Goal: Submit feedback/report problem

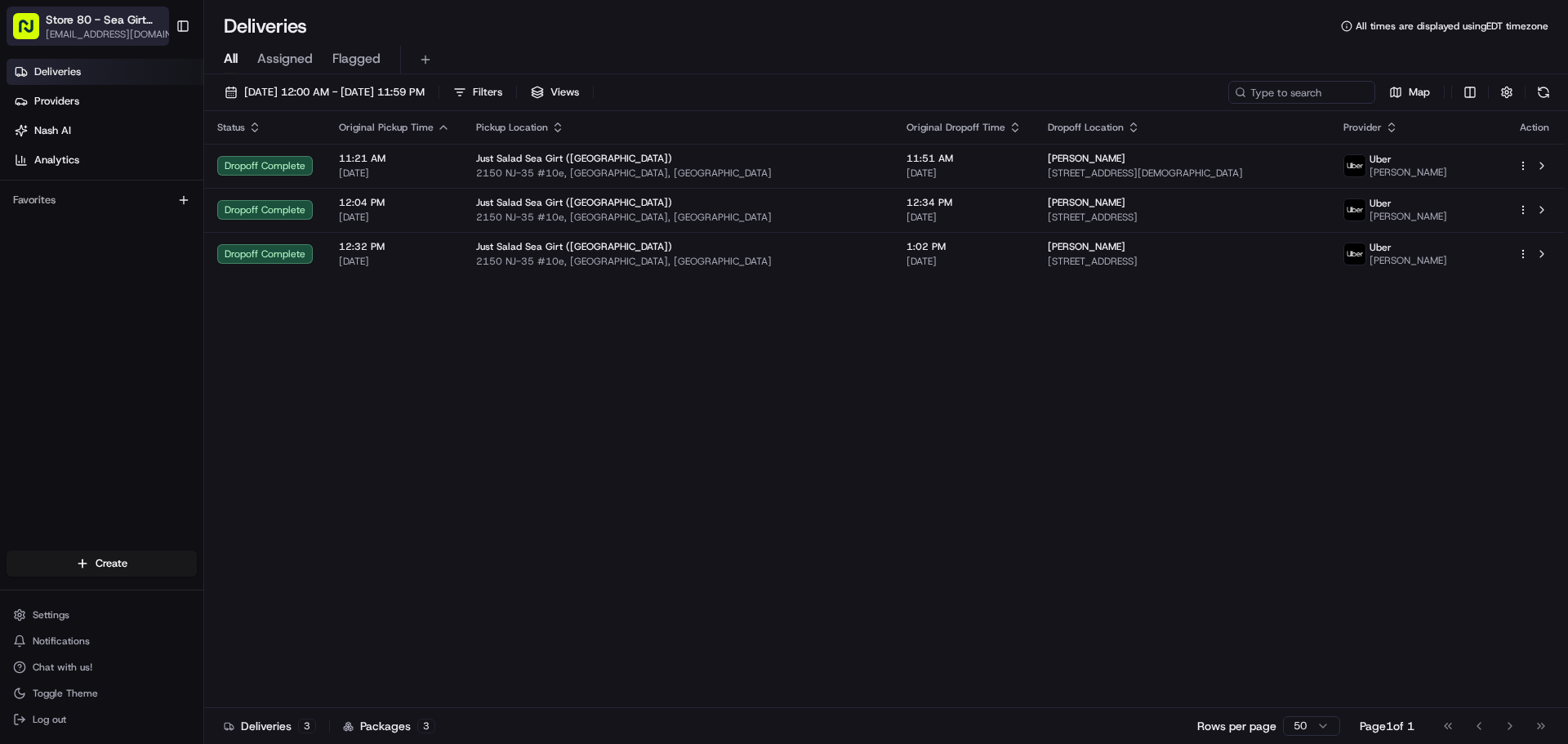
click at [120, 19] on span "Store 80 - Sea Girt (NJ) (Just Salad)" at bounding box center [106, 20] width 121 height 16
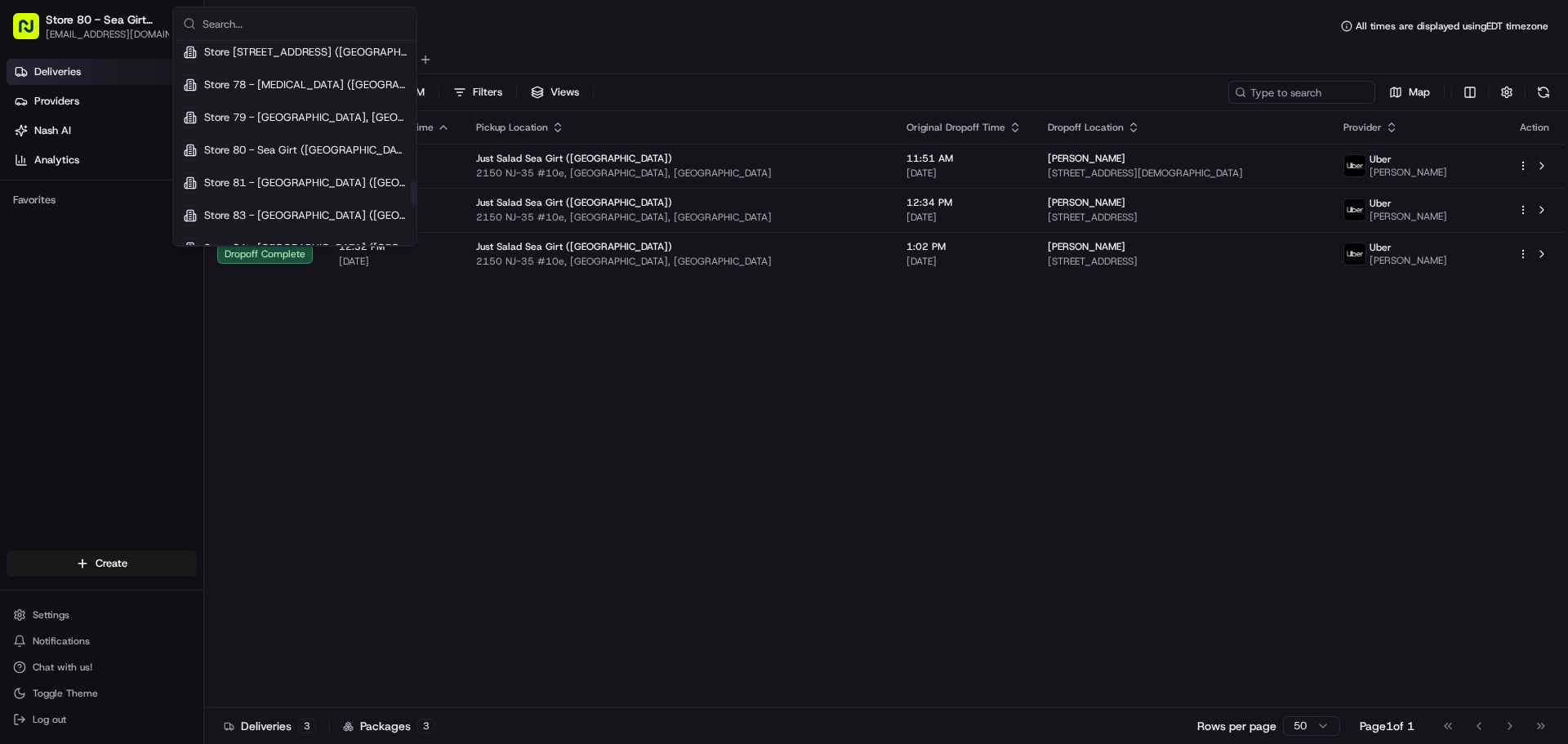
scroll to position [1388, 0]
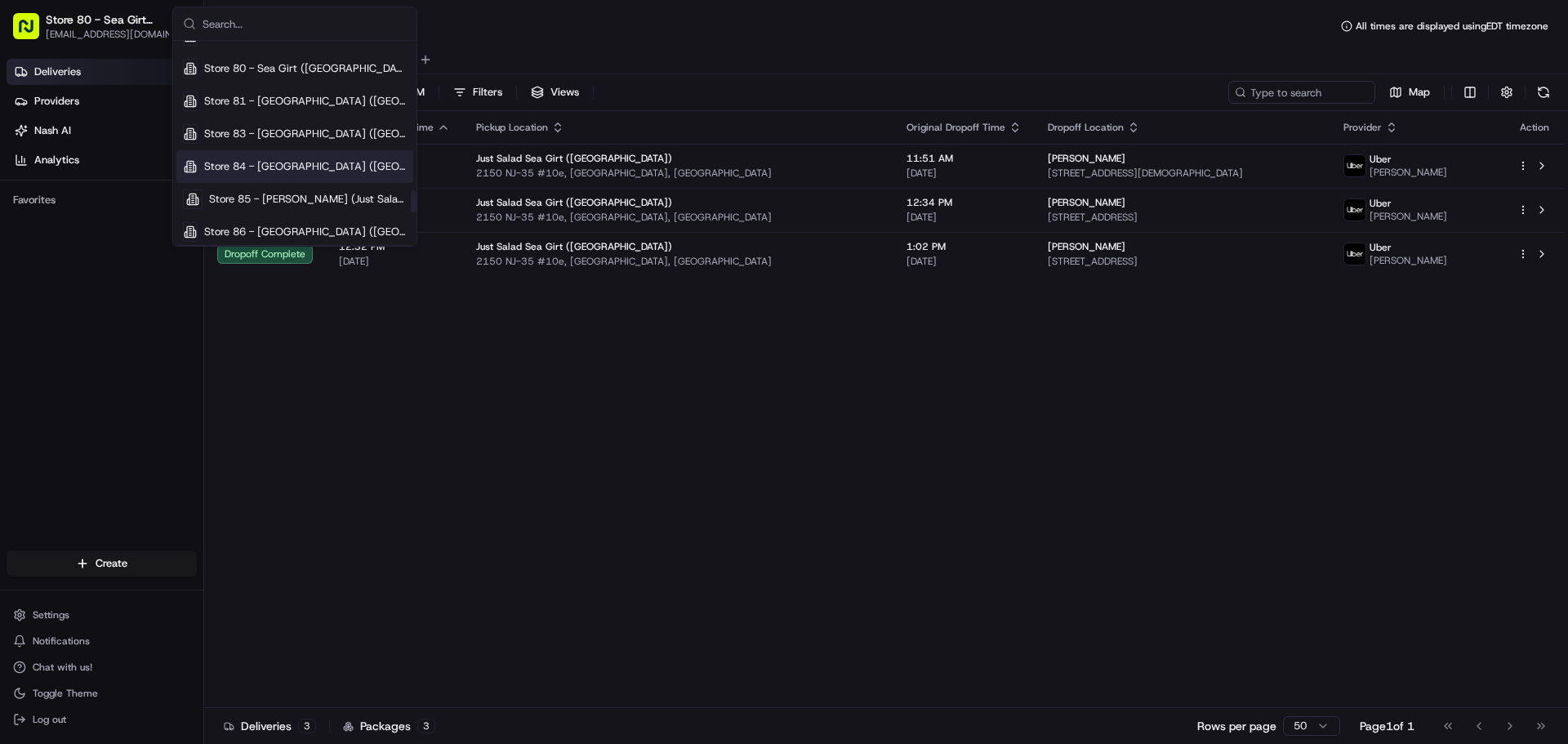
click at [286, 171] on span "Store 84 - Boynton Beach (FL) (Just Salad)" at bounding box center [305, 167] width 202 height 15
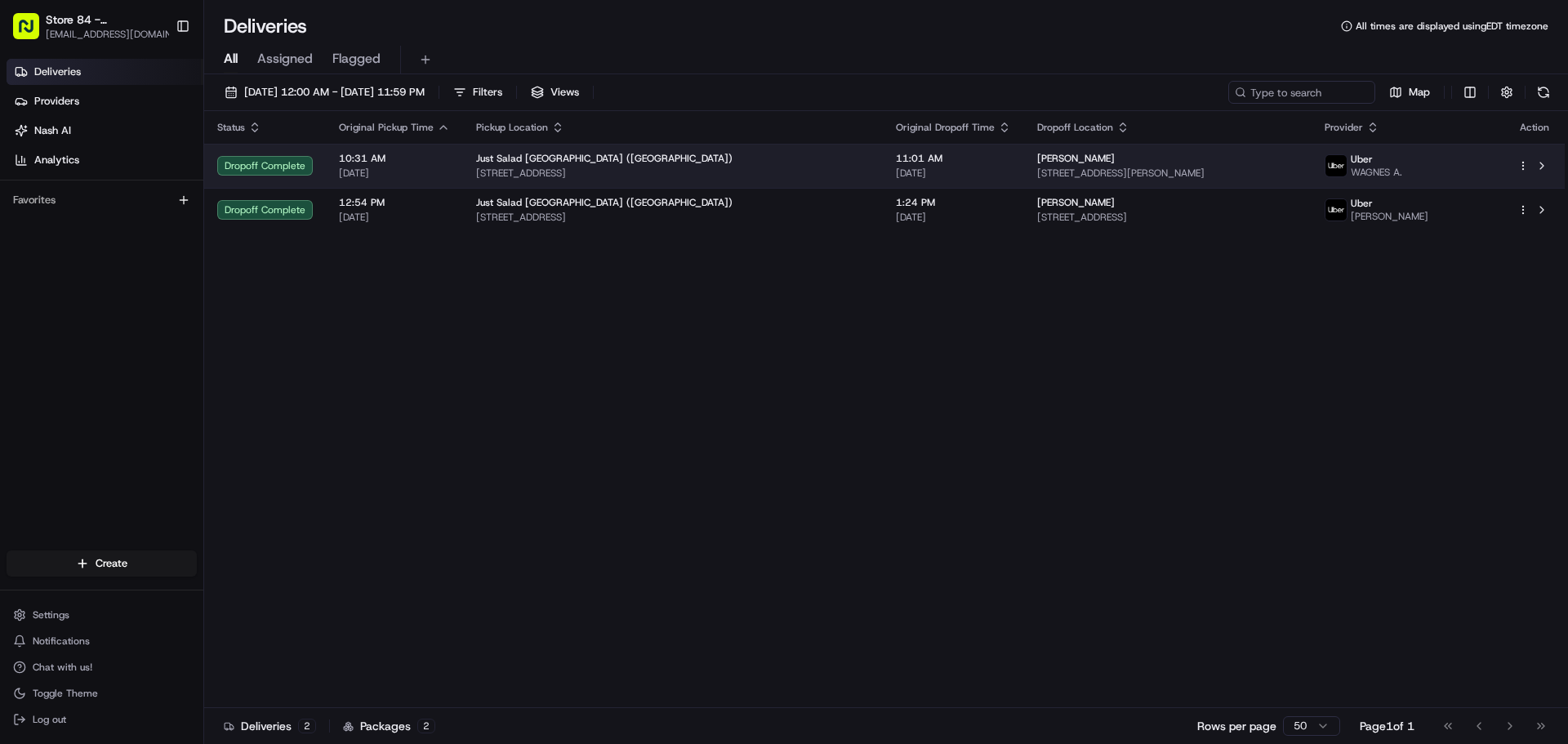
click at [1076, 174] on span "5200 Lyons Rd, Wellington, FL 33467, USA" at bounding box center [1167, 173] width 262 height 13
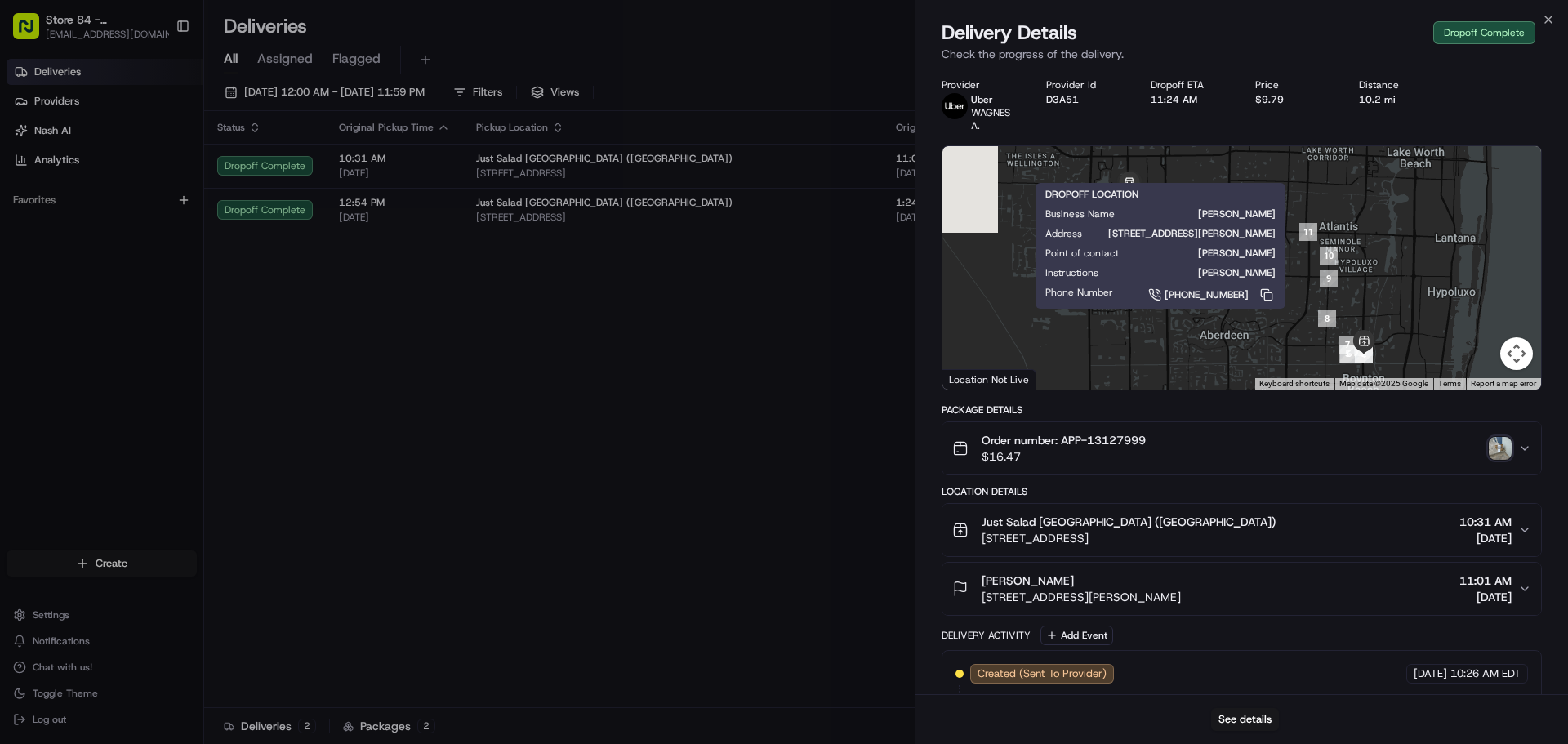
click at [1509, 447] on img "button" at bounding box center [1500, 449] width 23 height 23
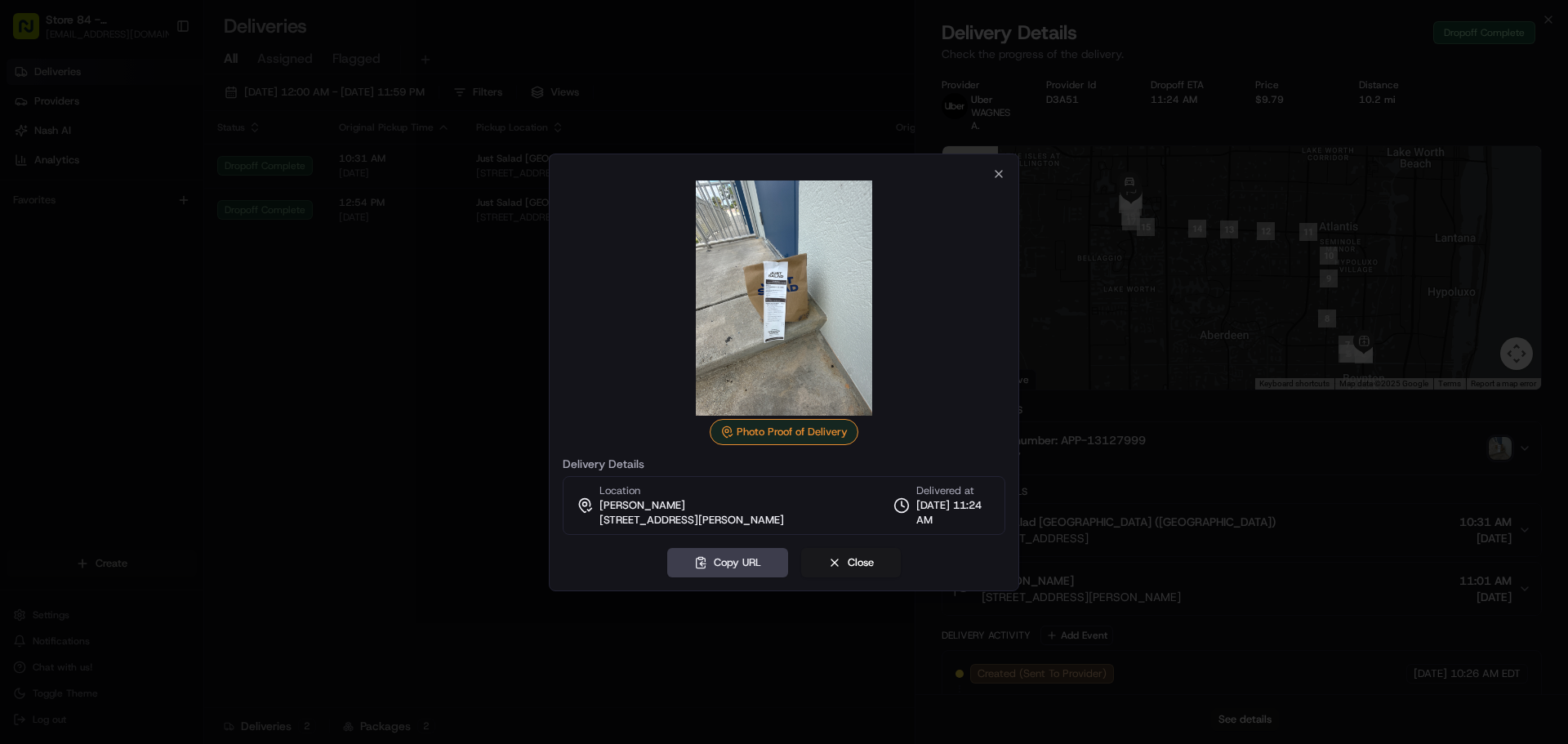
click at [805, 108] on div at bounding box center [784, 372] width 1568 height 744
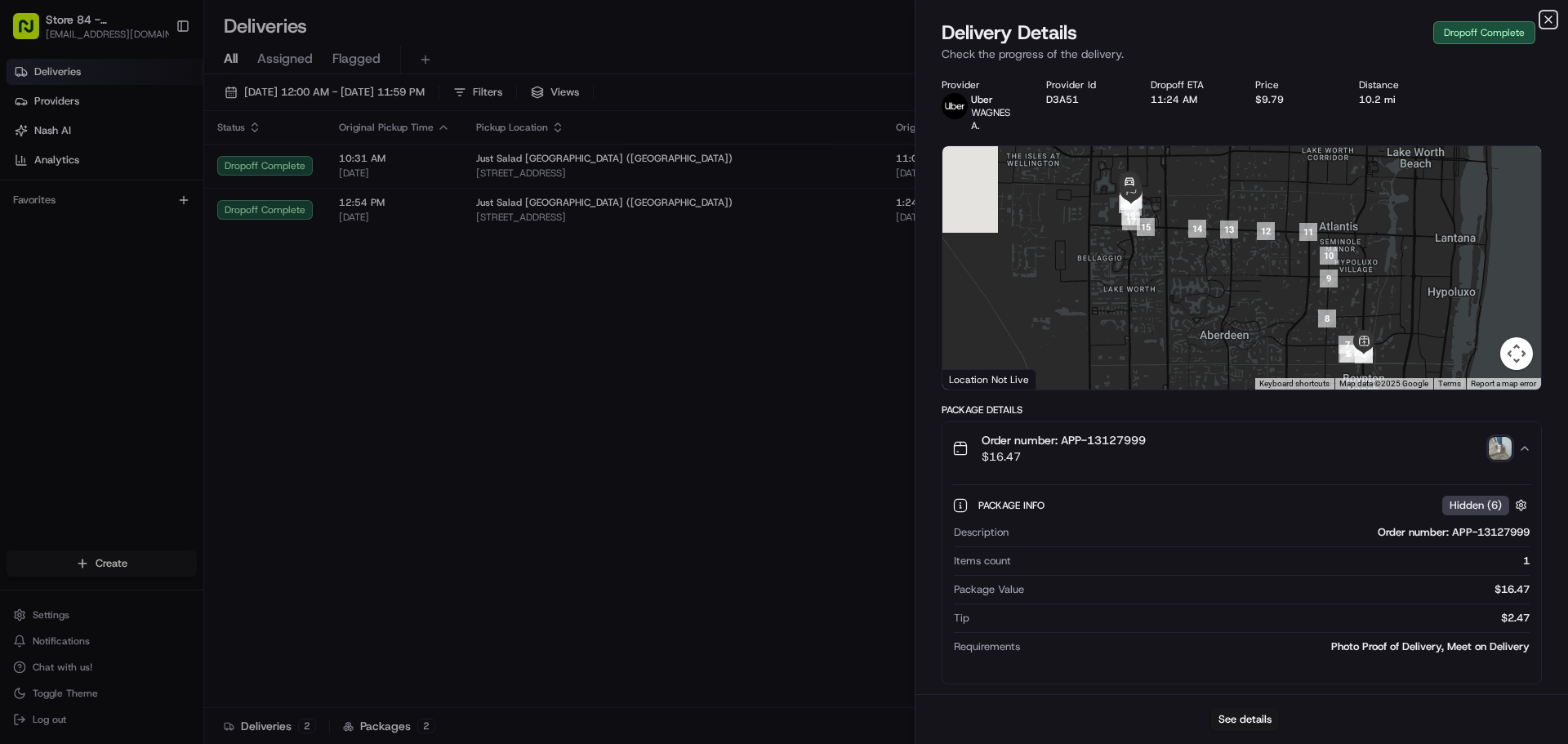
click at [1552, 20] on icon "button" at bounding box center [1548, 20] width 13 height 13
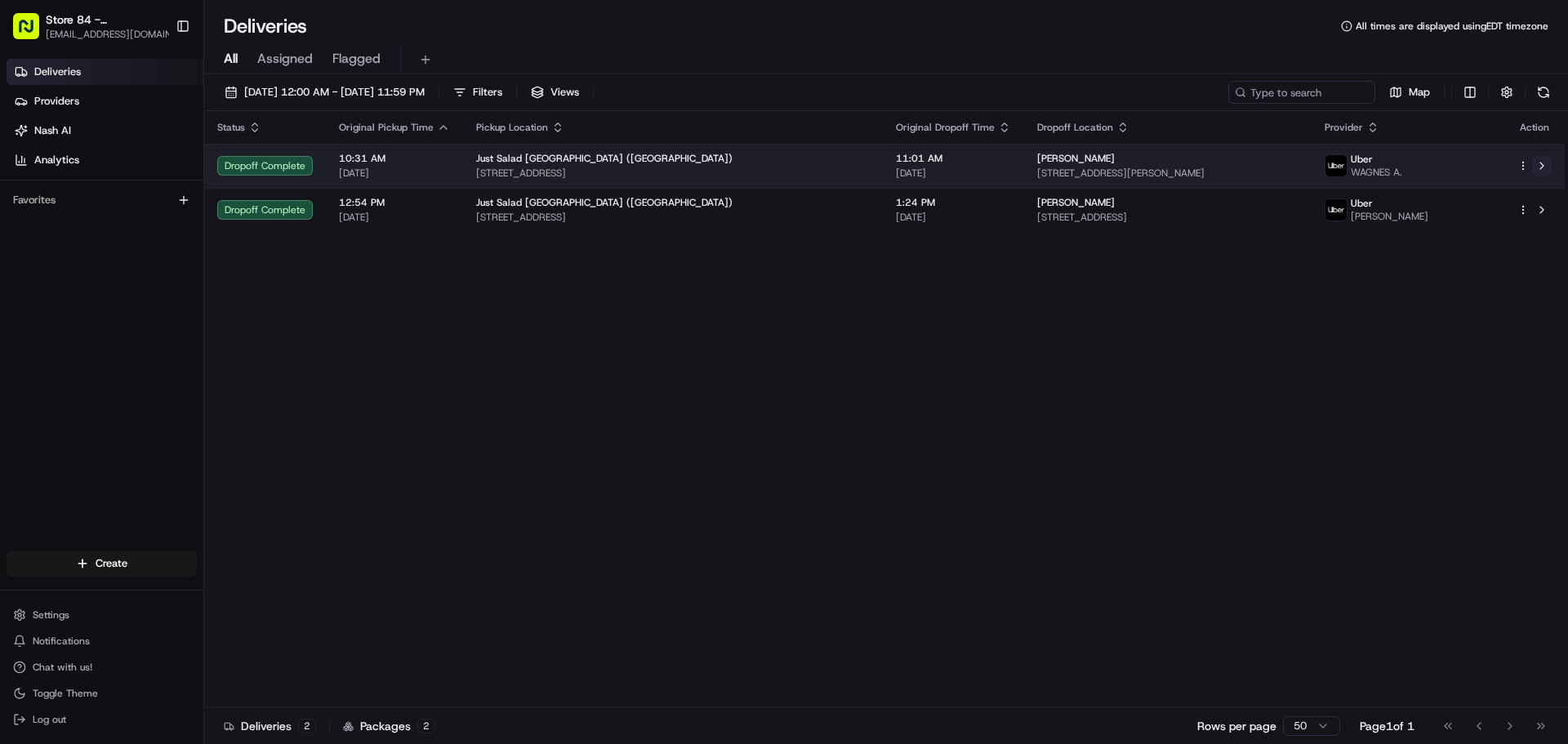
click at [1543, 166] on button at bounding box center [1541, 166] width 20 height 20
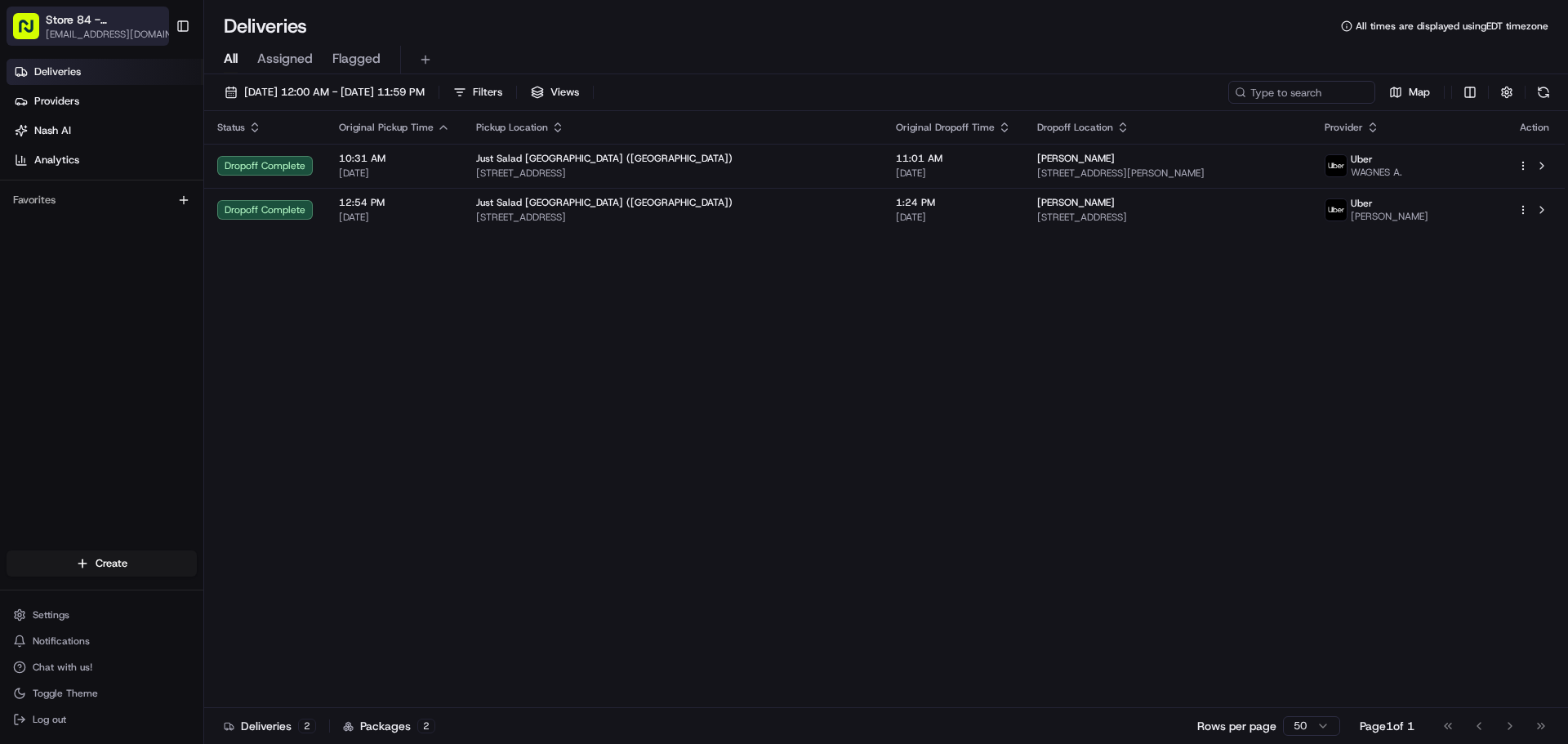
click at [96, 24] on span "Store 84 - Boynton Beach (FL) (Just Salad)" at bounding box center [106, 20] width 121 height 16
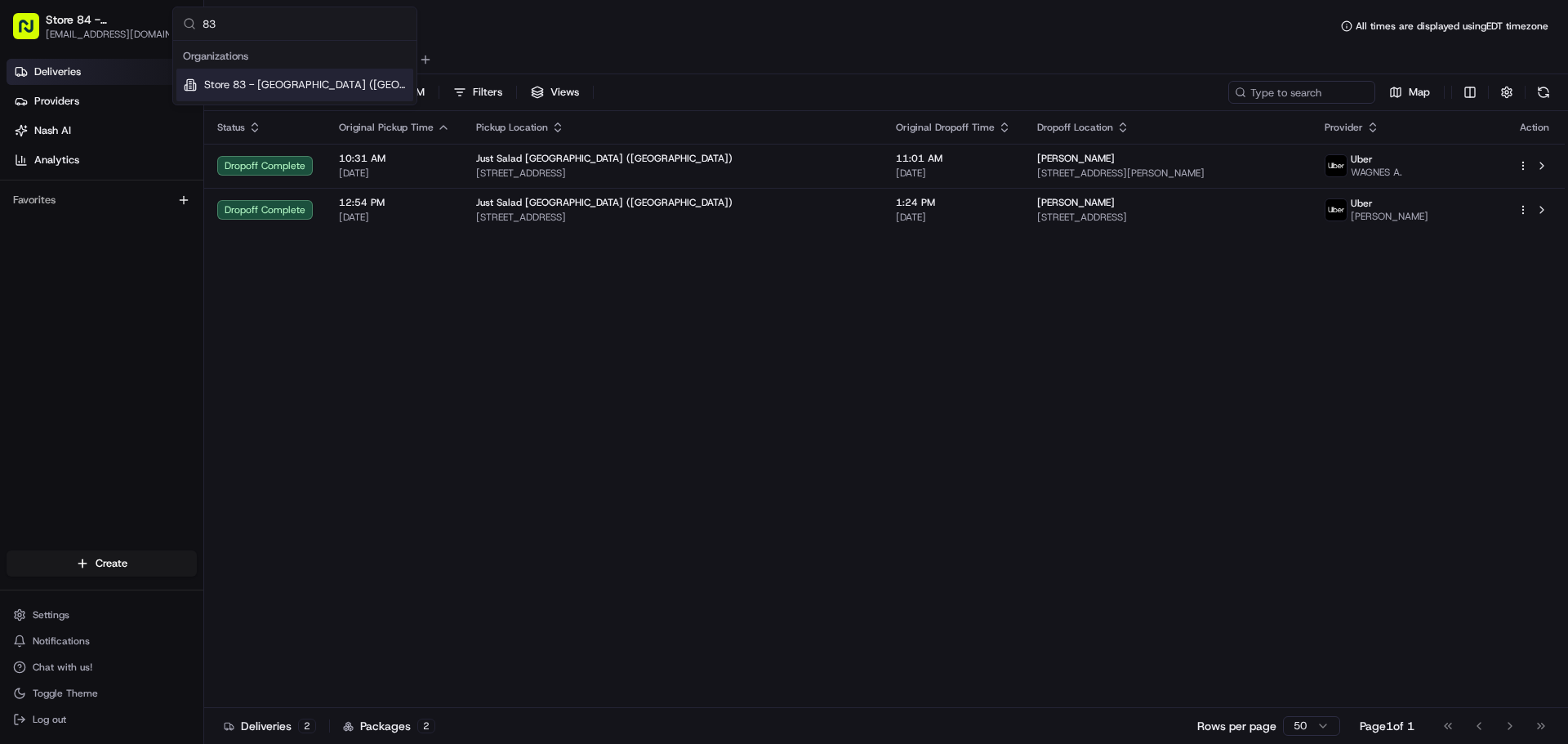
type input "83"
click at [263, 84] on span "Store 83 - Needham (MA) (Just Salad)" at bounding box center [305, 84] width 202 height 15
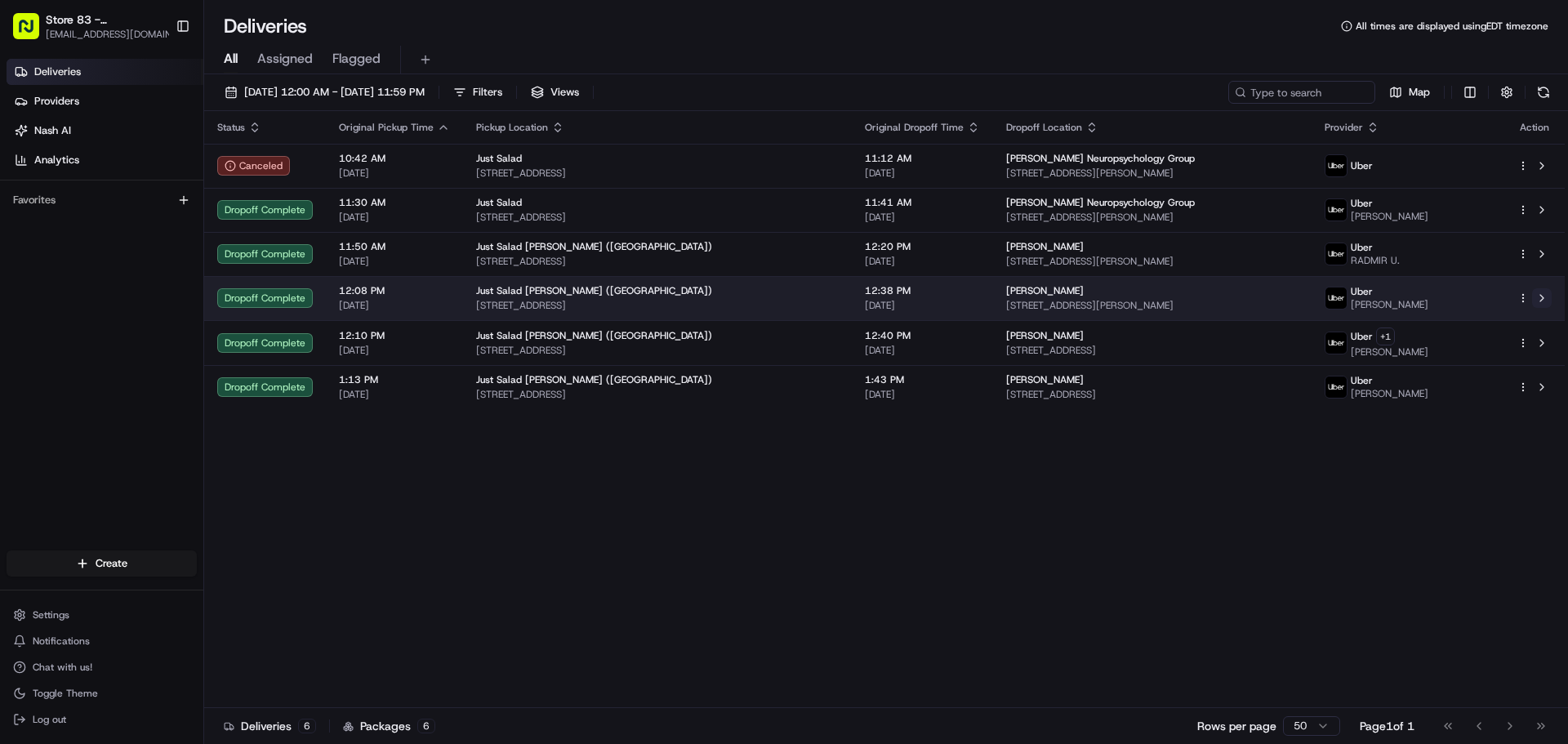
click at [1546, 295] on button at bounding box center [1541, 298] width 20 height 20
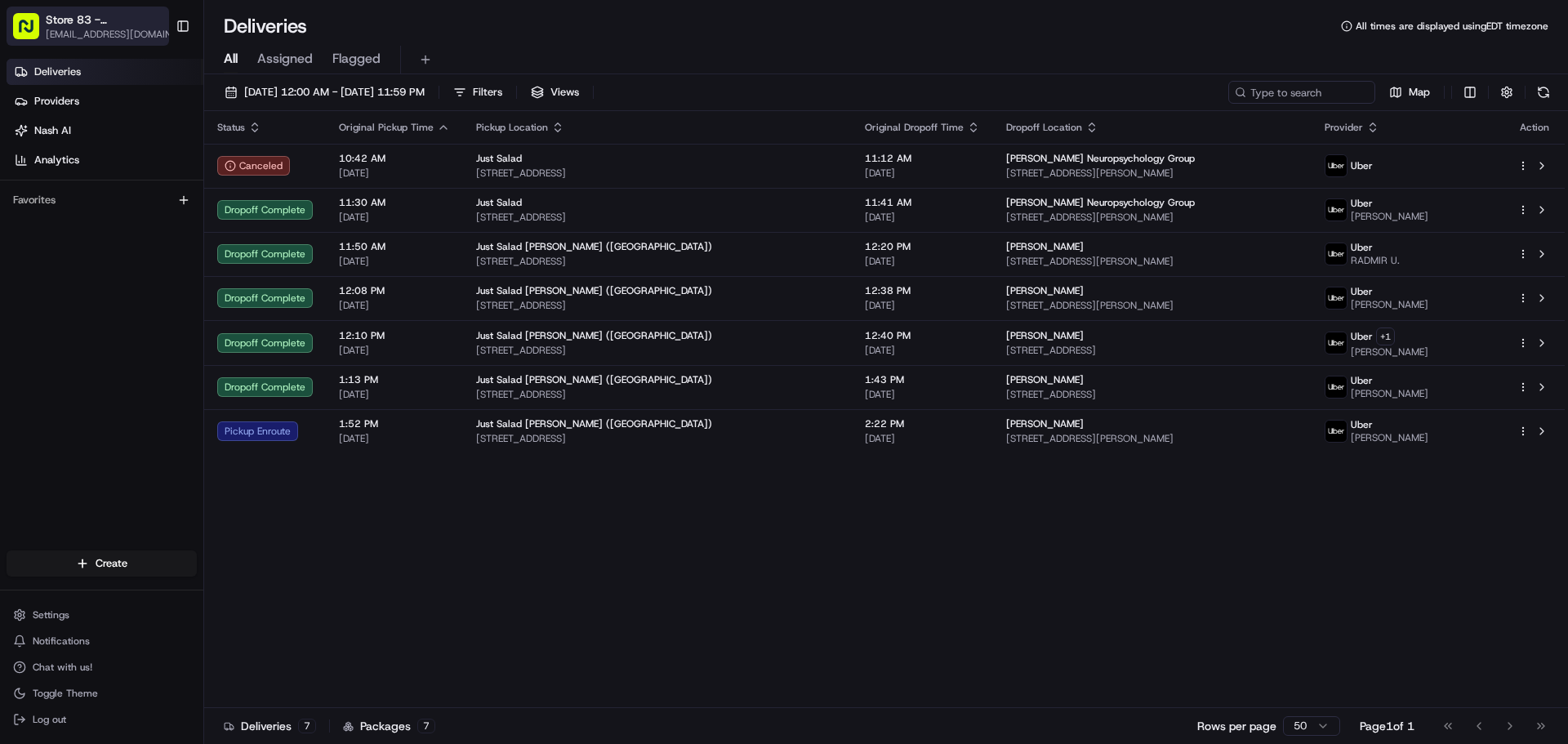
click at [111, 20] on span "Store 83 - Needham (MA) (Just Salad)" at bounding box center [106, 20] width 121 height 16
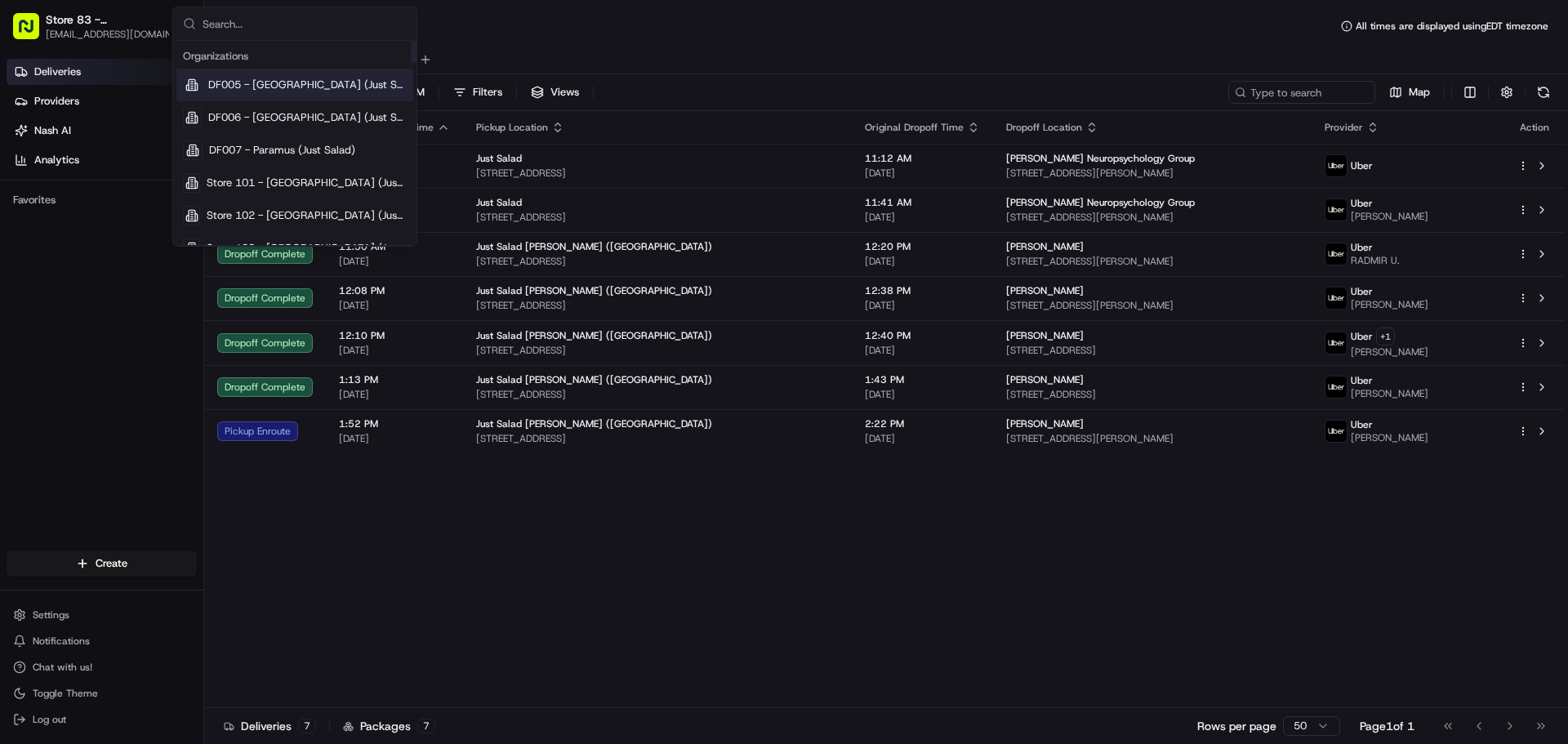
click at [284, 14] on input "text" at bounding box center [304, 23] width 204 height 33
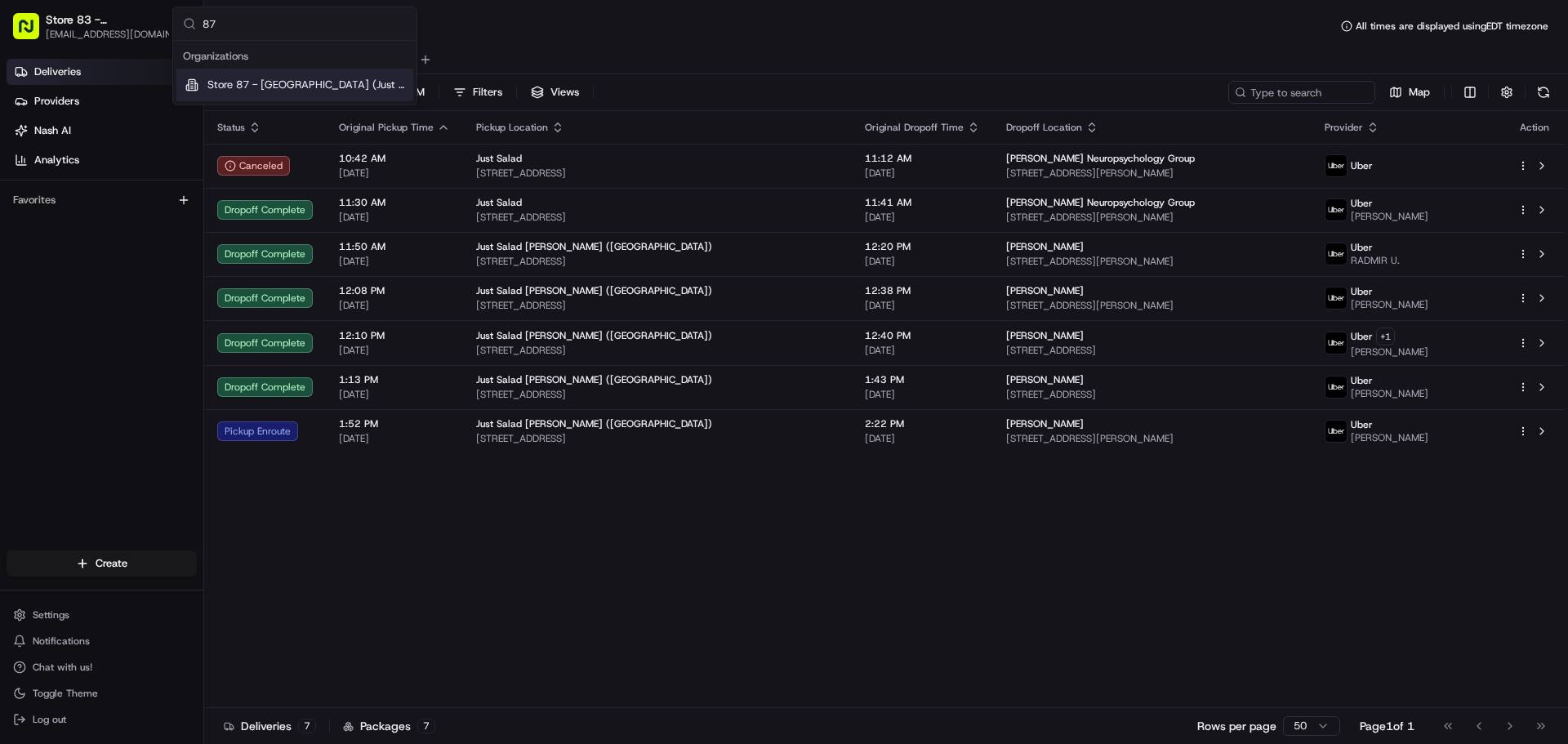
type input "87"
click at [274, 83] on span "Store 87 - [GEOGRAPHIC_DATA] (Just Salad)" at bounding box center [307, 84] width 200 height 15
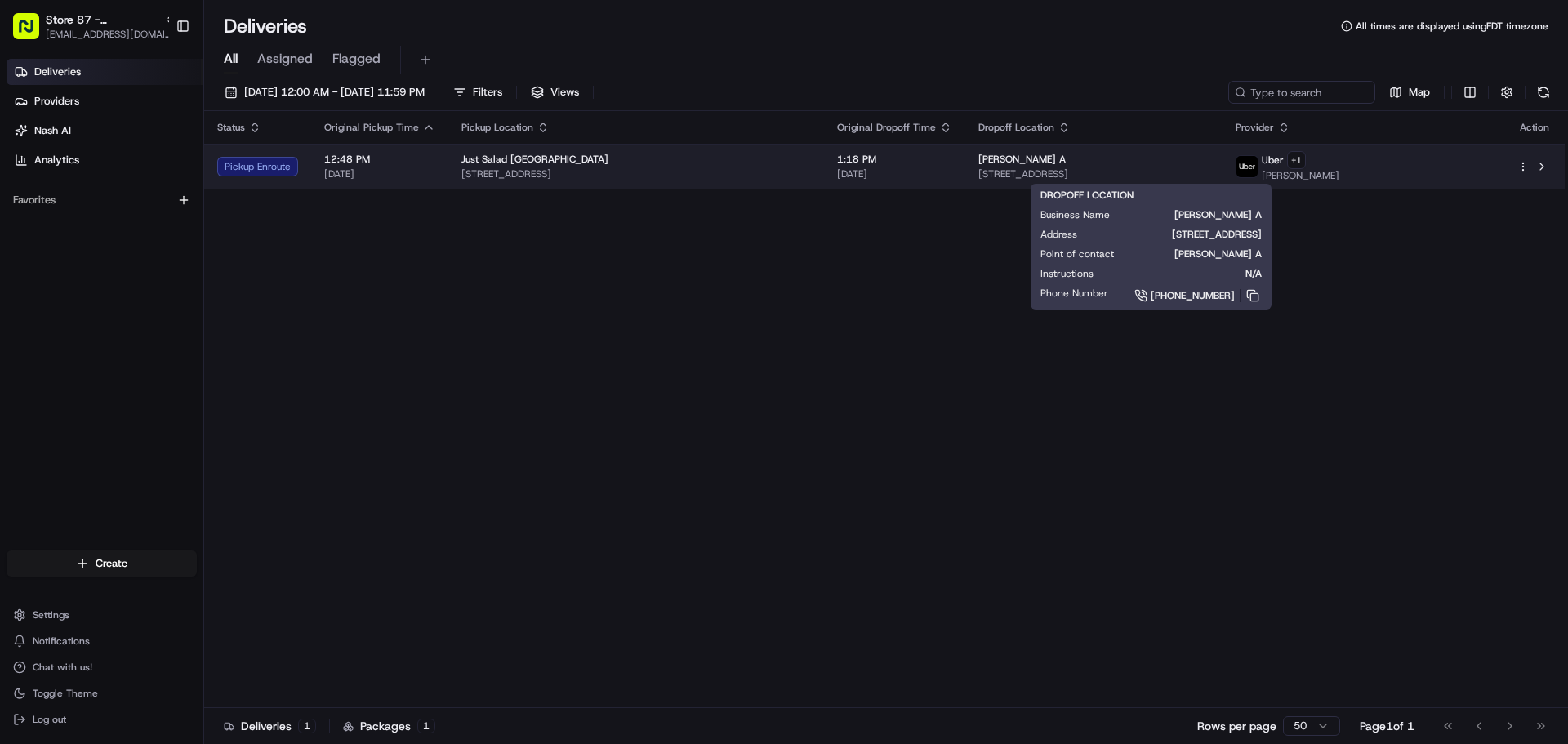
click at [1062, 168] on span "[STREET_ADDRESS]" at bounding box center [1094, 174] width 231 height 13
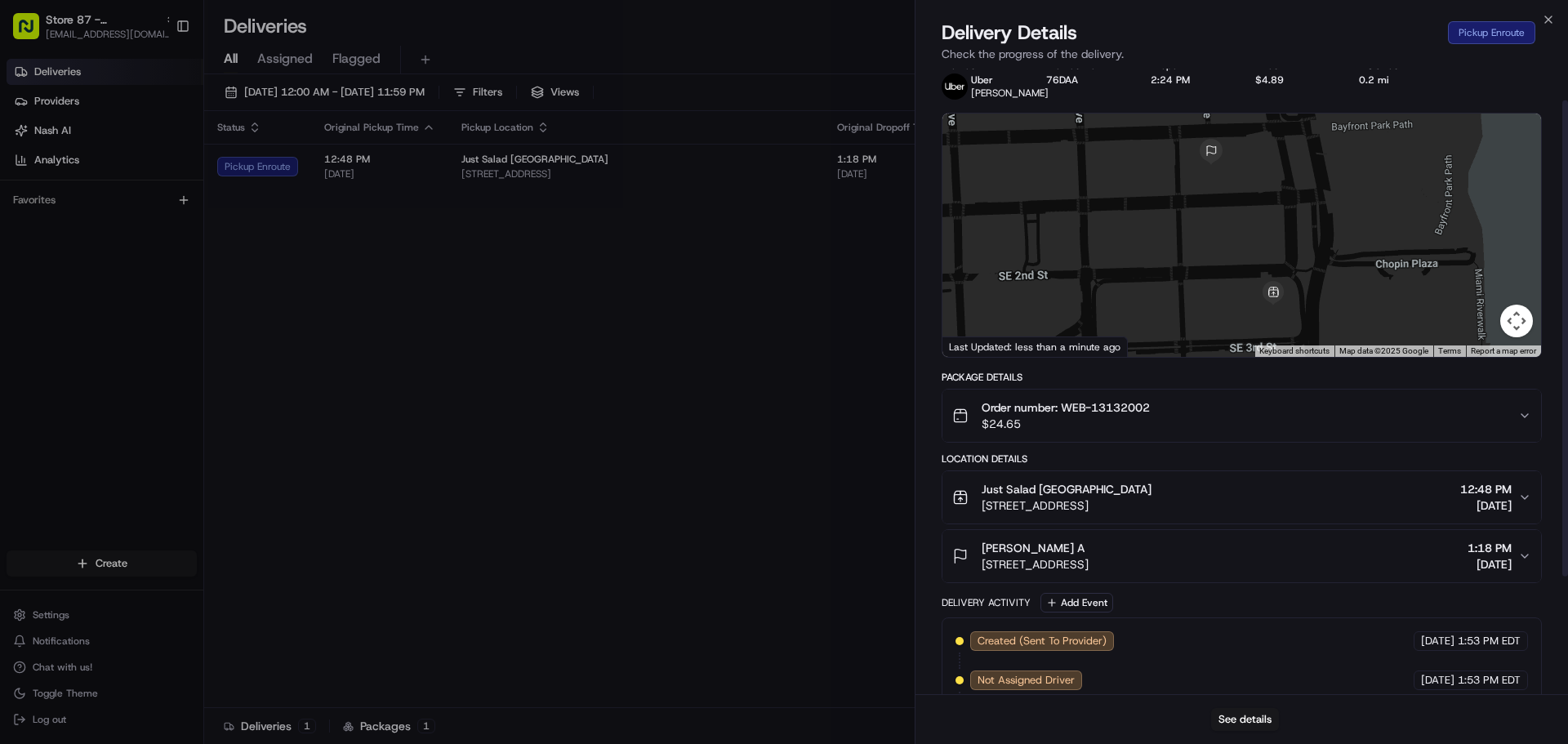
scroll to position [0, 0]
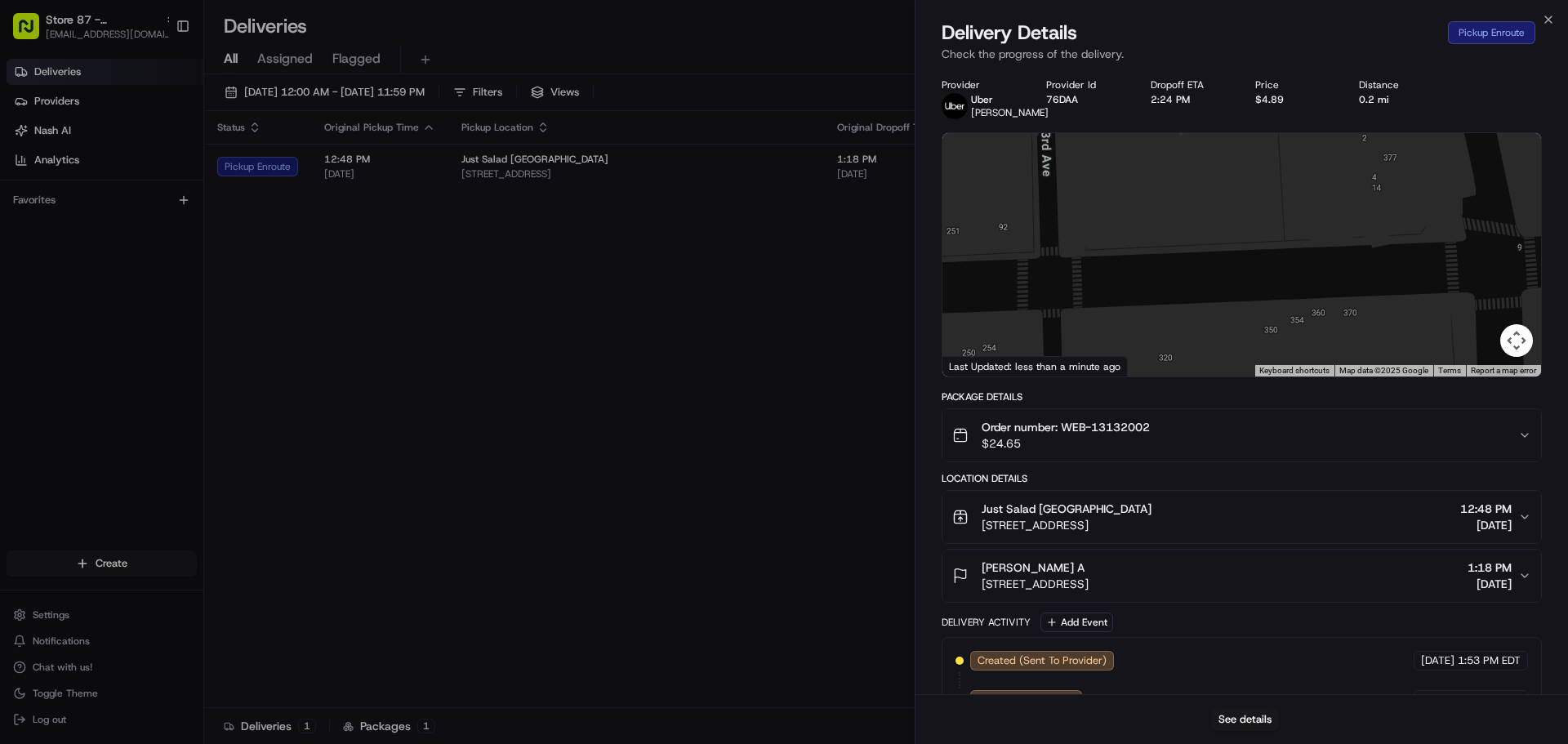
drag, startPoint x: 1221, startPoint y: 223, endPoint x: 1188, endPoint y: 259, distance: 48.8
click at [1215, 307] on div at bounding box center [1241, 255] width 599 height 243
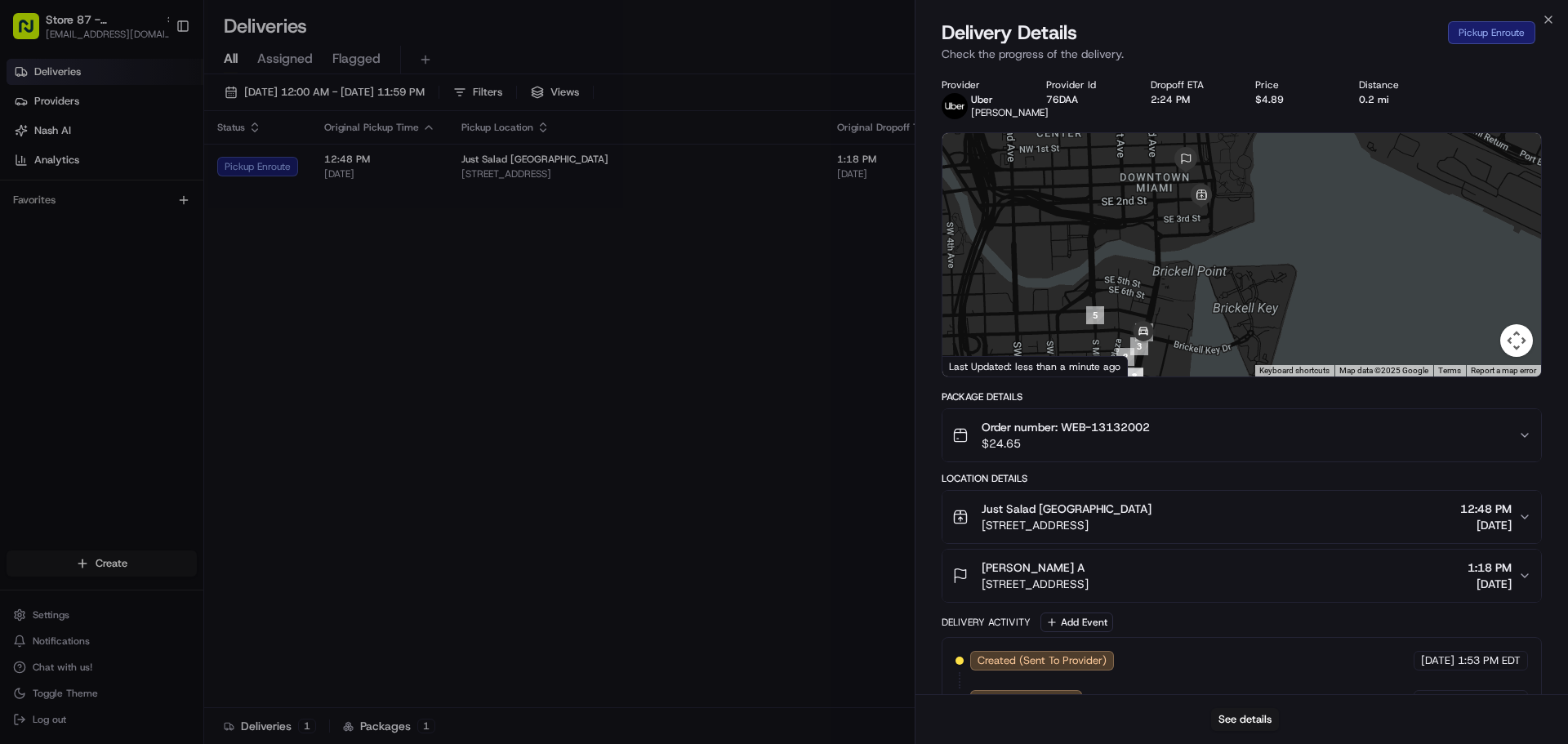
drag, startPoint x: 1177, startPoint y: 299, endPoint x: 1177, endPoint y: 241, distance: 58.0
click at [1177, 241] on div at bounding box center [1241, 255] width 599 height 243
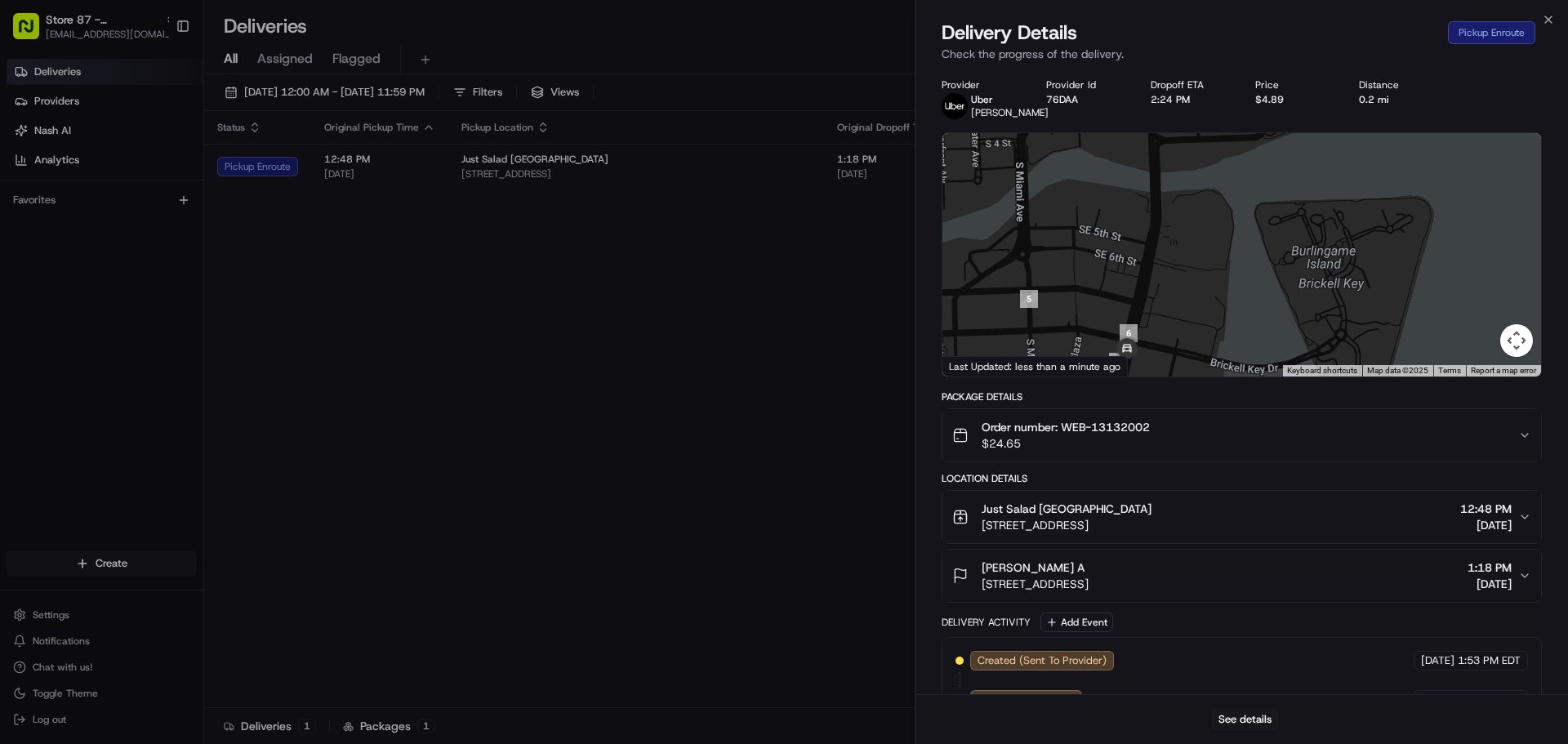
drag, startPoint x: 1162, startPoint y: 272, endPoint x: 1197, endPoint y: 262, distance: 36.4
click at [1196, 263] on div at bounding box center [1241, 255] width 599 height 243
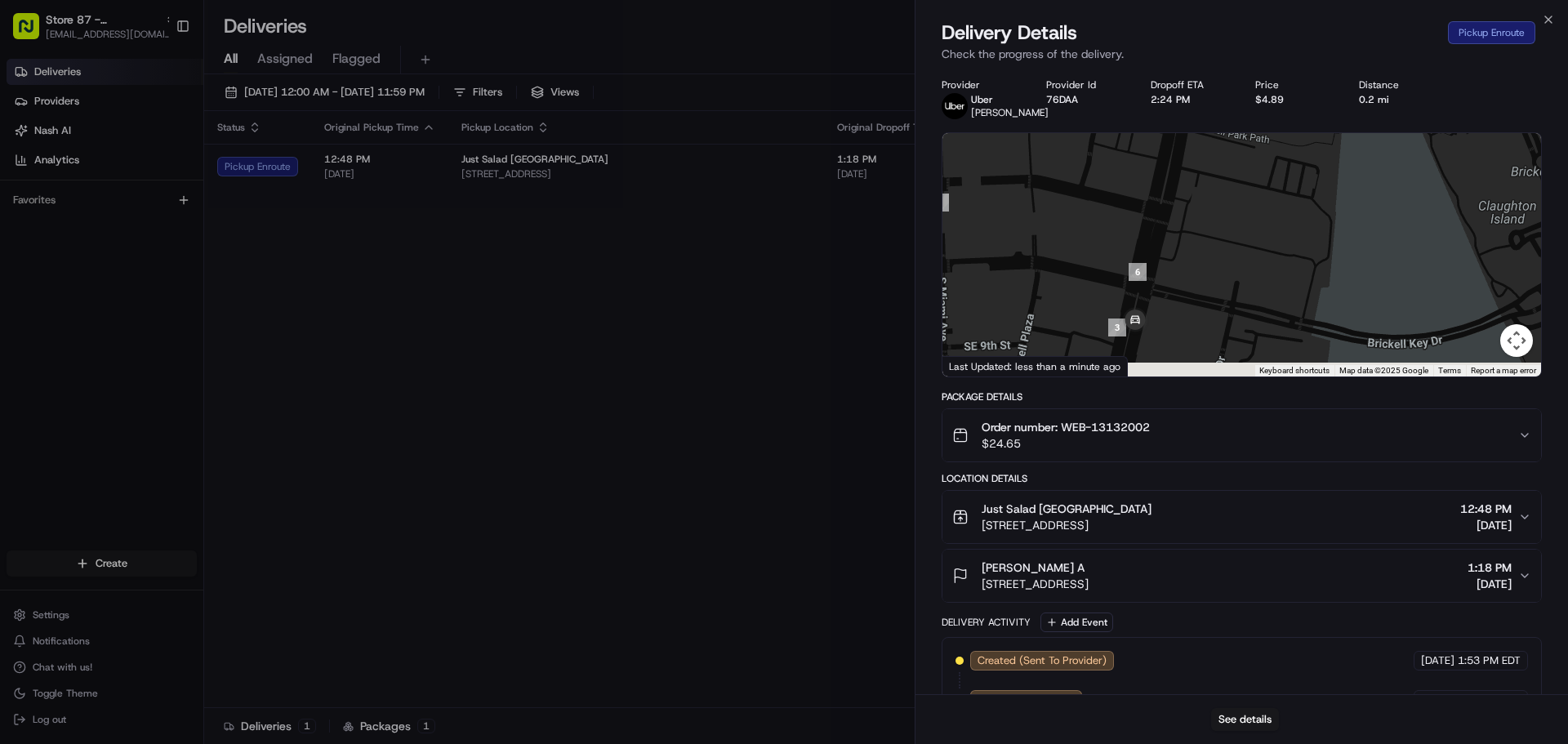
drag, startPoint x: 1164, startPoint y: 260, endPoint x: 1254, endPoint y: 180, distance: 120.4
click at [1254, 180] on div at bounding box center [1241, 255] width 599 height 243
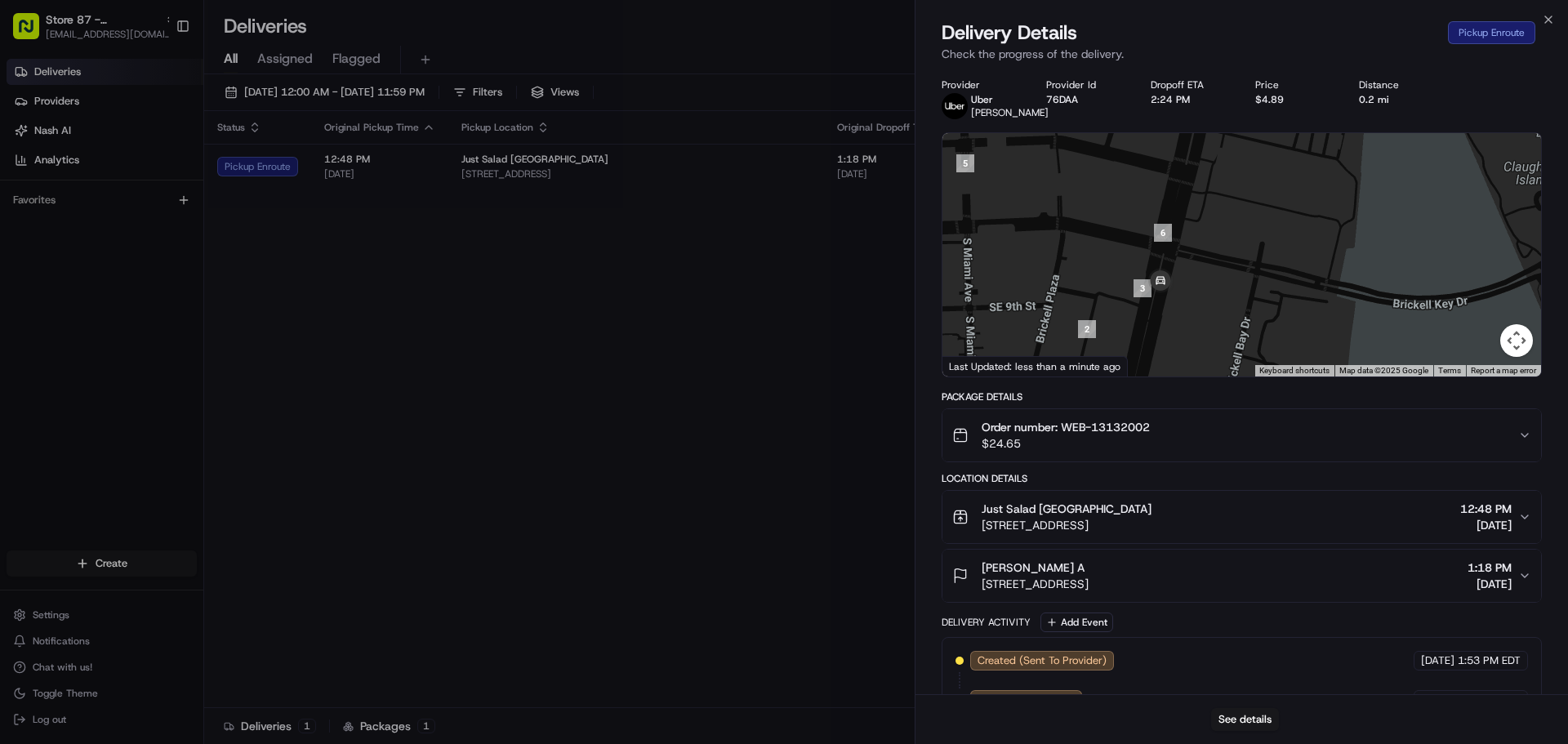
drag, startPoint x: 1255, startPoint y: 200, endPoint x: 1270, endPoint y: 172, distance: 31.8
click at [1270, 172] on div at bounding box center [1241, 255] width 599 height 243
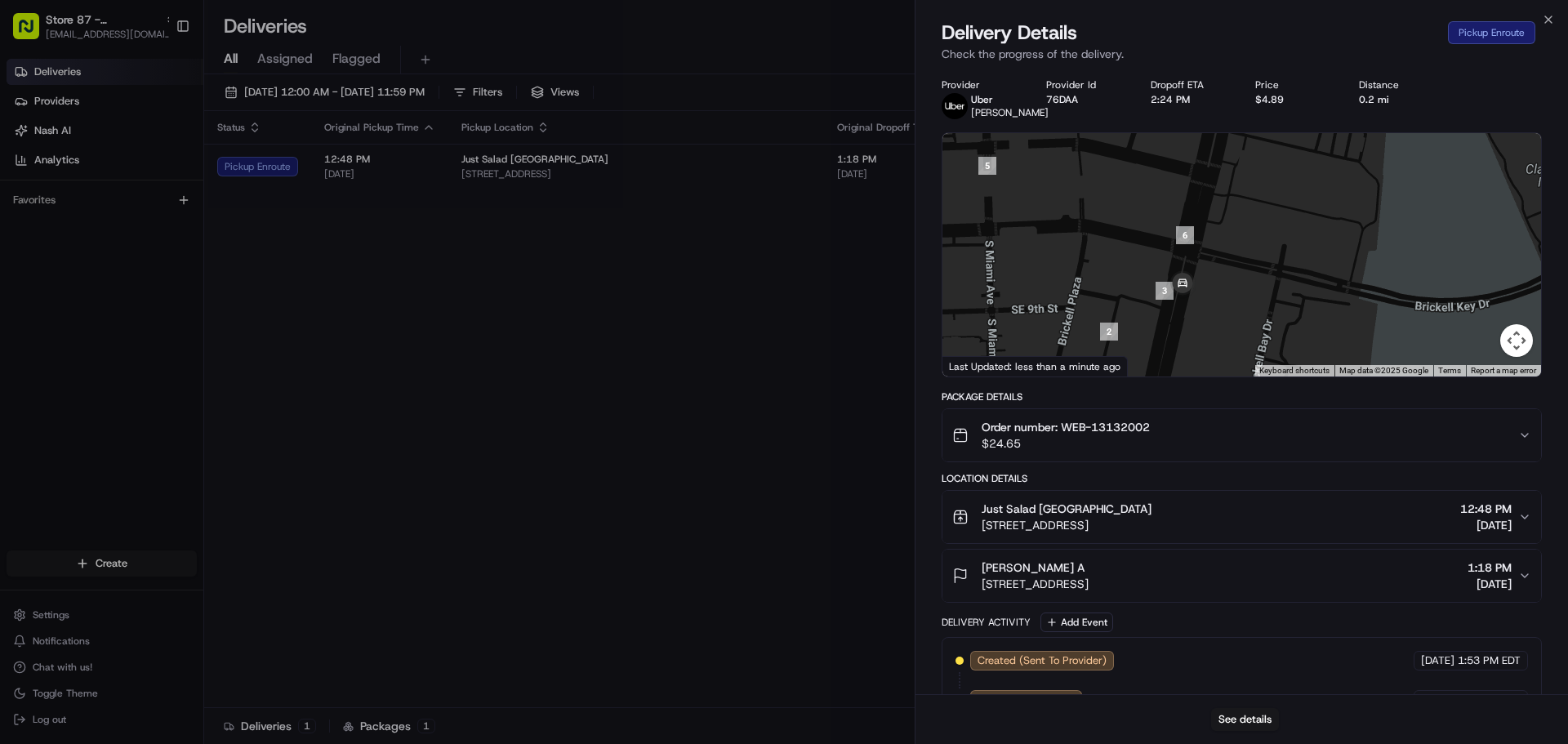
drag, startPoint x: 1211, startPoint y: 237, endPoint x: 1209, endPoint y: 300, distance: 63.0
click at [1210, 300] on div at bounding box center [1241, 255] width 599 height 243
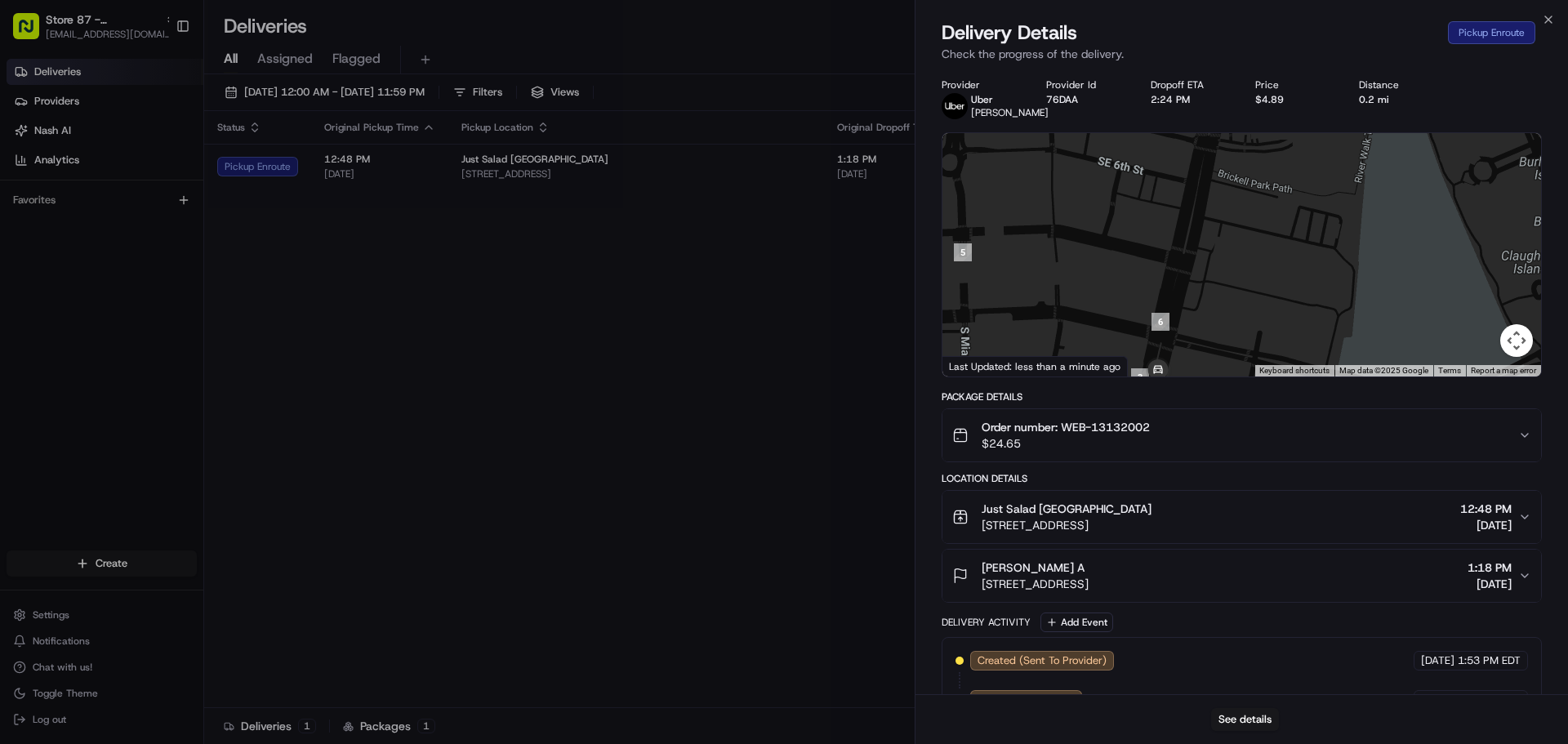
drag, startPoint x: 1228, startPoint y: 233, endPoint x: 1206, endPoint y: 303, distance: 73.4
click at [1206, 303] on div at bounding box center [1241, 255] width 599 height 243
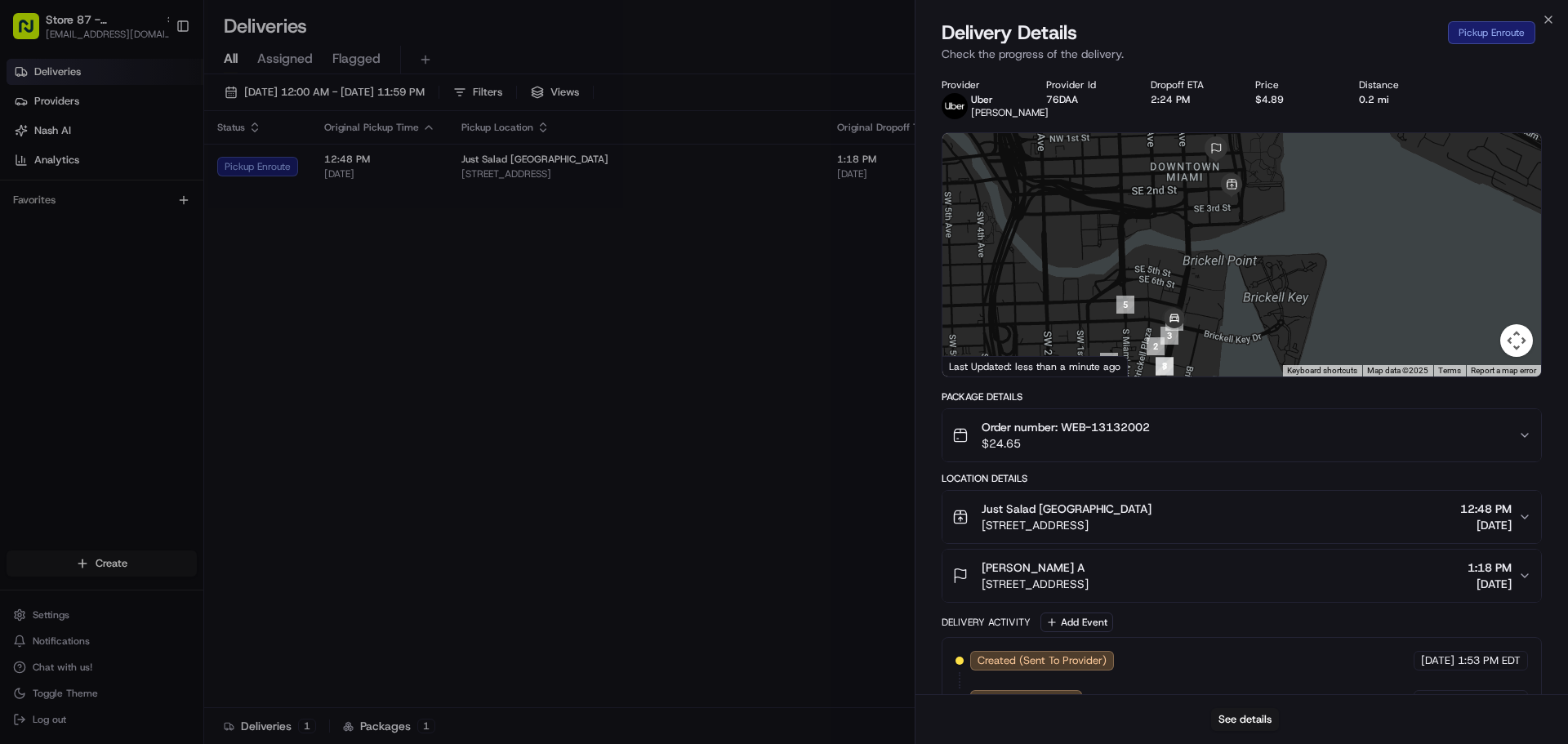
drag, startPoint x: 1235, startPoint y: 211, endPoint x: 1211, endPoint y: 263, distance: 57.3
click at [1211, 263] on div at bounding box center [1241, 255] width 599 height 243
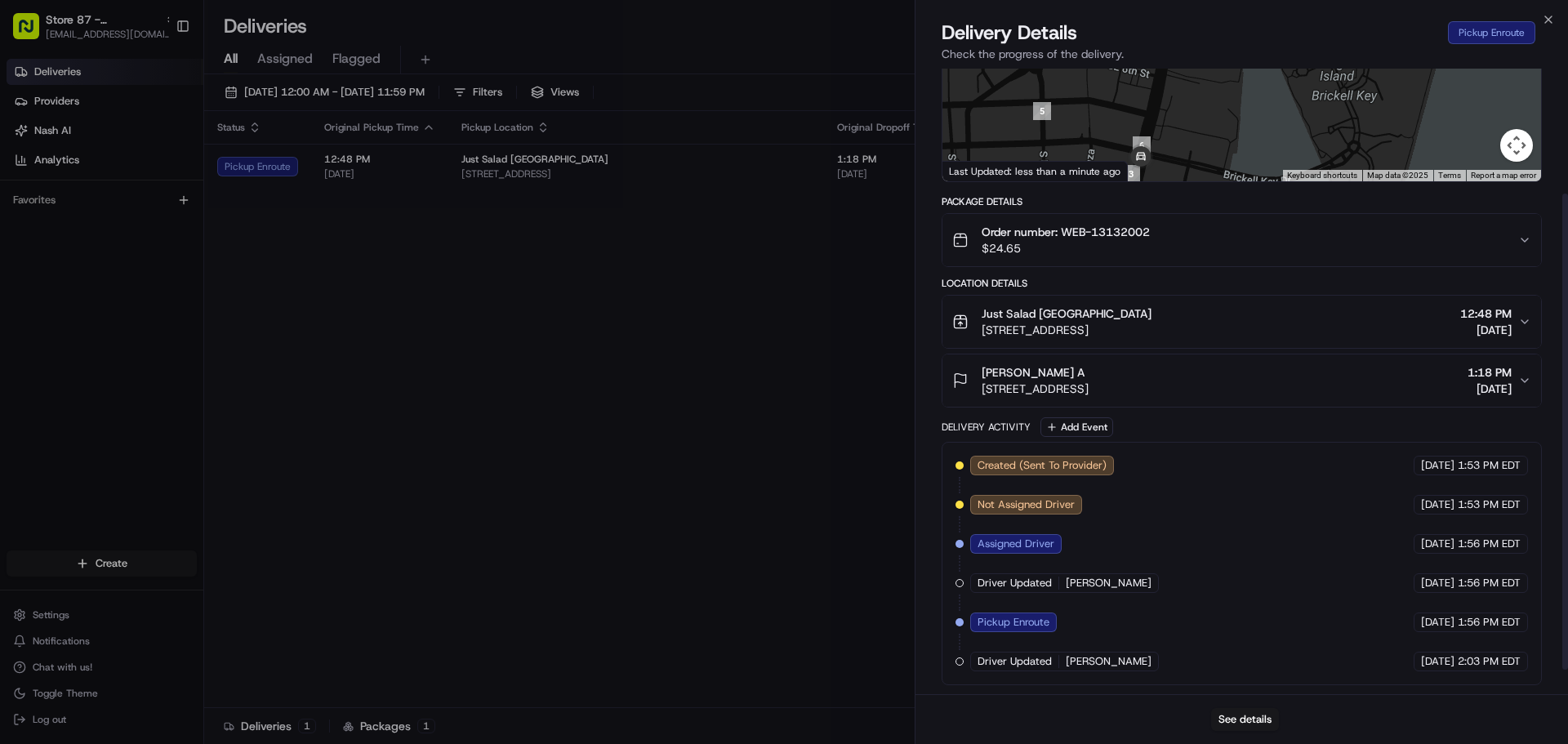
scroll to position [196, 0]
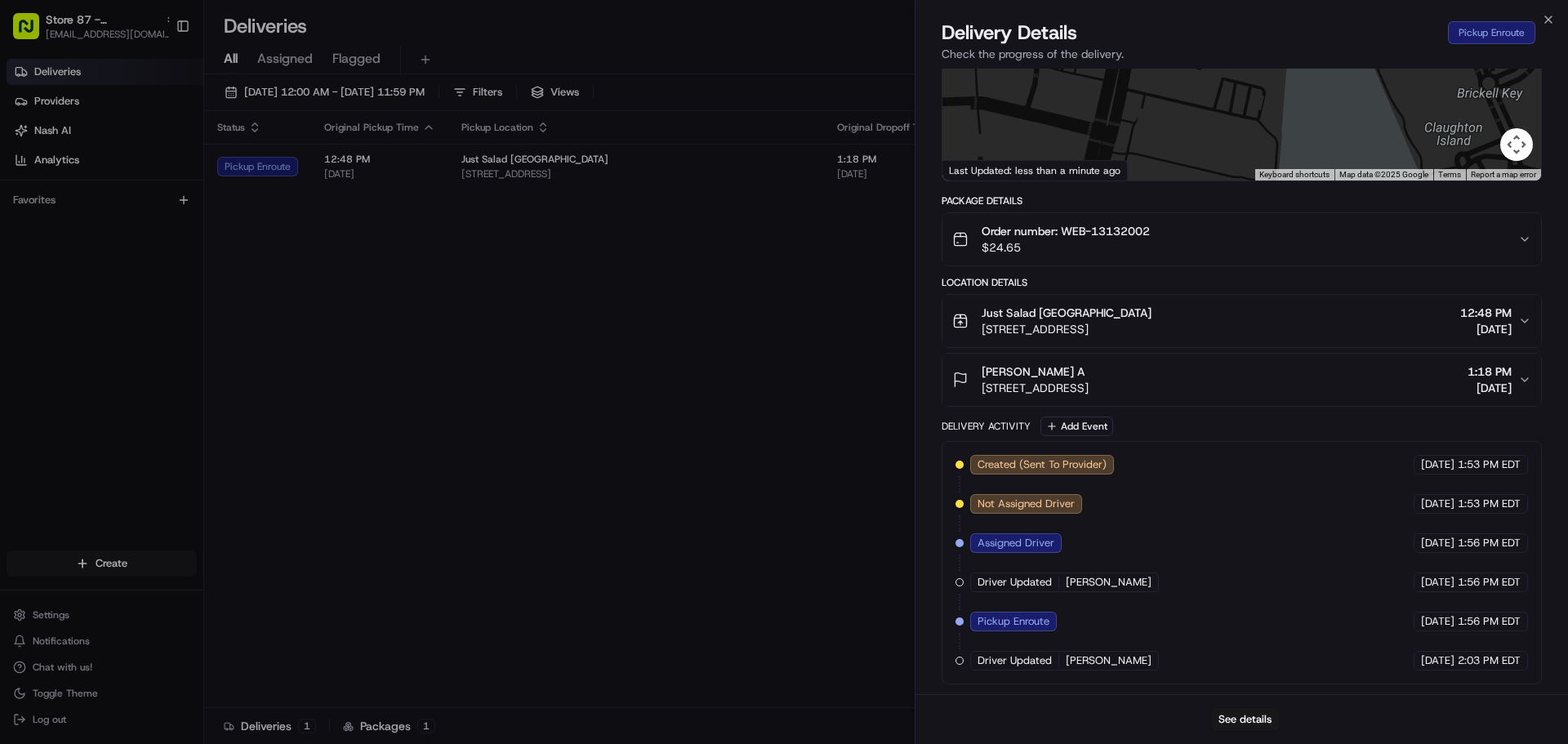
drag, startPoint x: 1187, startPoint y: 137, endPoint x: 1189, endPoint y: 182, distance: 45.0
click at [1189, 182] on div "Provider Uber Juan A. Provider Id 76DAA Dropoff ETA 2:24 PM Price $4.89 Distanc…" at bounding box center [1241, 283] width 600 height 802
drag, startPoint x: 1162, startPoint y: 119, endPoint x: 1156, endPoint y: 161, distance: 42.4
click at [1156, 162] on div at bounding box center [1241, 59] width 599 height 243
drag, startPoint x: 1156, startPoint y: 125, endPoint x: 1163, endPoint y: 160, distance: 35.7
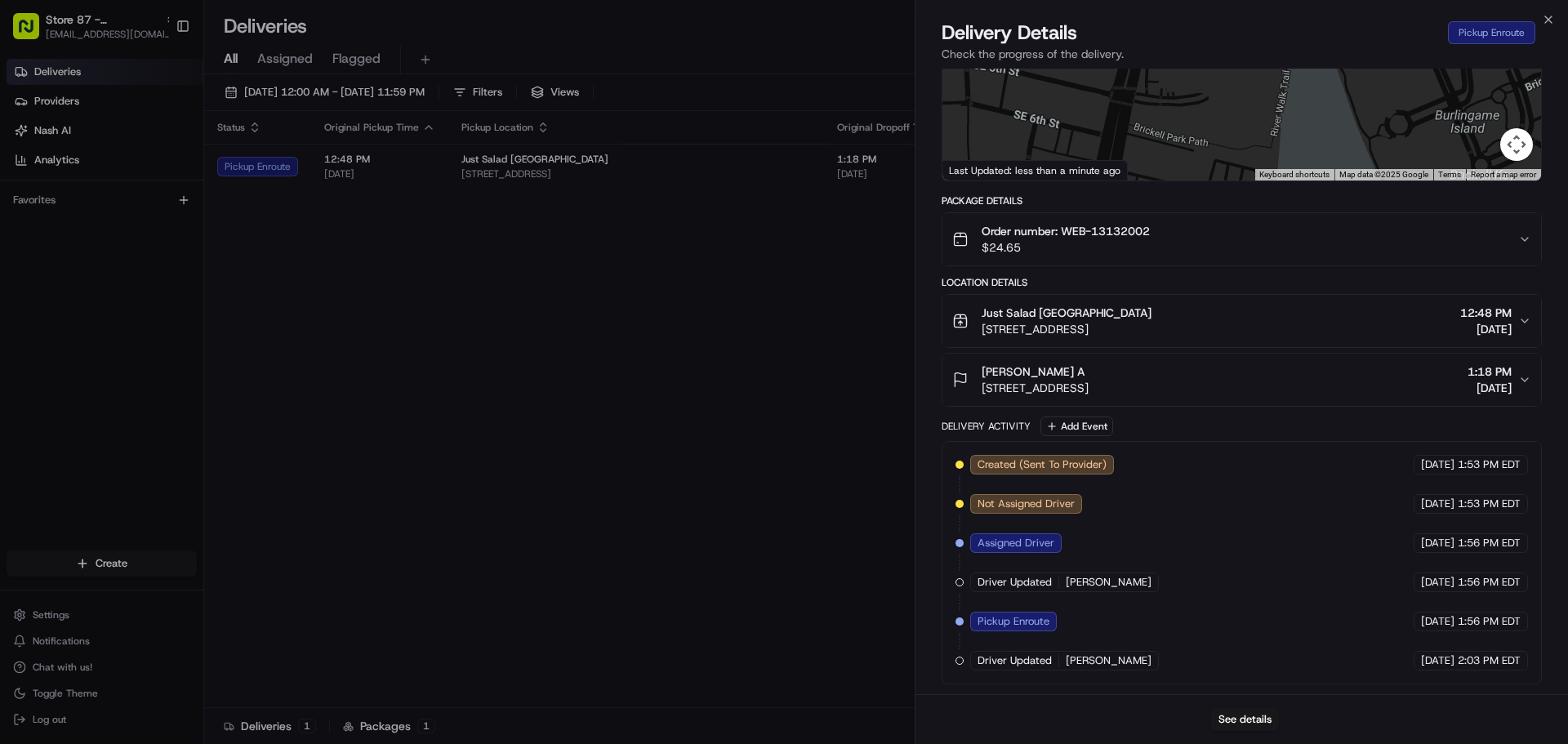
click at [1163, 160] on div at bounding box center [1241, 59] width 599 height 243
drag, startPoint x: 1160, startPoint y: 125, endPoint x: 1163, endPoint y: 163, distance: 38.1
click at [1163, 163] on div at bounding box center [1241, 59] width 599 height 243
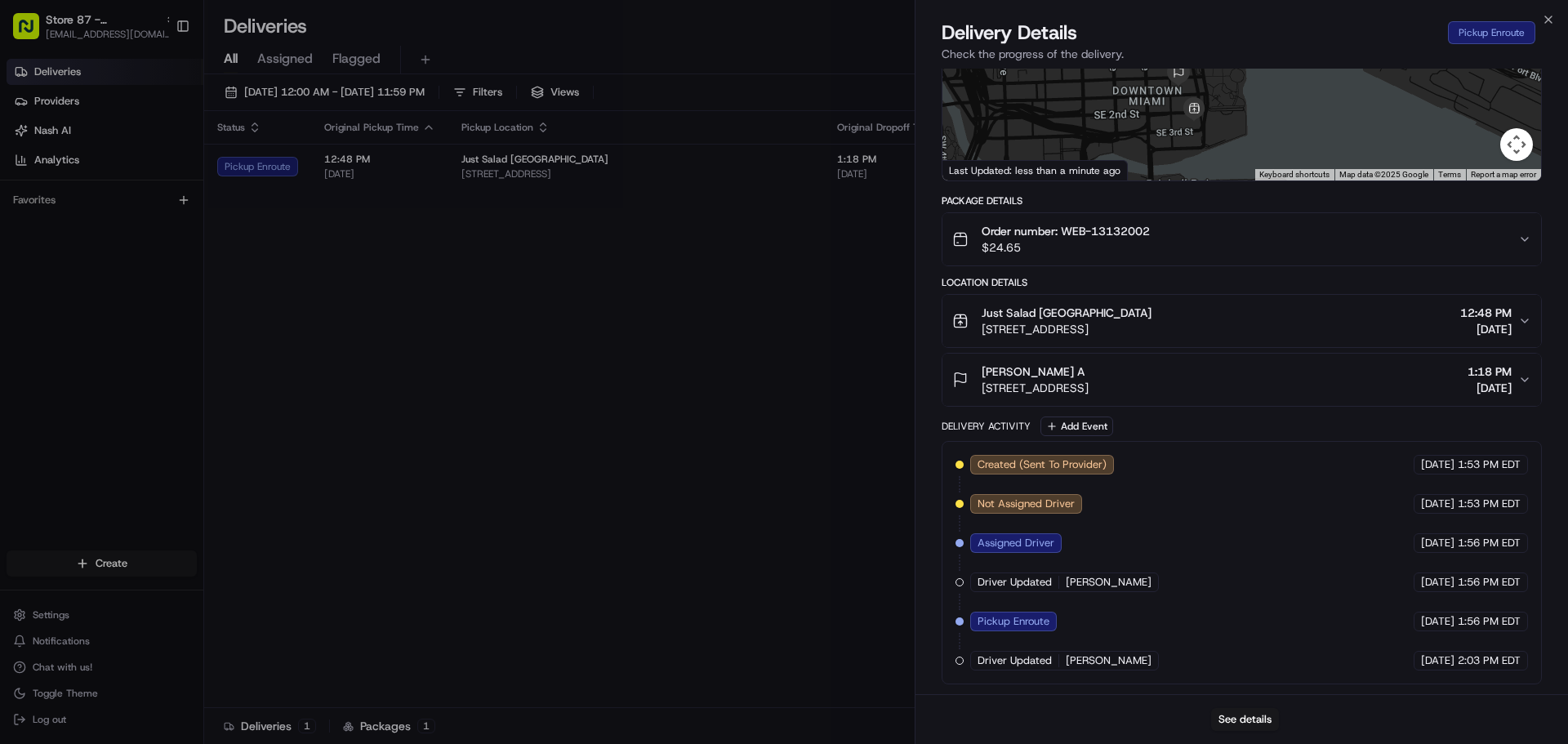
drag, startPoint x: 1169, startPoint y: 109, endPoint x: 1171, endPoint y: 142, distance: 33.1
click at [1171, 142] on div at bounding box center [1241, 59] width 599 height 243
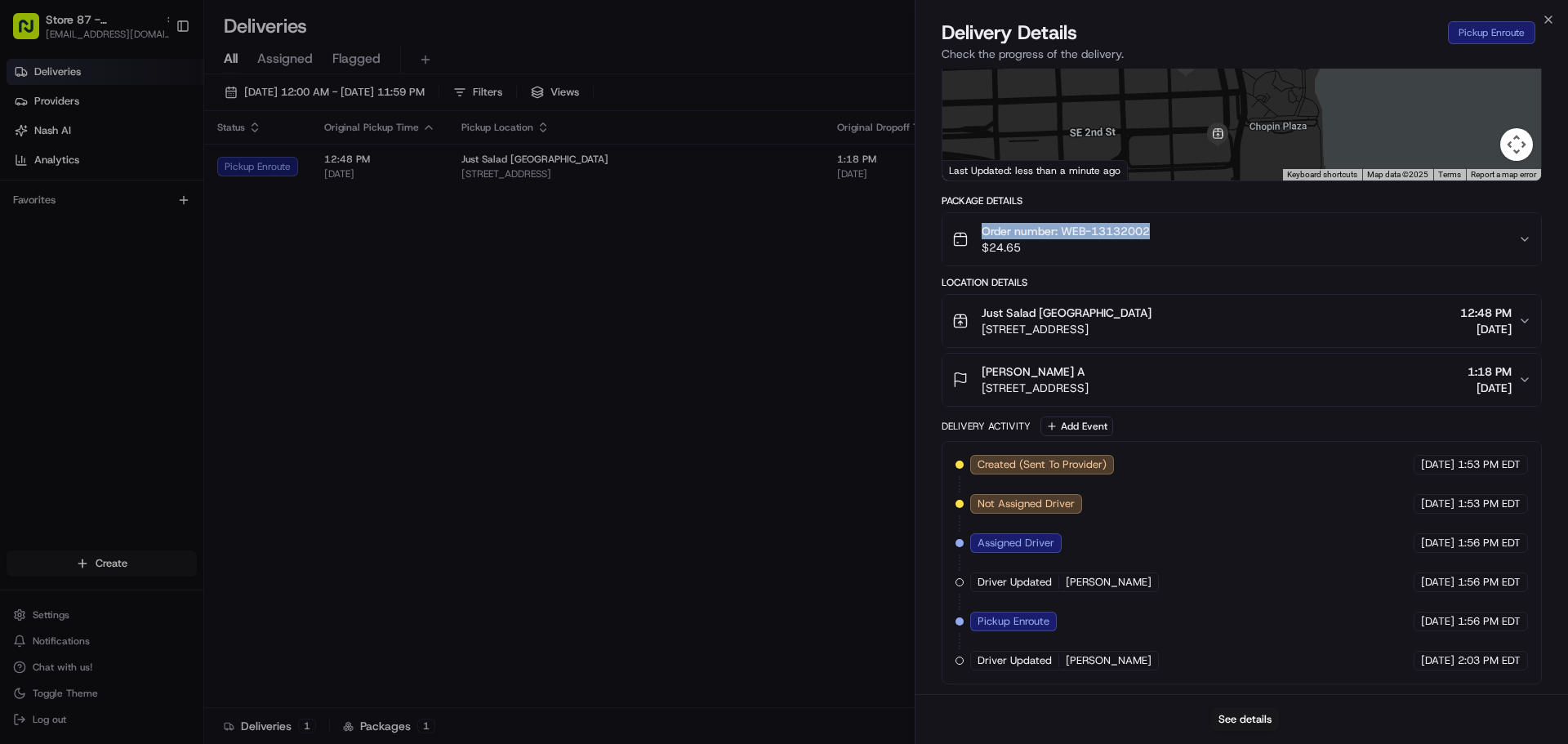
click at [1170, 210] on div "Package Details Order number: WEB-13132002 $24.65" at bounding box center [1241, 230] width 600 height 72
click at [1178, 172] on div at bounding box center [1241, 59] width 599 height 243
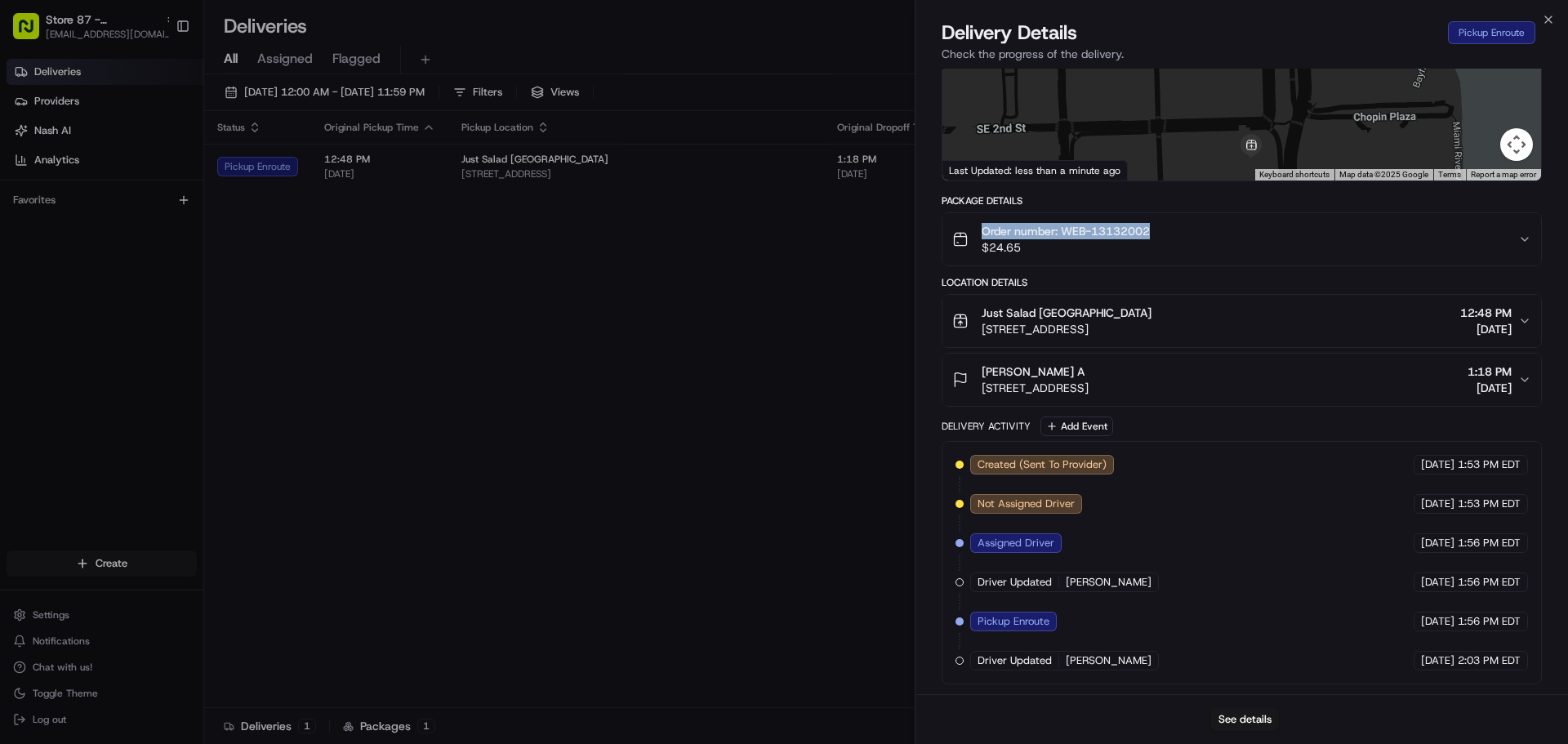
drag, startPoint x: 1217, startPoint y: 129, endPoint x: 1196, endPoint y: 147, distance: 27.7
click at [1196, 147] on div at bounding box center [1241, 59] width 599 height 243
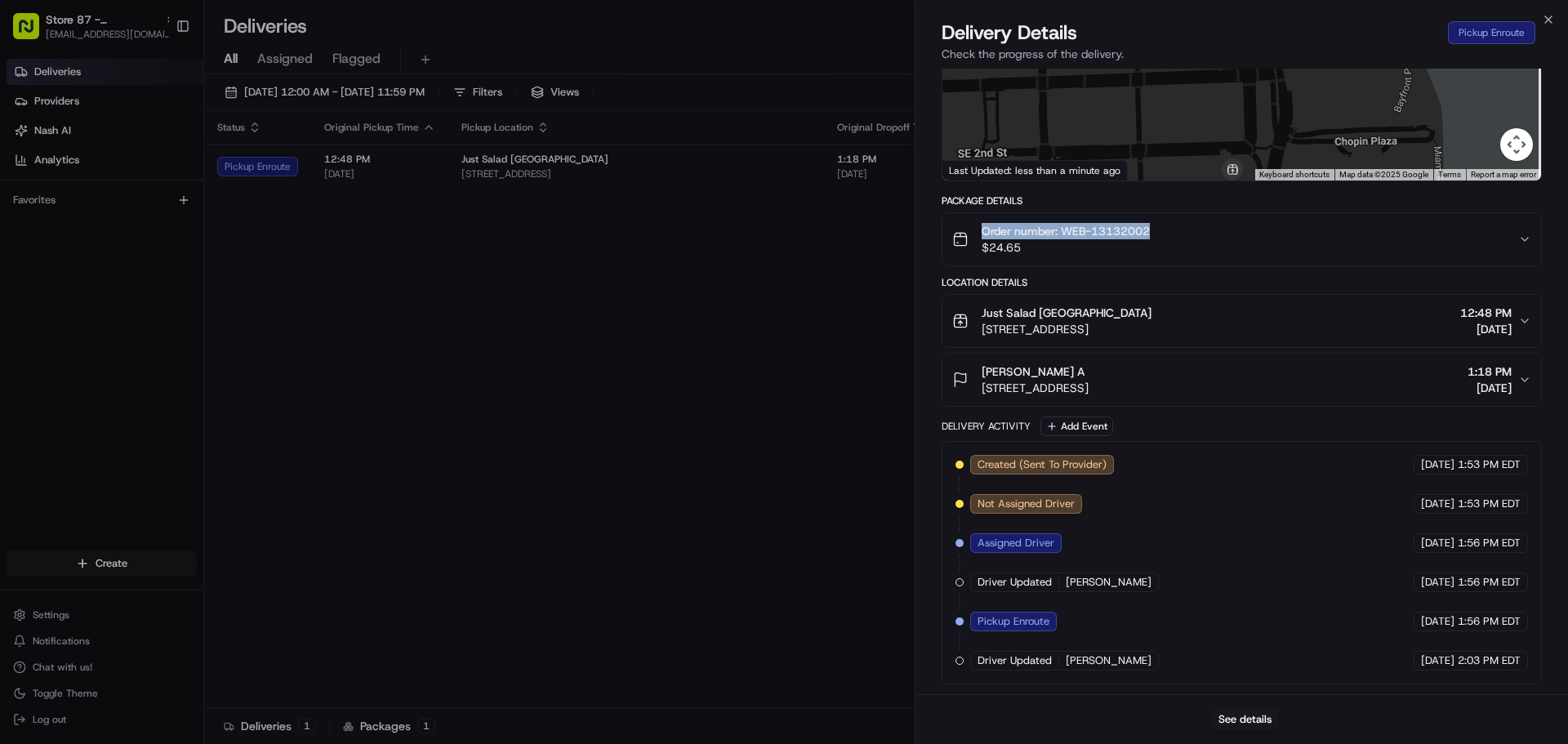
drag, startPoint x: 1202, startPoint y: 129, endPoint x: 1180, endPoint y: 160, distance: 38.0
click at [1180, 160] on div at bounding box center [1241, 59] width 599 height 243
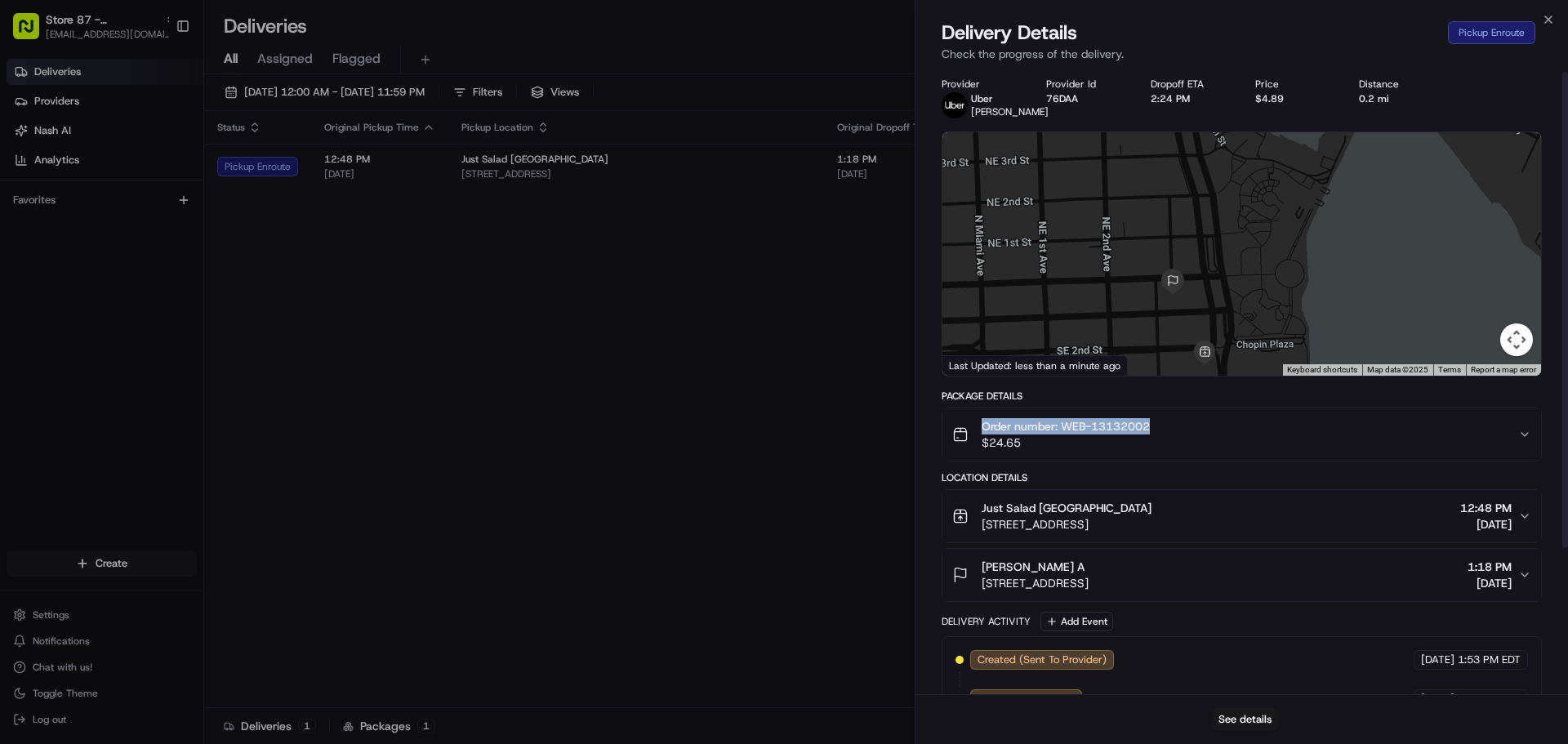
scroll to position [0, 0]
click at [1555, 20] on div "Delivery Details Pickup Enroute Check the progress of the delivery." at bounding box center [1242, 43] width 653 height 49
click at [1549, 14] on icon "button" at bounding box center [1548, 20] width 13 height 13
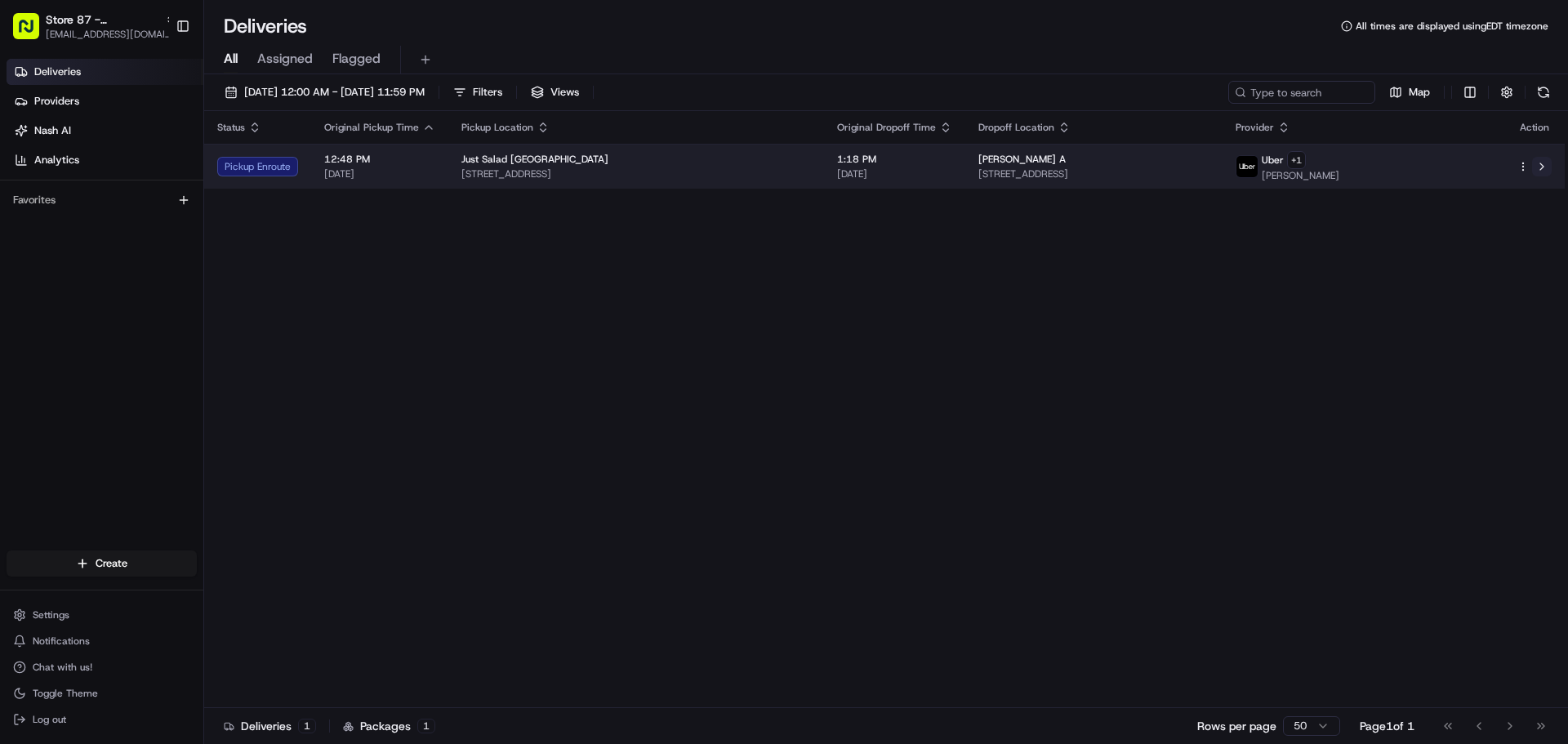
click at [1541, 165] on button at bounding box center [1541, 167] width 20 height 20
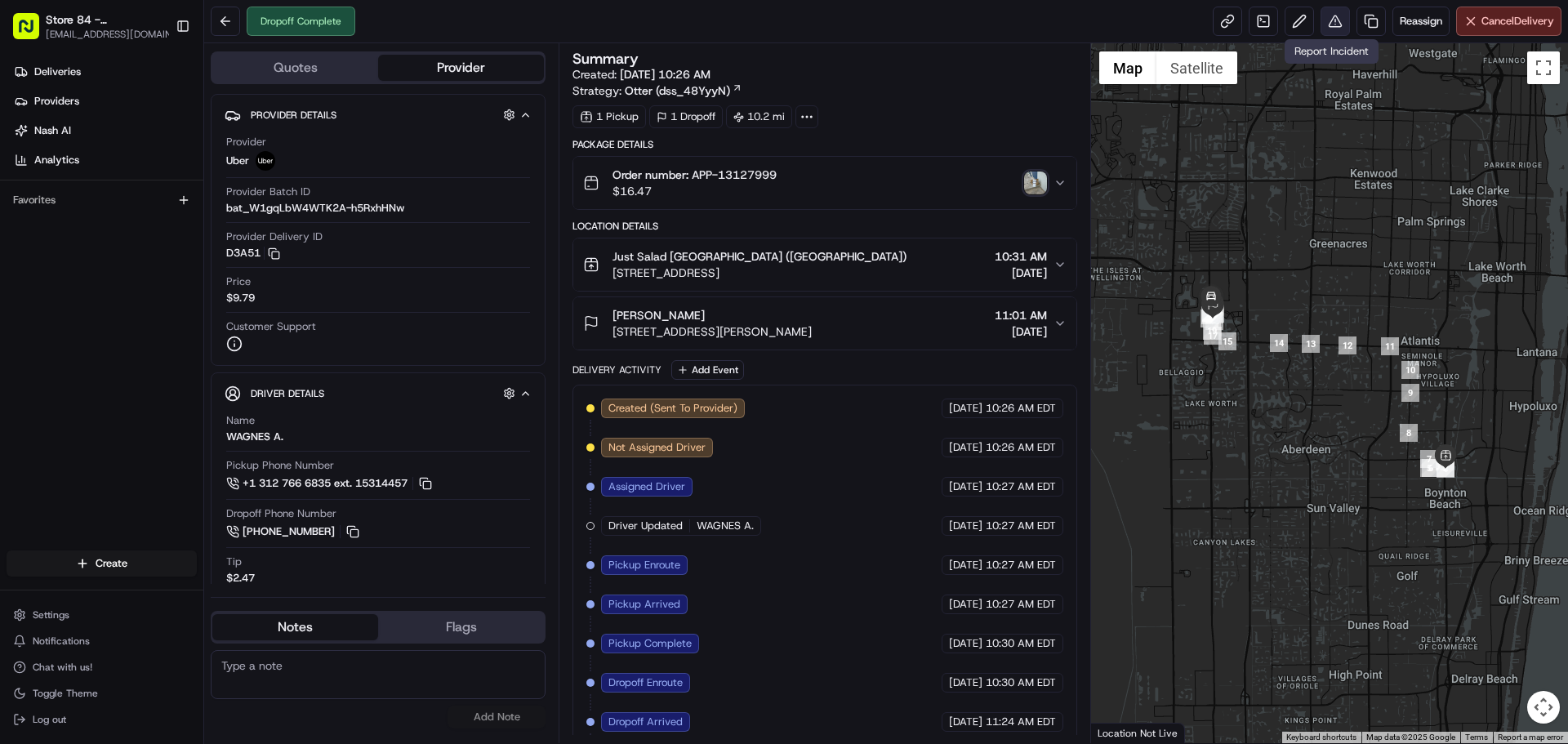
click at [1332, 20] on button at bounding box center [1335, 20] width 29 height 29
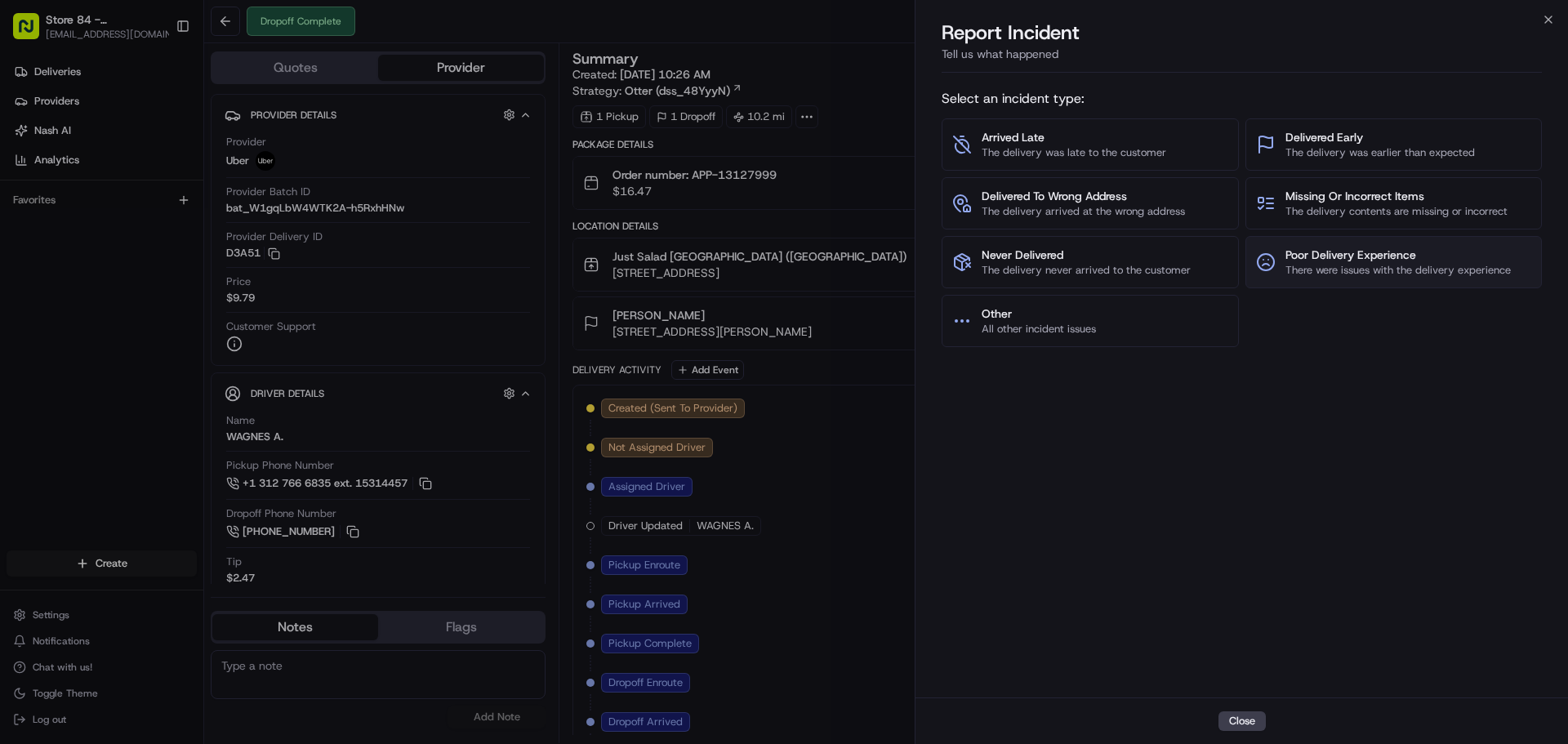
click at [1405, 272] on span "There were issues with the delivery experience" at bounding box center [1398, 270] width 225 height 15
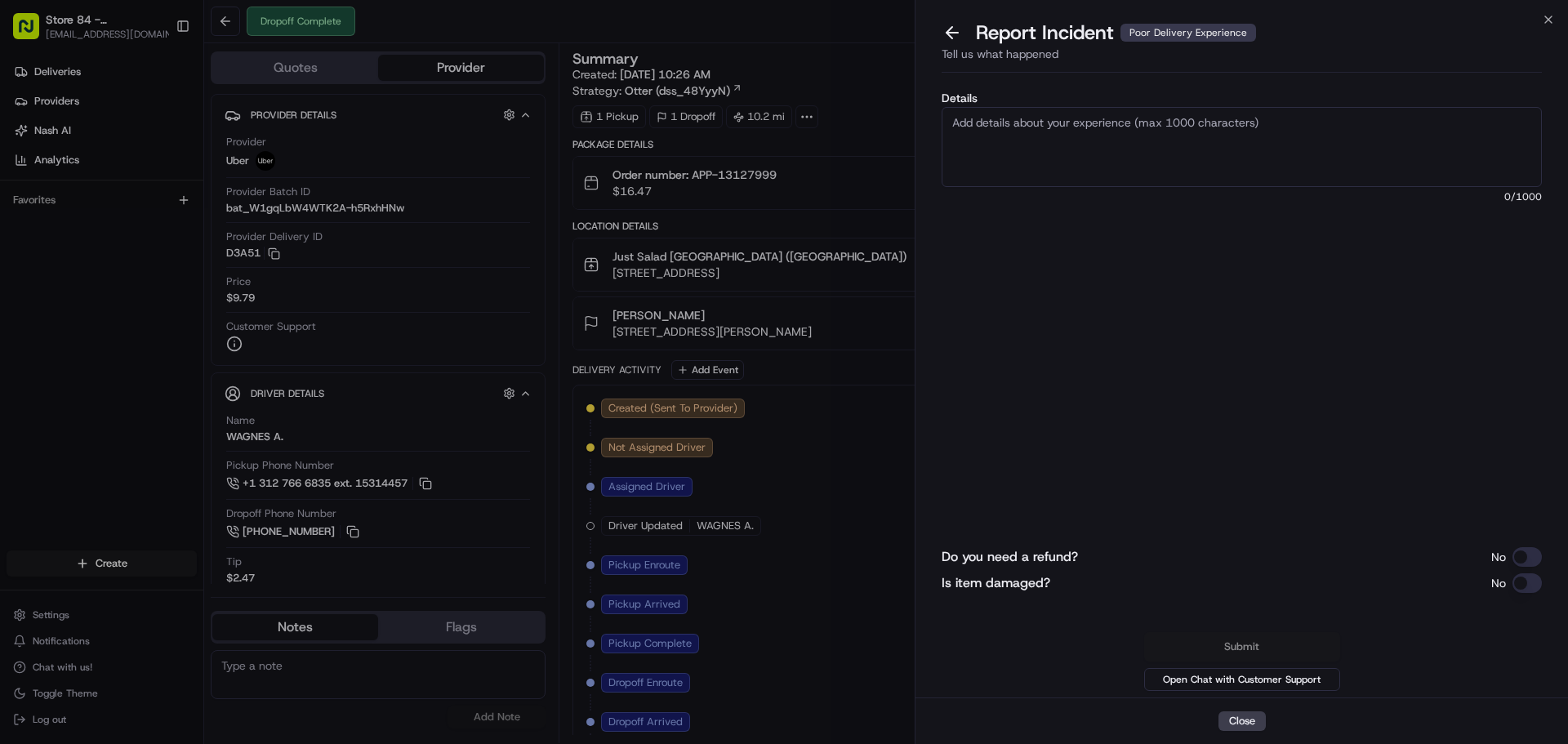
click at [1119, 155] on textarea "Details" at bounding box center [1241, 147] width 600 height 80
type textarea "The food was left on one of the side entrances of the school doors on the floor…"
click at [1525, 557] on button "Do you need a refund?" at bounding box center [1526, 557] width 29 height 20
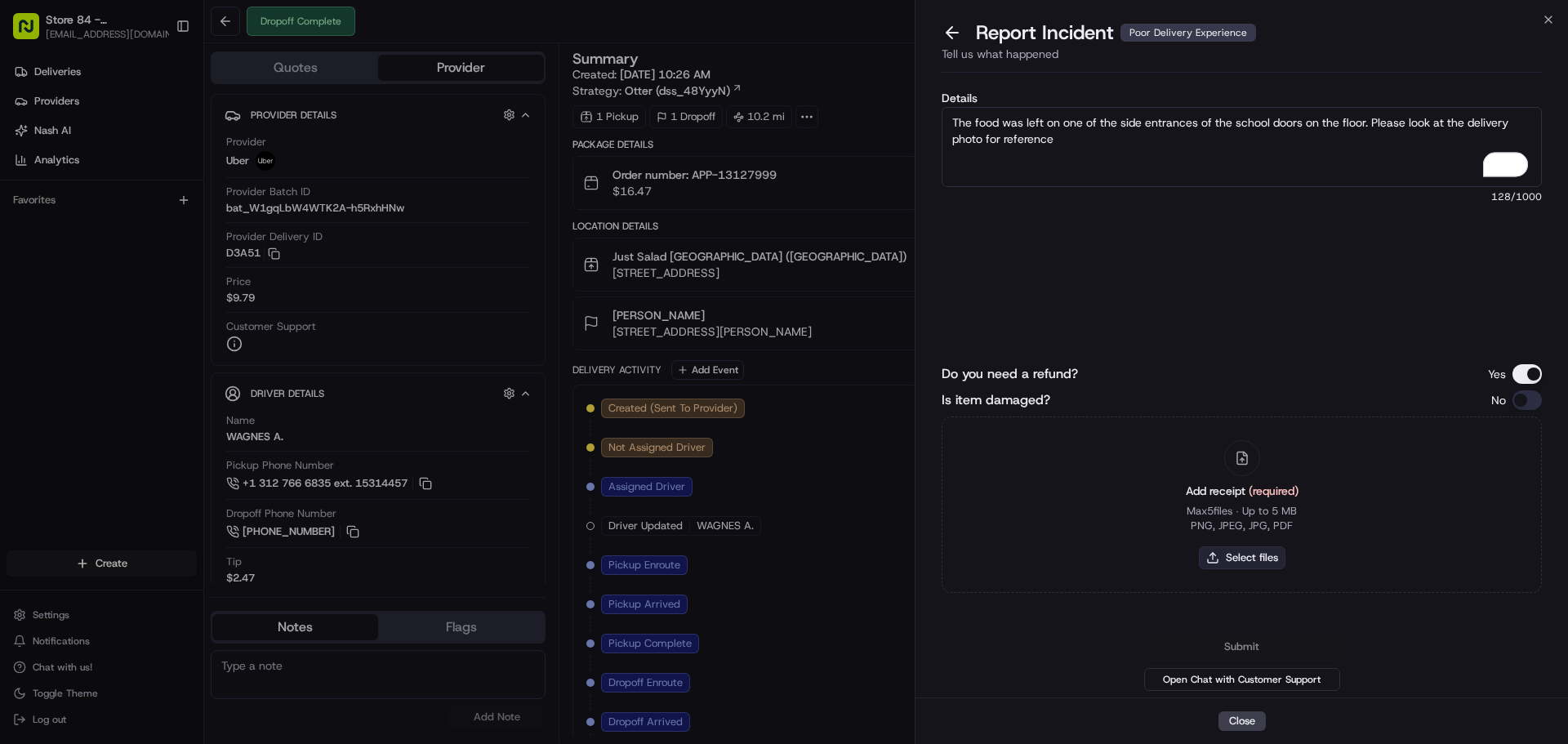
click at [1244, 555] on button "Select files" at bounding box center [1242, 558] width 87 height 23
type input "C:\fakepath\Jason Waywood.pdf"
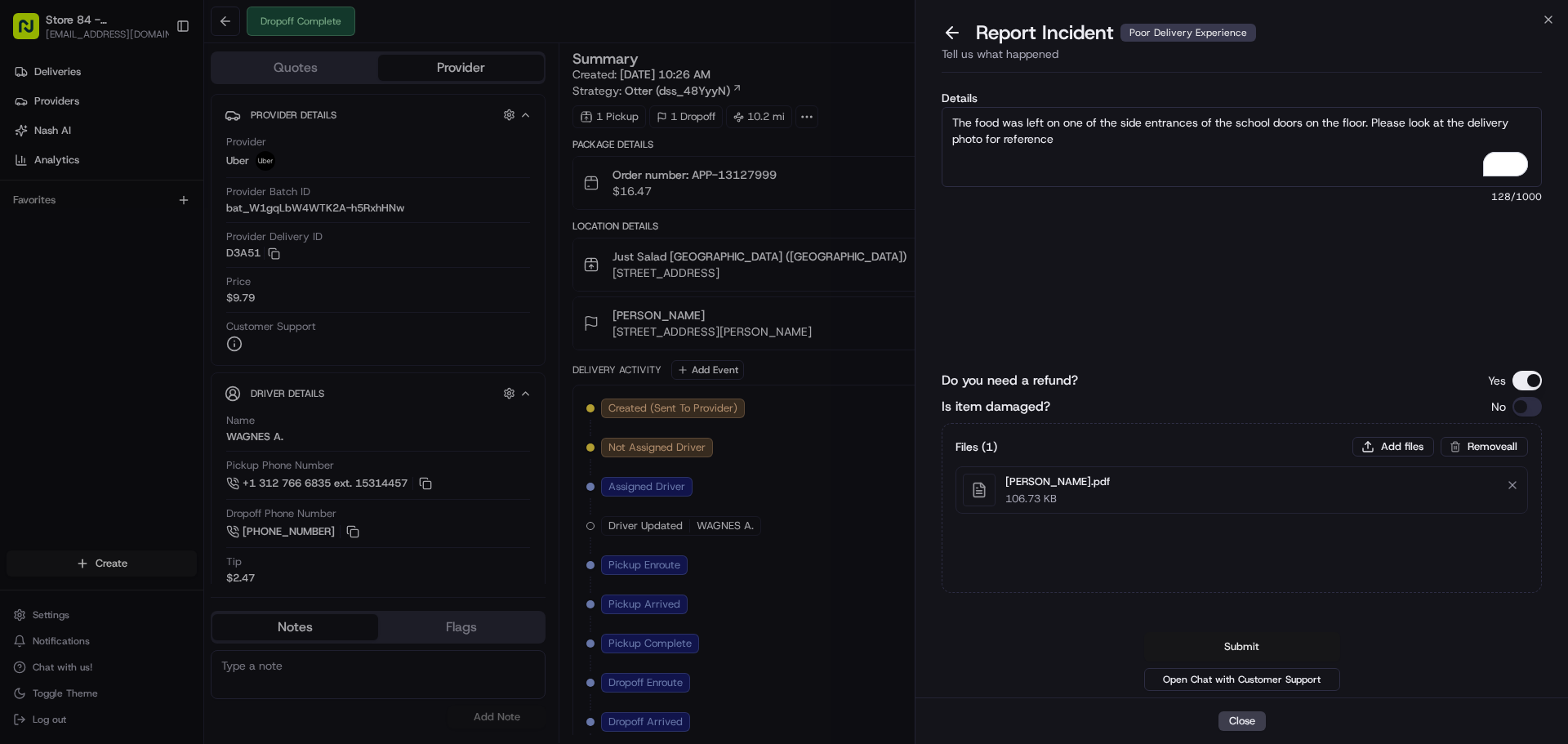
click at [1273, 646] on button "Submit" at bounding box center [1242, 646] width 196 height 29
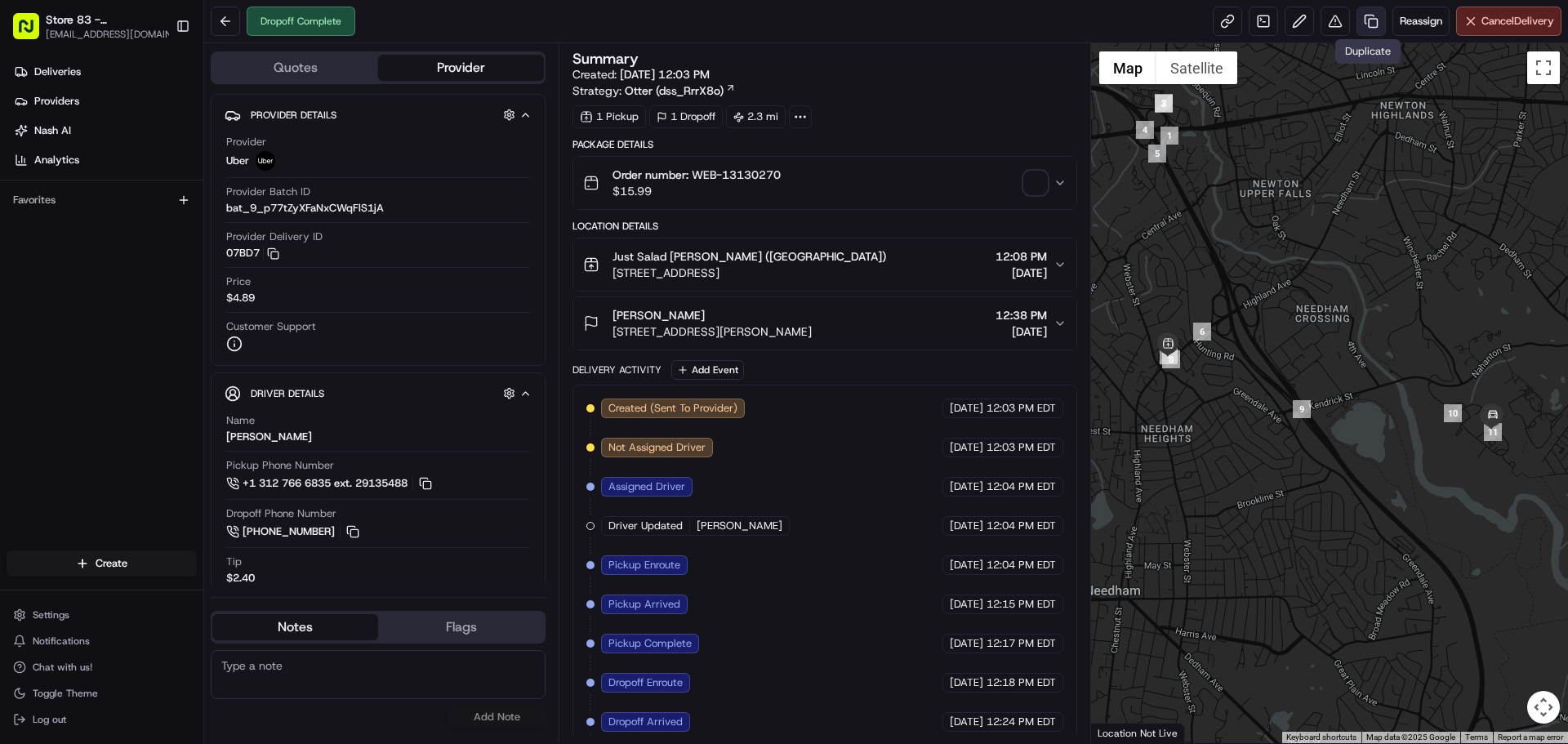
click at [1361, 28] on link at bounding box center [1370, 20] width 29 height 29
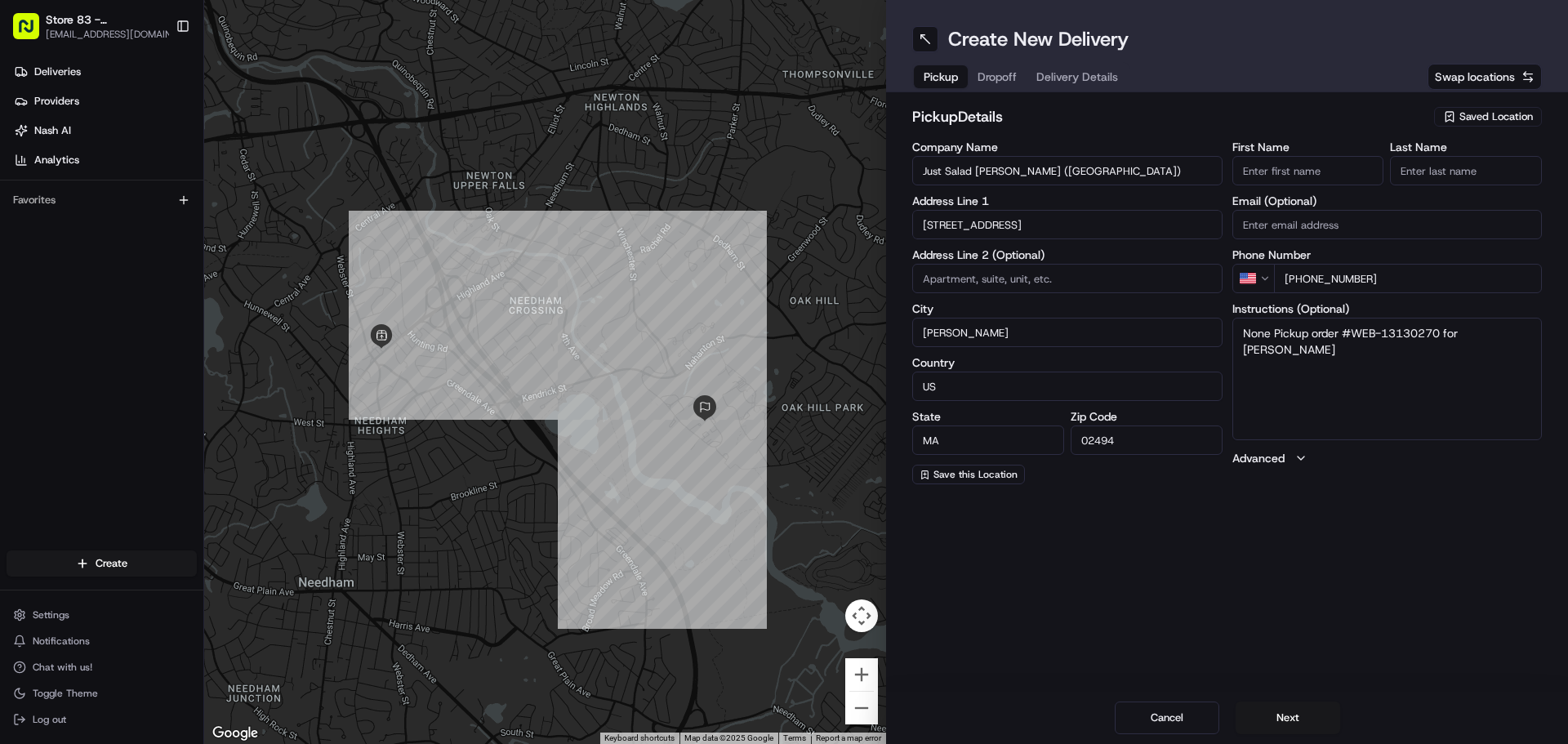
click at [1005, 76] on span "Dropoff" at bounding box center [997, 76] width 39 height 16
click at [1063, 82] on span "Delivery Details" at bounding box center [1077, 76] width 82 height 16
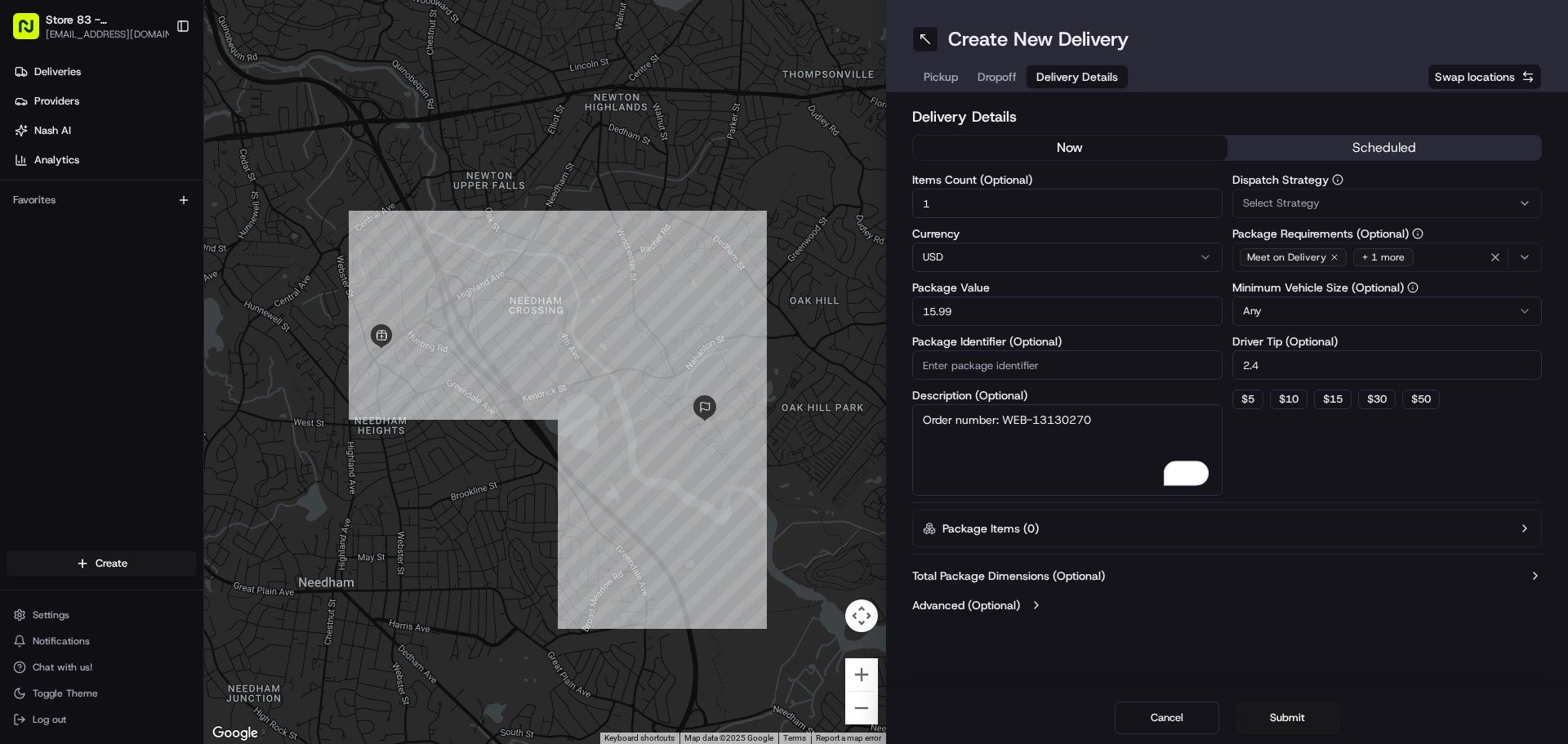
drag, startPoint x: 1081, startPoint y: 414, endPoint x: 1005, endPoint y: 410, distance: 76.1
click at [1005, 410] on textarea "Order number: WEB-13130270" at bounding box center [1067, 450] width 310 height 91
click at [976, 372] on input "Package Identifier (Optional)" at bounding box center [1067, 364] width 310 height 29
paste input "WEB-13130270"
type input "WEB-13130270"
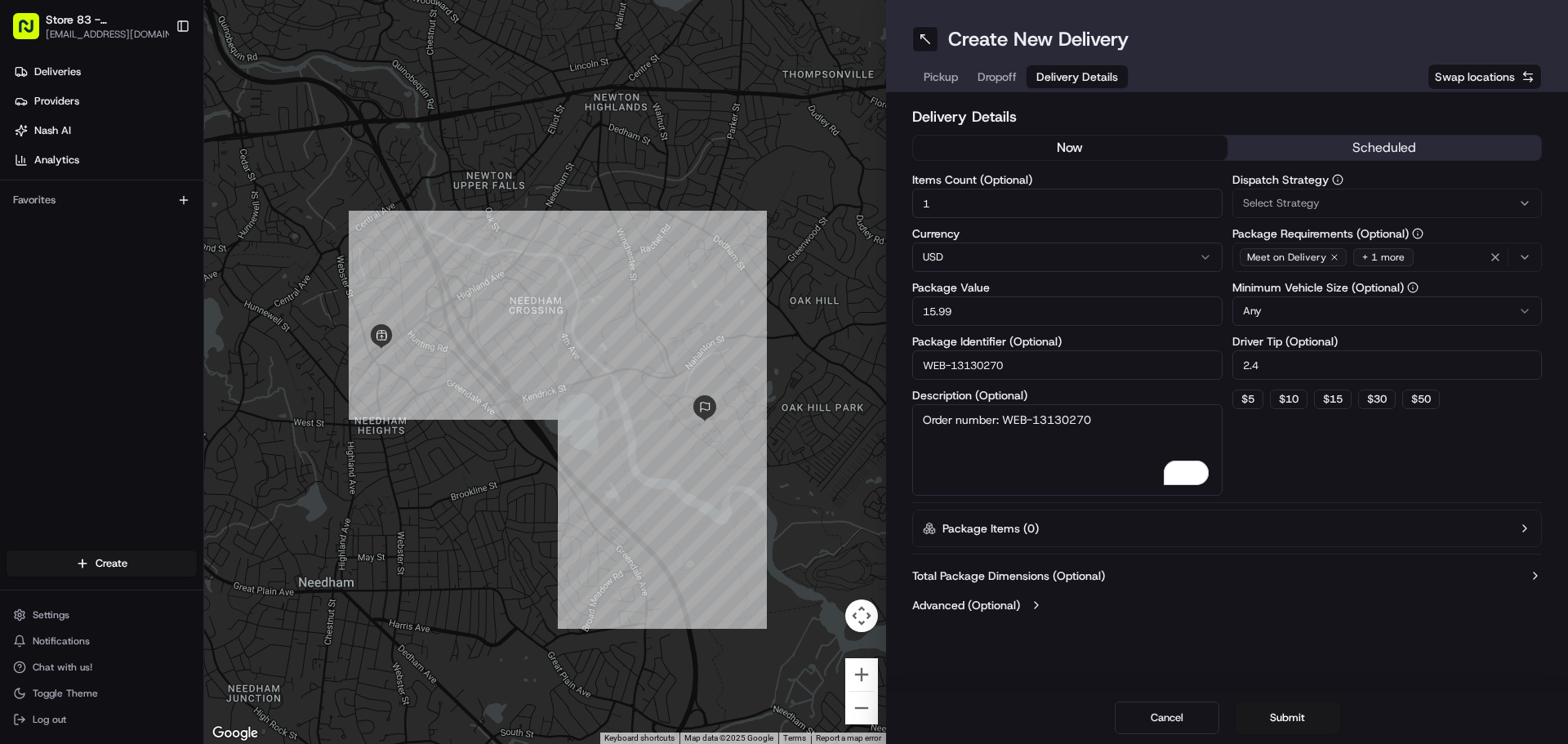
click at [1342, 210] on div "Select Strategy" at bounding box center [1387, 203] width 302 height 15
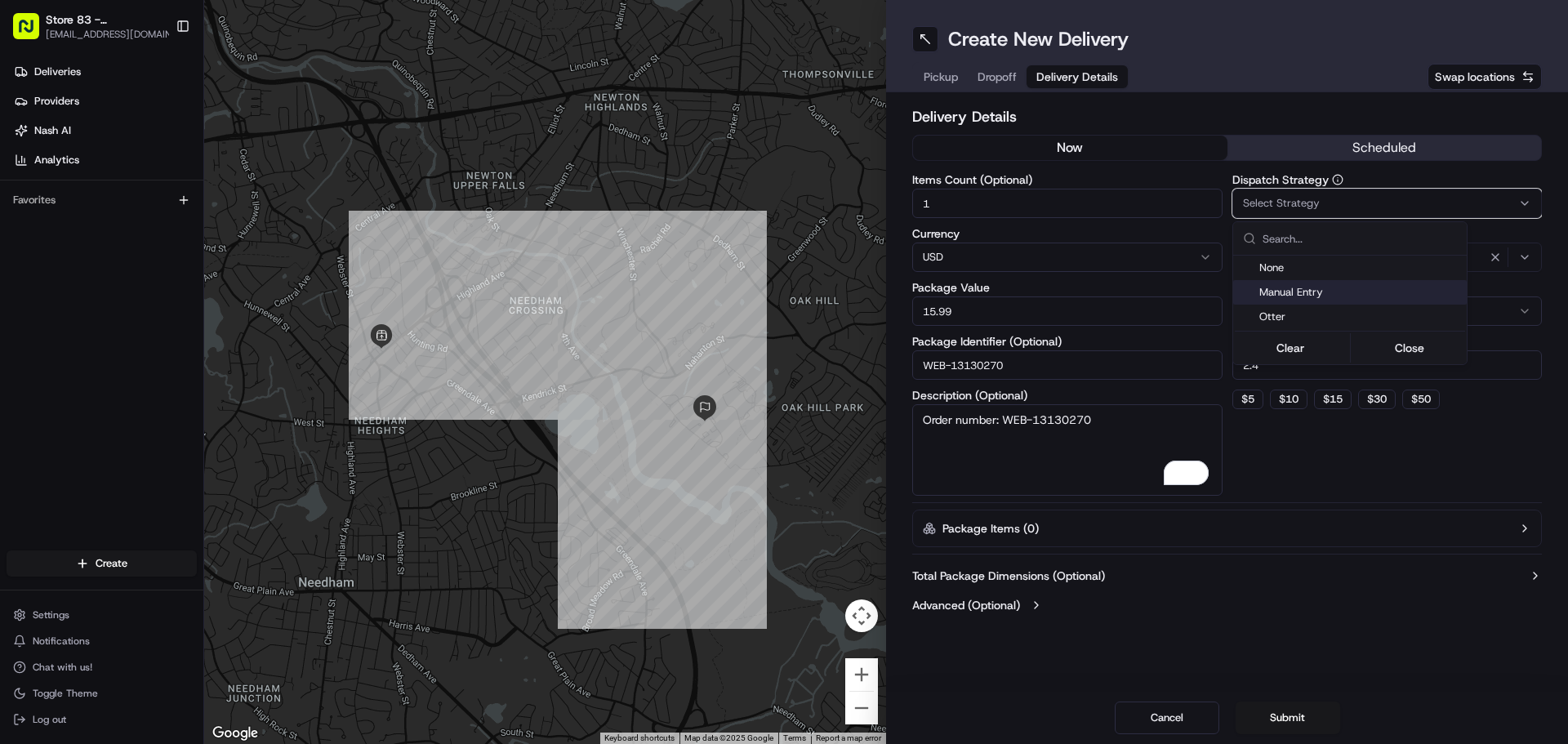
click at [1327, 289] on span "Manual Entry" at bounding box center [1360, 292] width 200 height 15
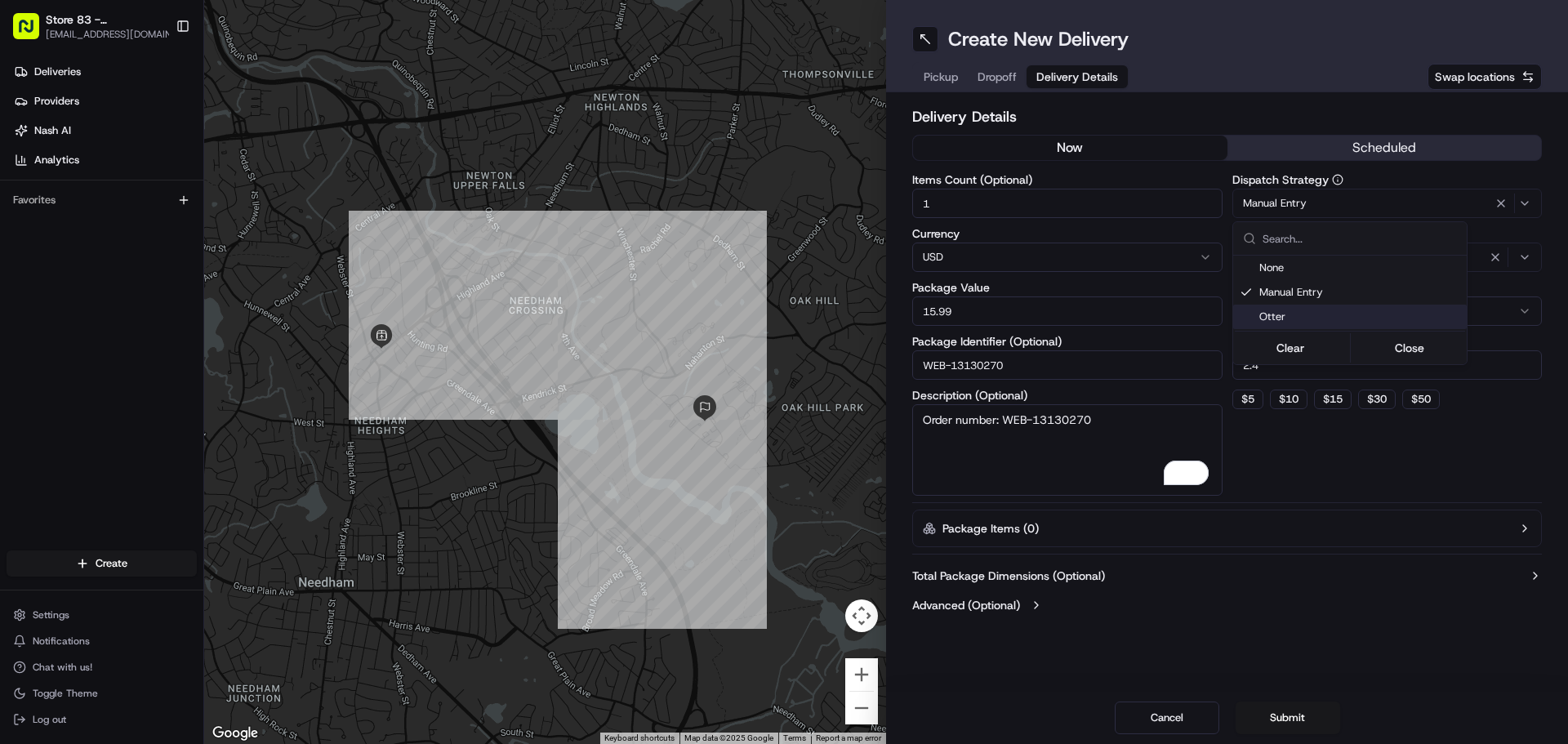
click at [1340, 598] on html "Store 83 - Needham (MA) (Just Salad) jirizarry@justsalad.com Toggle Sidebar Del…" at bounding box center [784, 372] width 1568 height 744
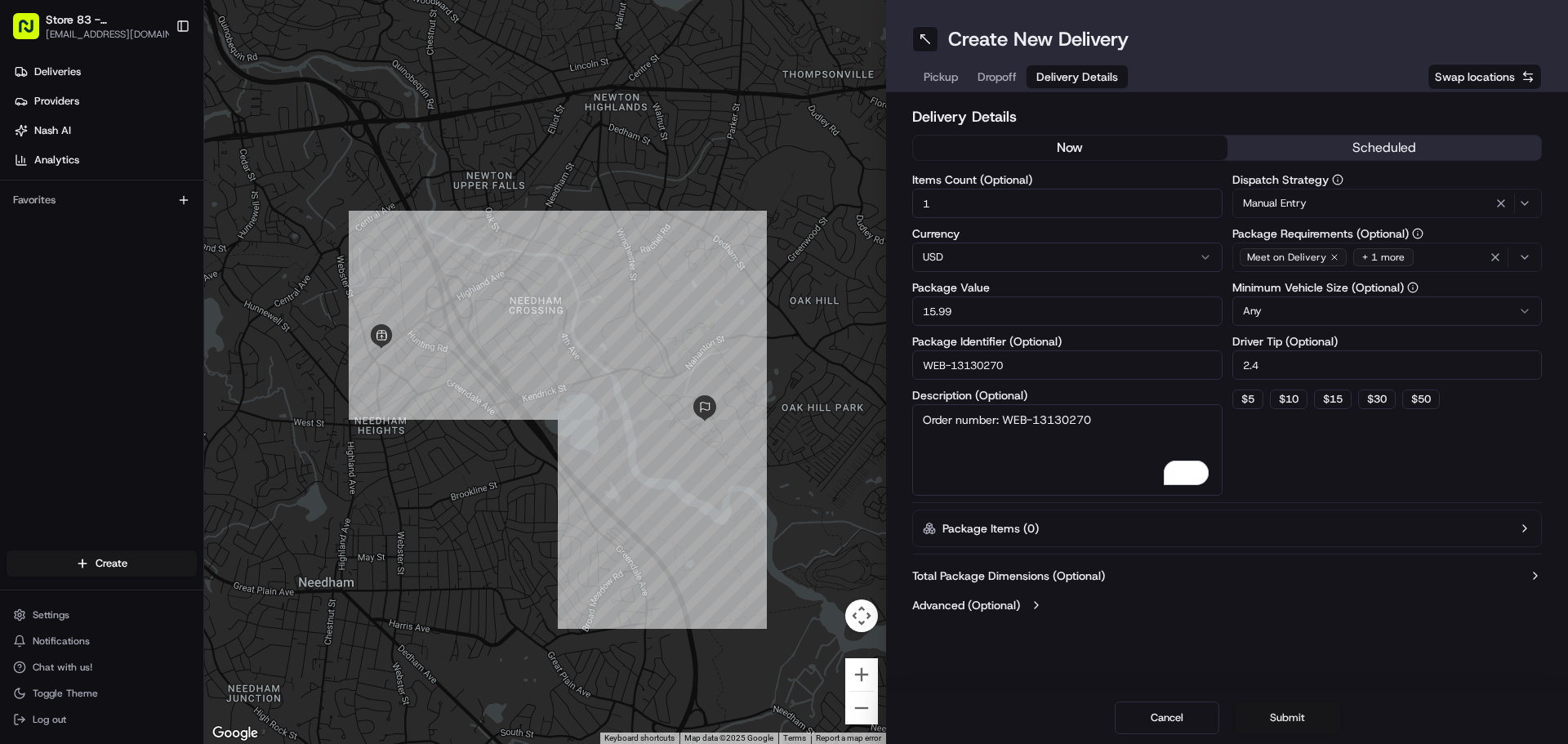
click at [1297, 709] on button "Submit" at bounding box center [1288, 717] width 105 height 33
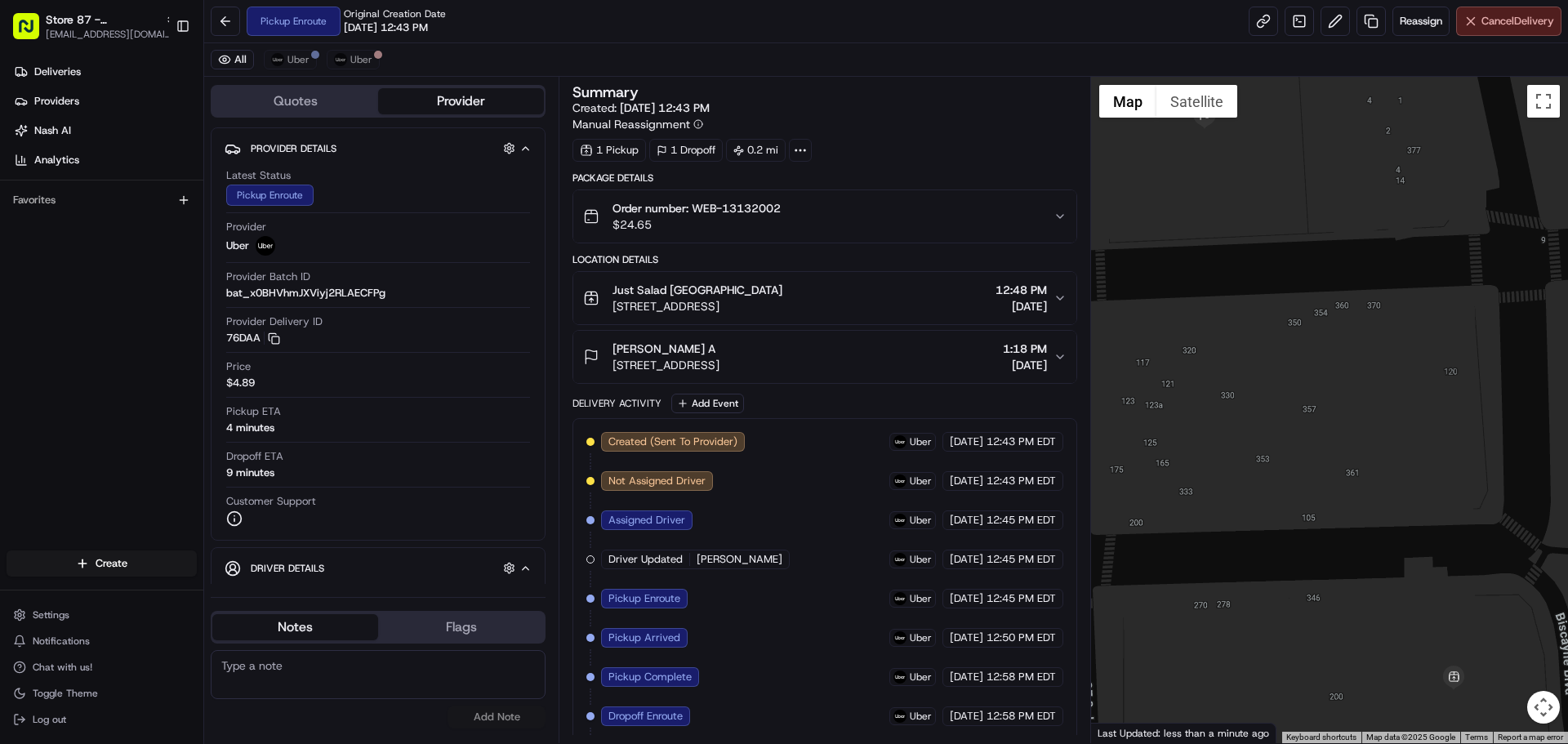
click at [1484, 26] on span "Cancel Delivery" at bounding box center [1517, 21] width 73 height 15
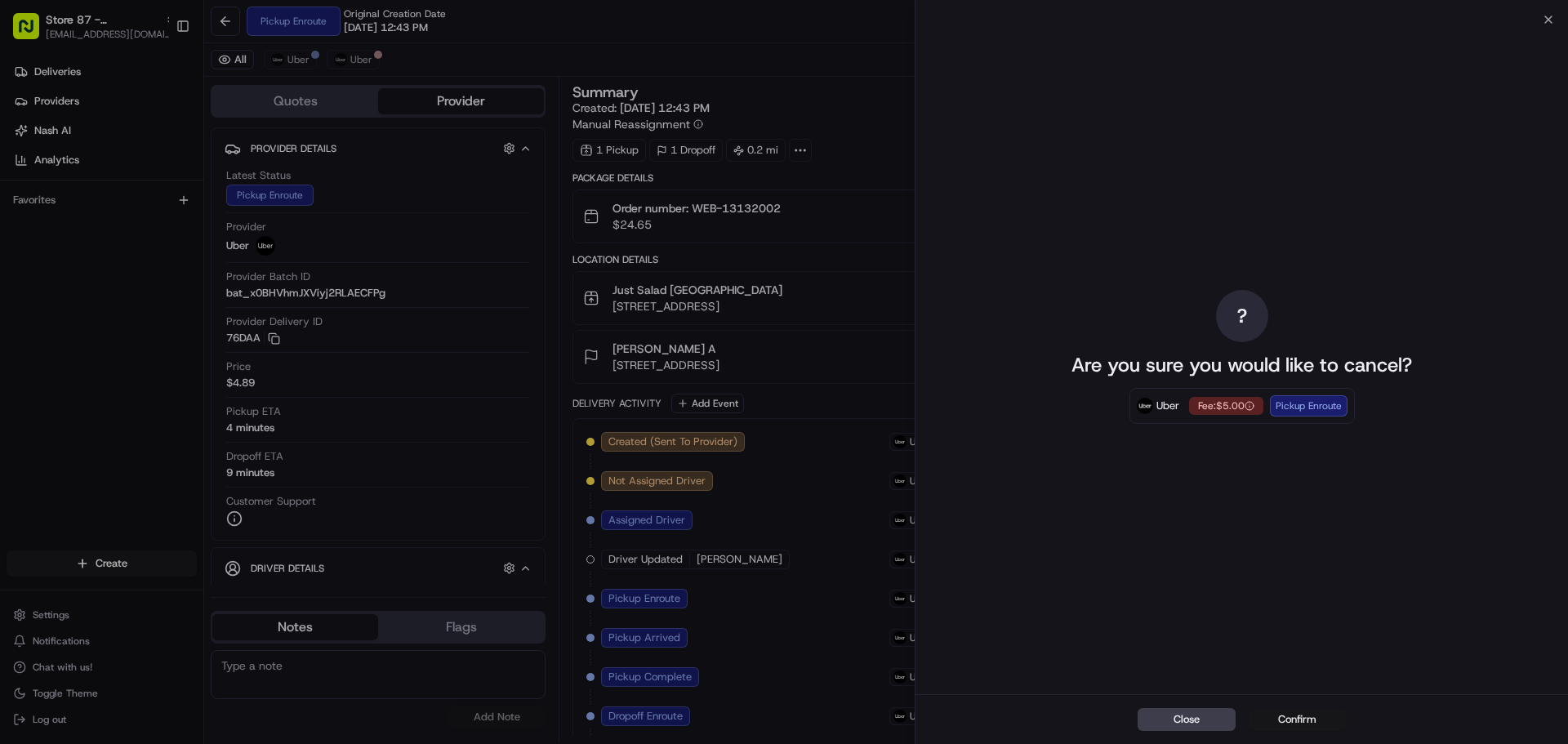
click at [1280, 718] on button "Confirm" at bounding box center [1298, 719] width 98 height 23
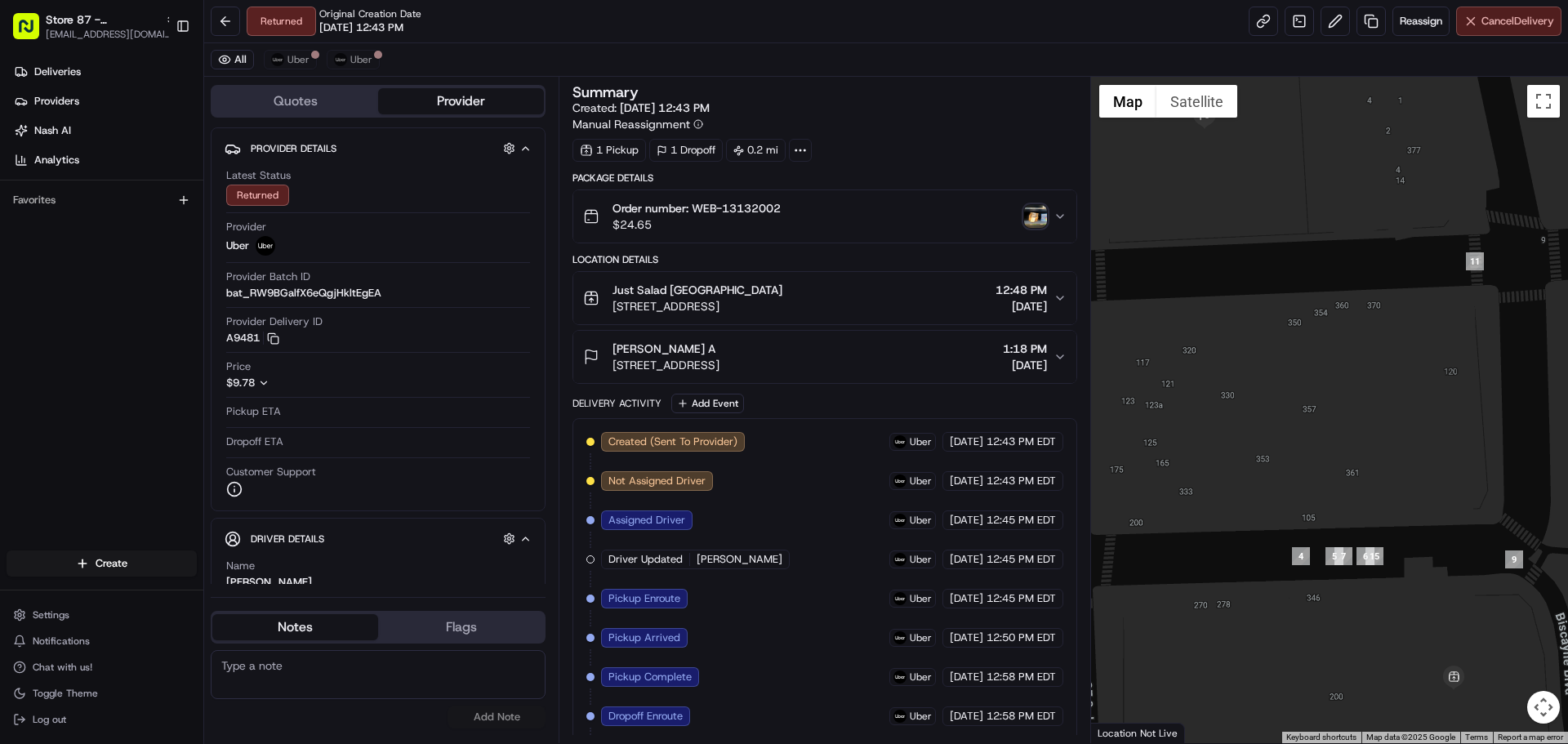
click at [1491, 21] on span "Cancel Delivery" at bounding box center [1517, 21] width 73 height 15
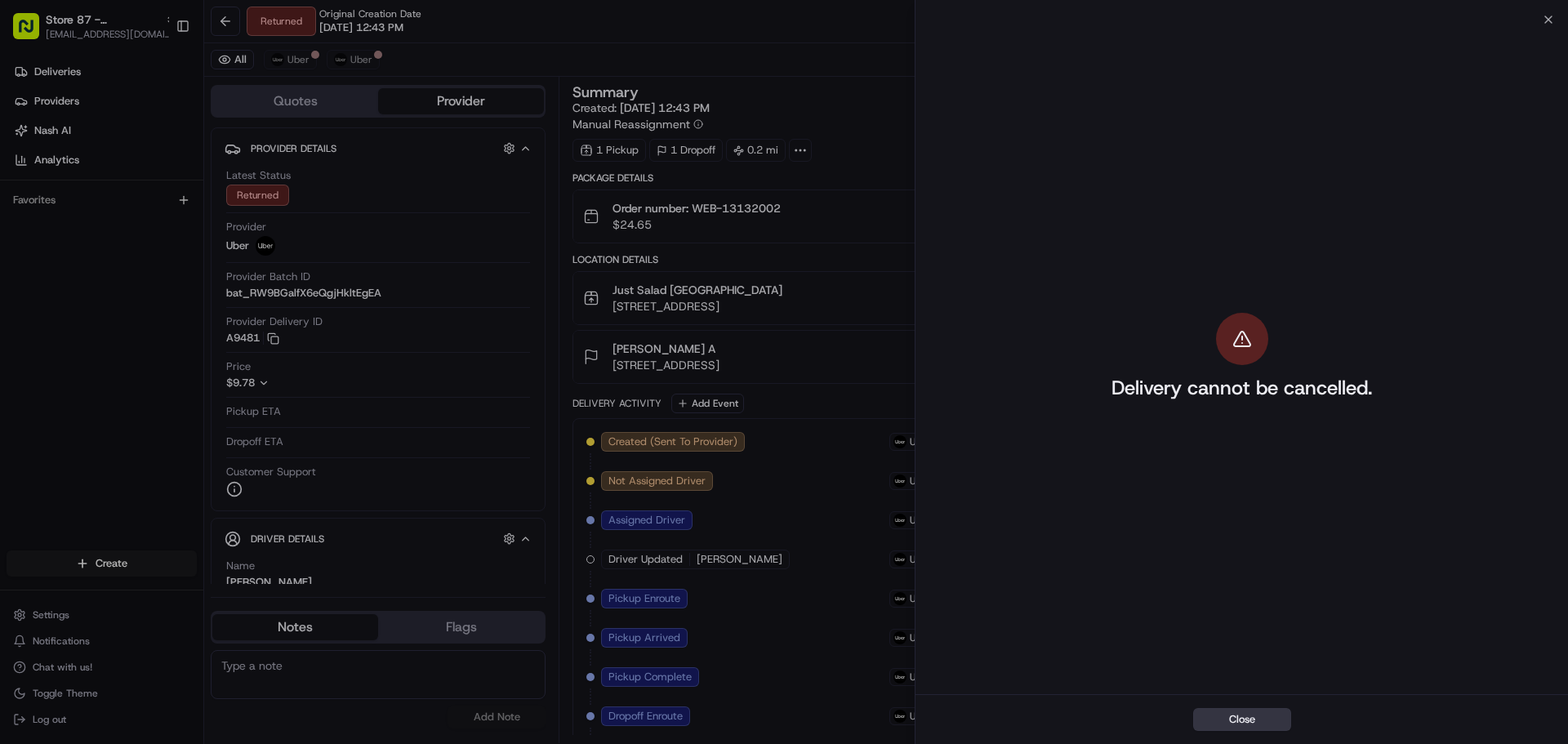
click at [1248, 728] on button "Close" at bounding box center [1242, 719] width 98 height 23
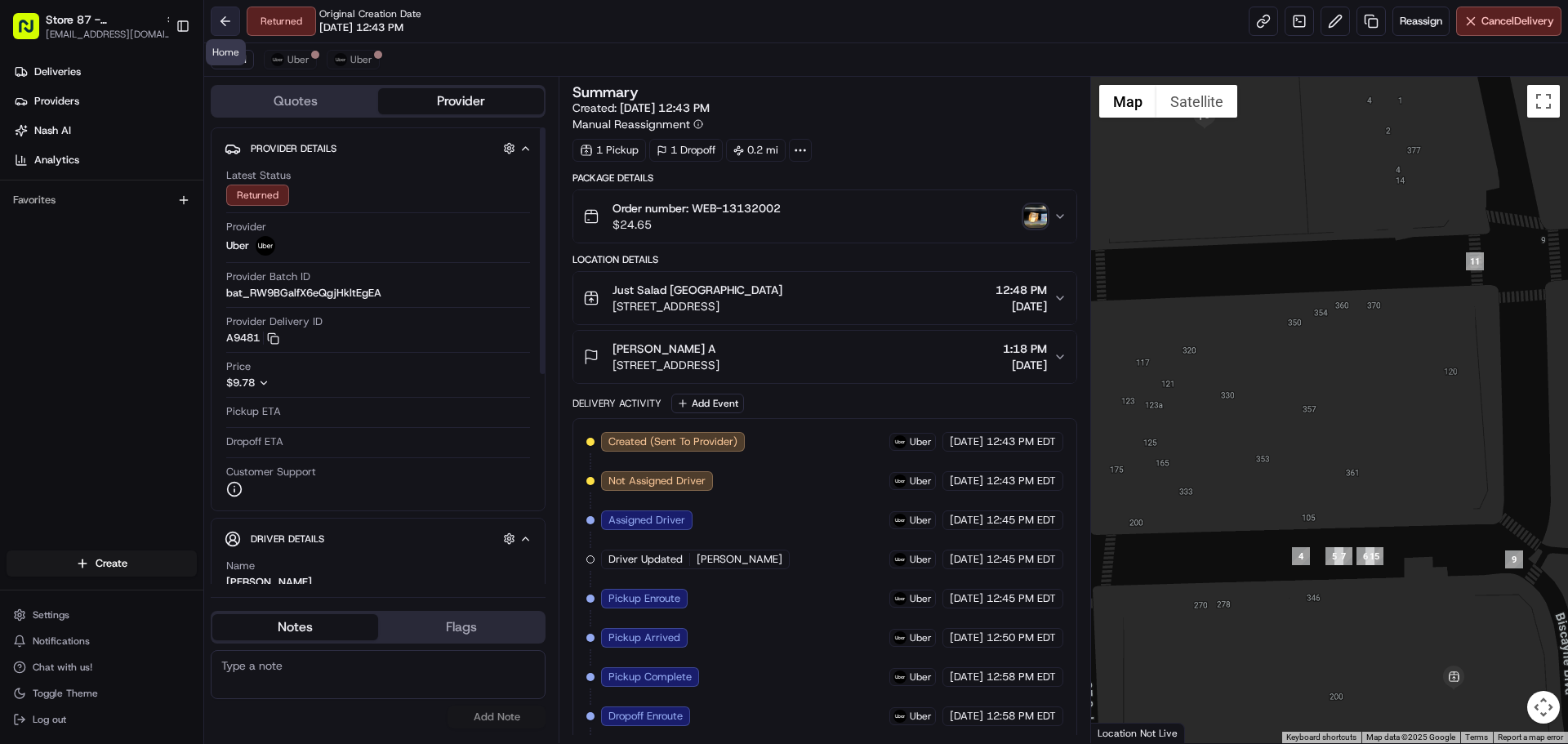
click at [227, 17] on button at bounding box center [225, 20] width 29 height 29
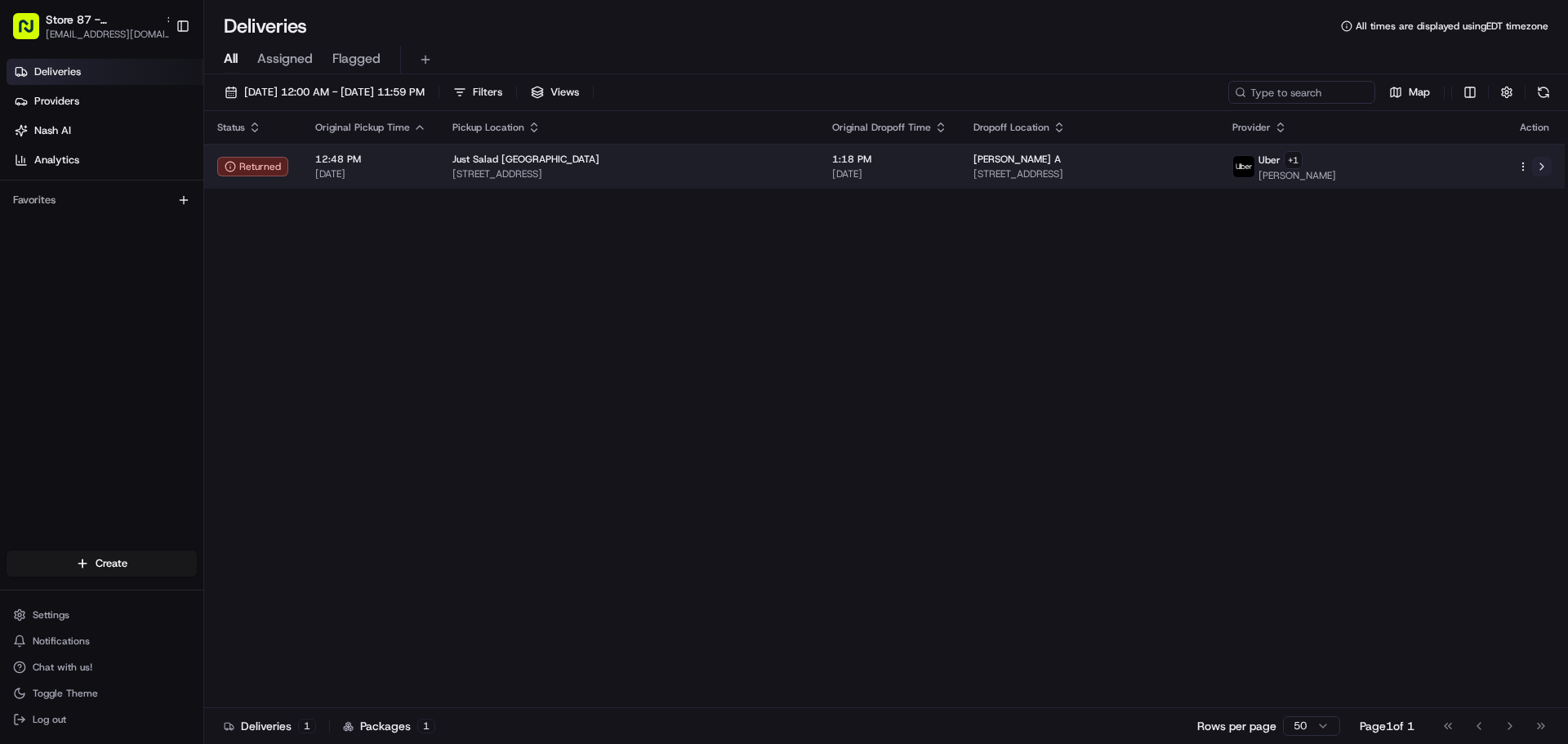
click at [1547, 160] on button at bounding box center [1541, 167] width 20 height 20
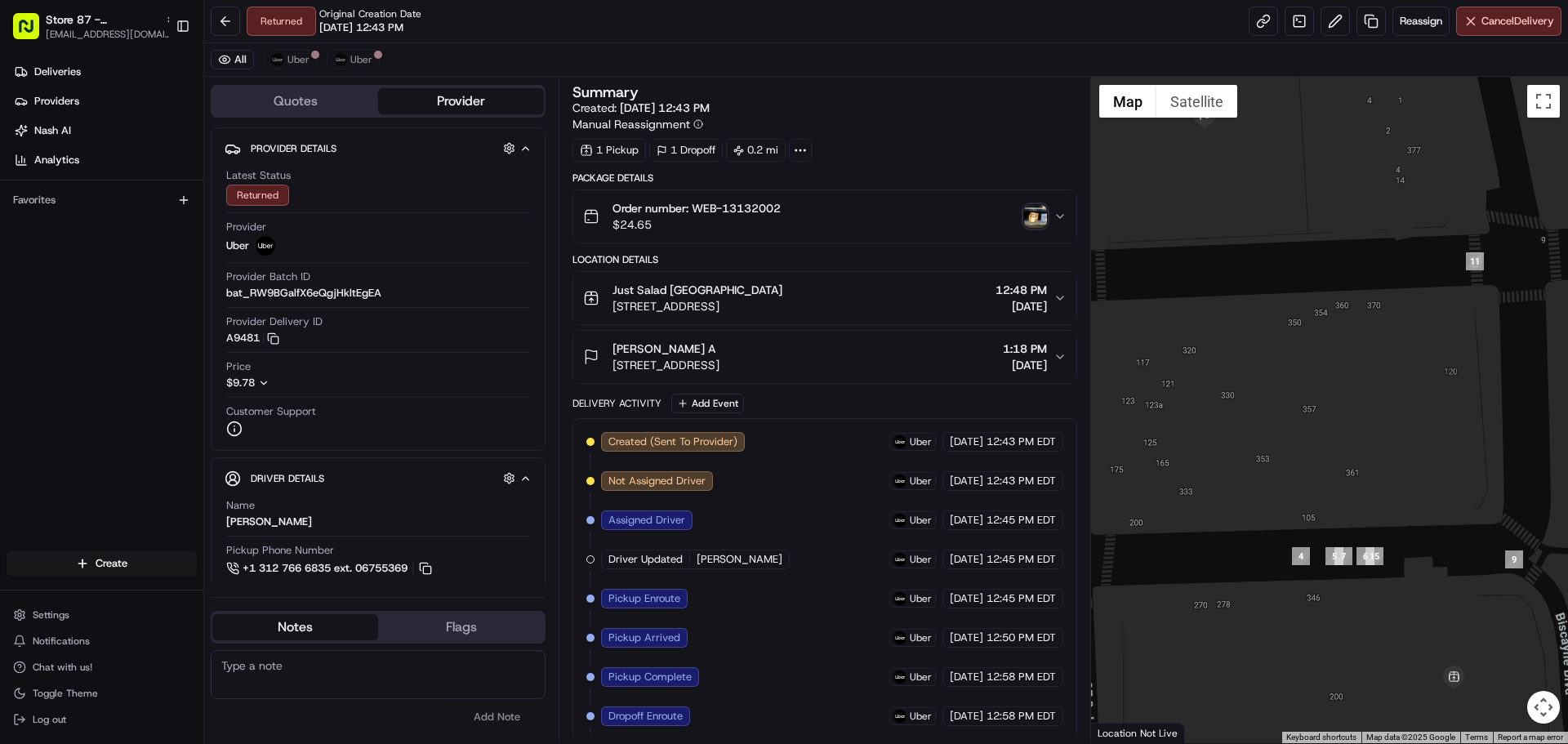
click at [1041, 212] on img "button" at bounding box center [1035, 216] width 23 height 23
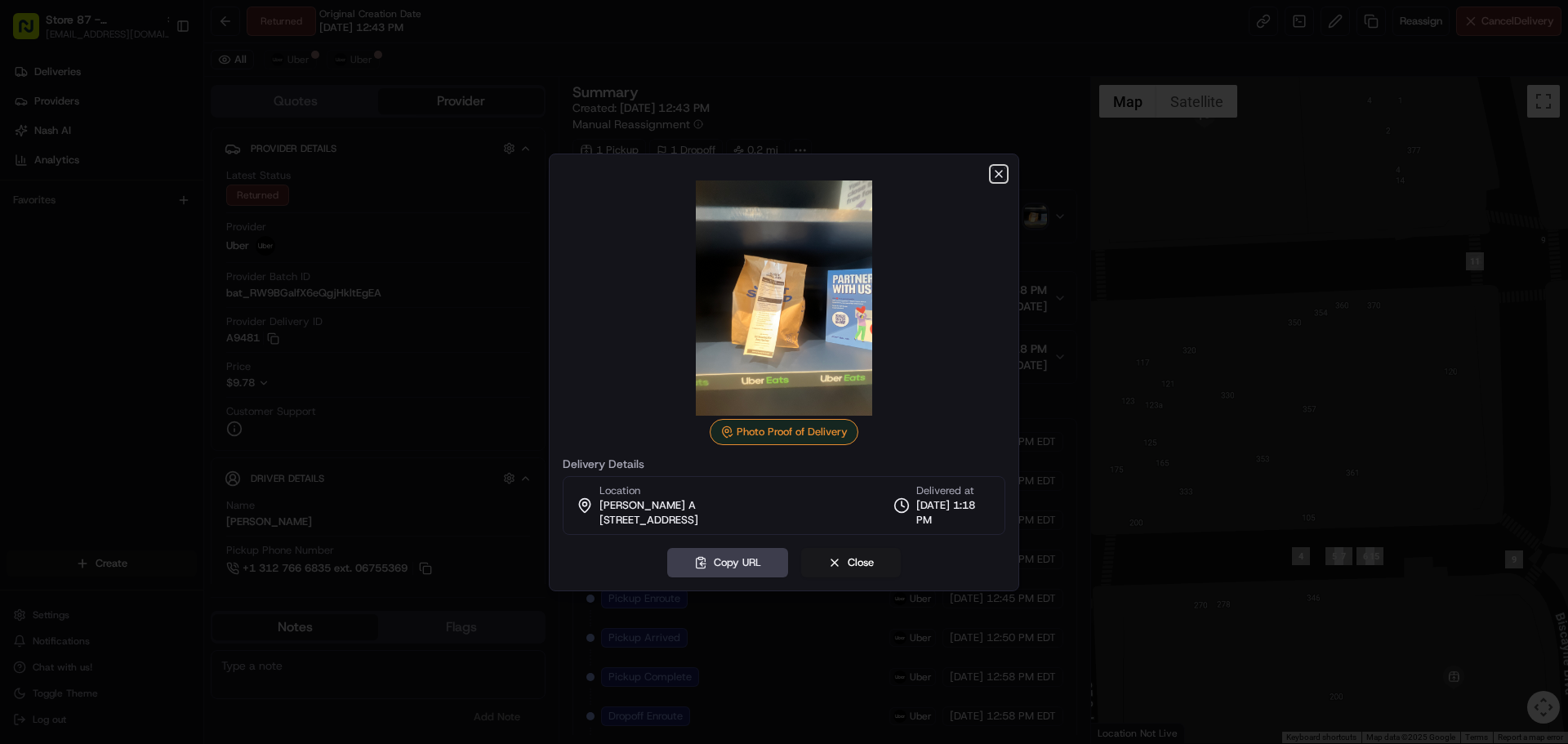
click at [1003, 170] on icon "button" at bounding box center [999, 174] width 13 height 13
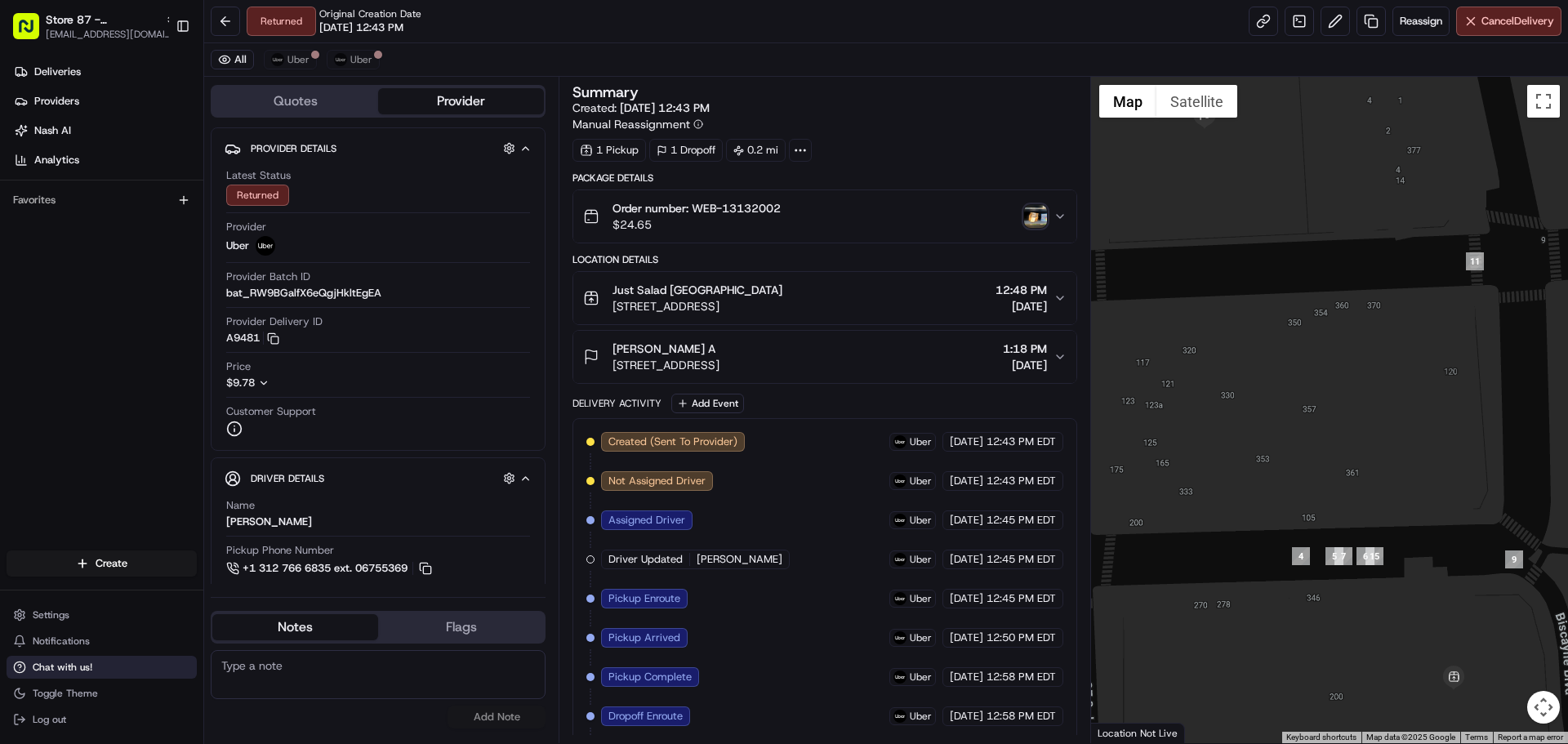
click at [86, 660] on button "Chat with us!" at bounding box center [101, 667] width 190 height 23
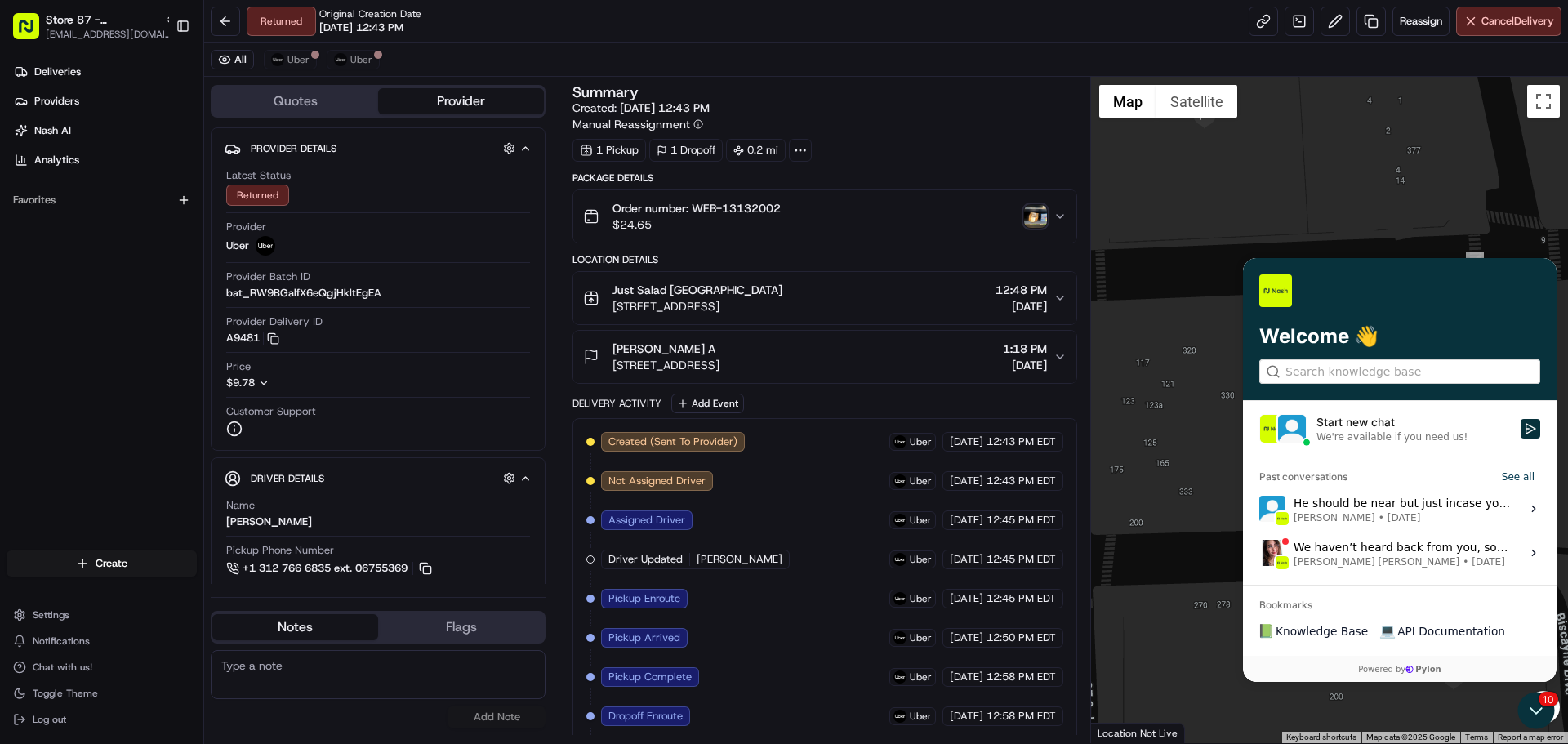
click at [1365, 422] on div "Start new chat" at bounding box center [1413, 422] width 194 height 16
click at [1520, 422] on button "Start new chat We're available if you need us!" at bounding box center [1530, 428] width 20 height 20
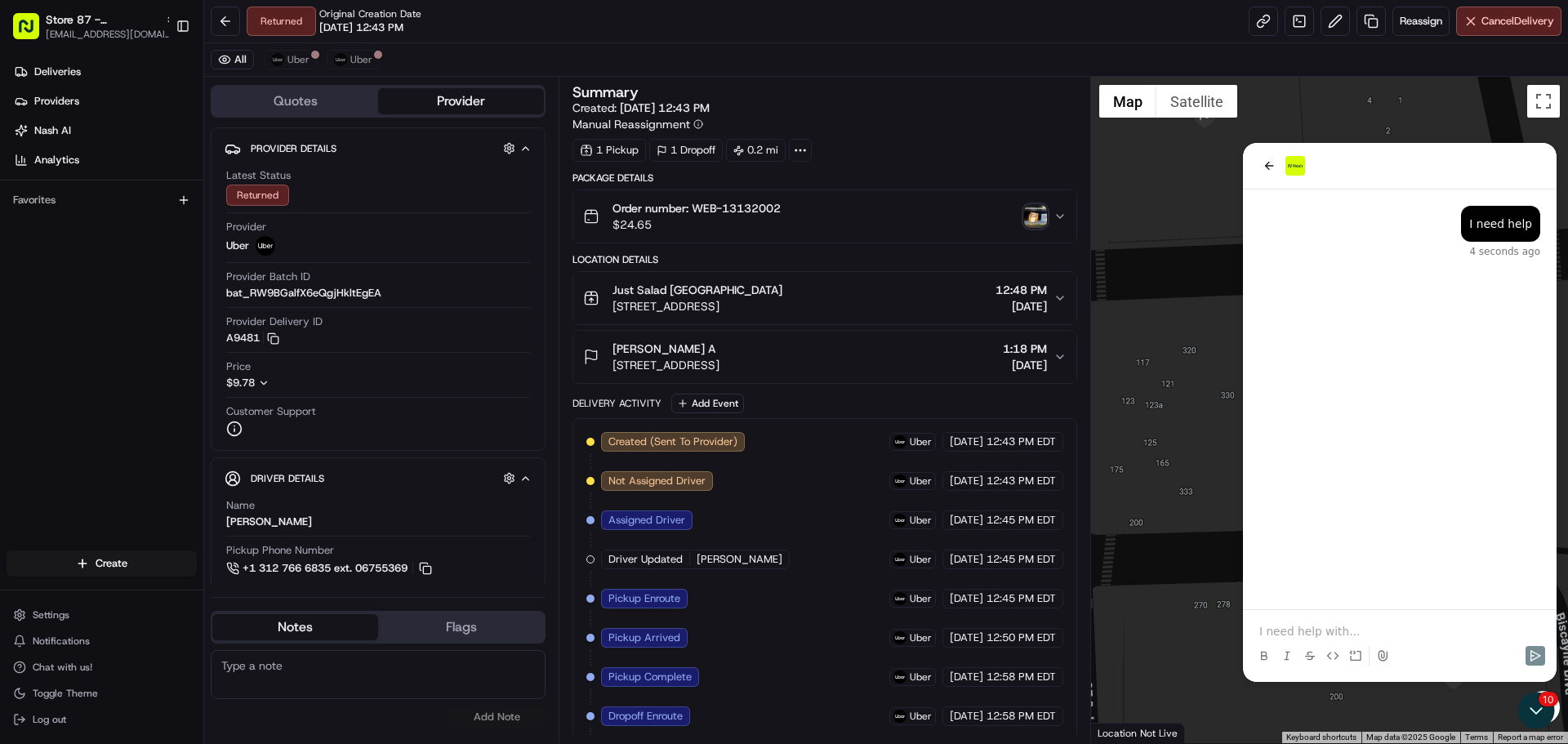
click at [1284, 641] on div at bounding box center [1399, 655] width 301 height 33
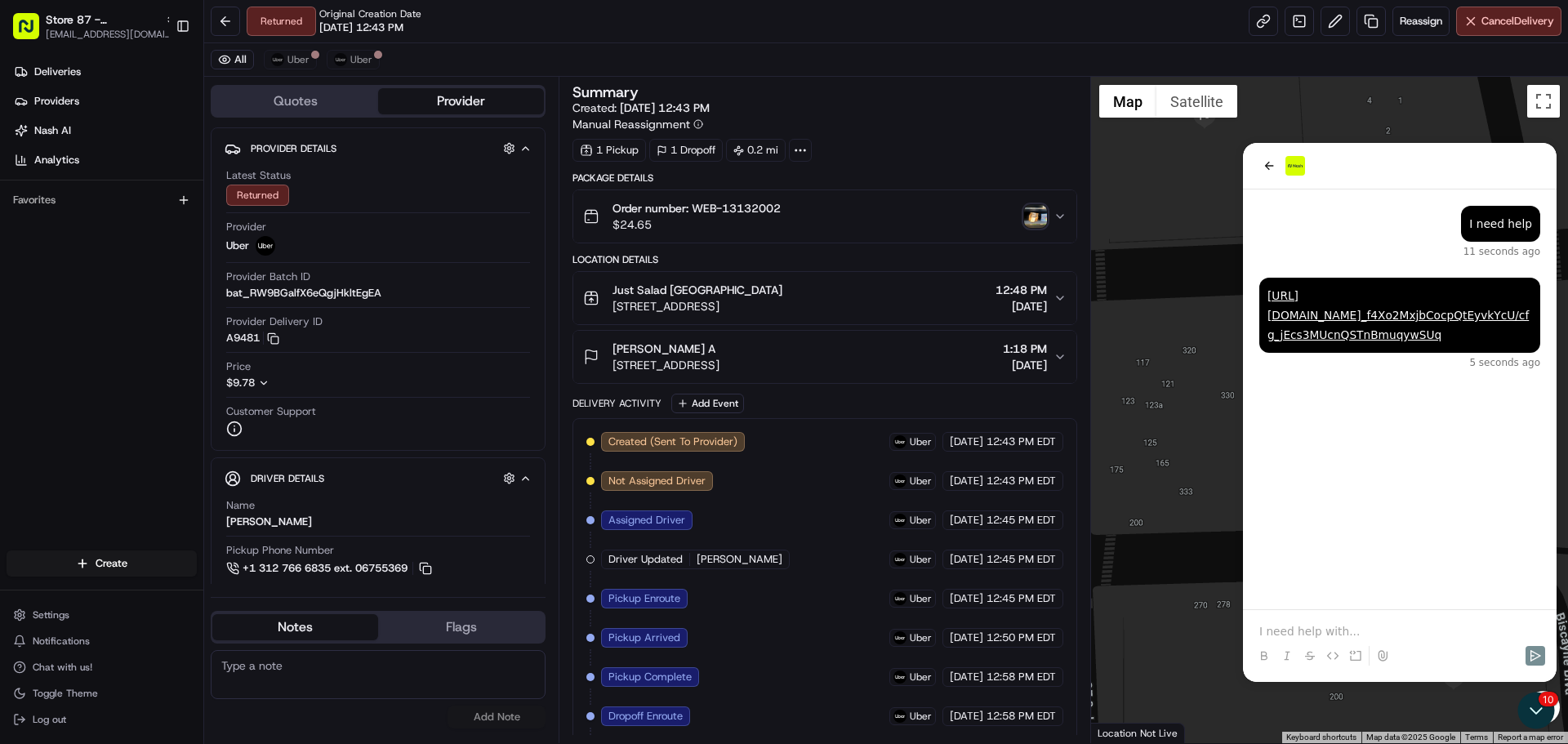
click at [1292, 612] on div at bounding box center [1399, 641] width 301 height 62
click at [1282, 620] on div at bounding box center [1399, 641] width 301 height 62
click at [1262, 641] on div at bounding box center [1399, 655] width 301 height 33
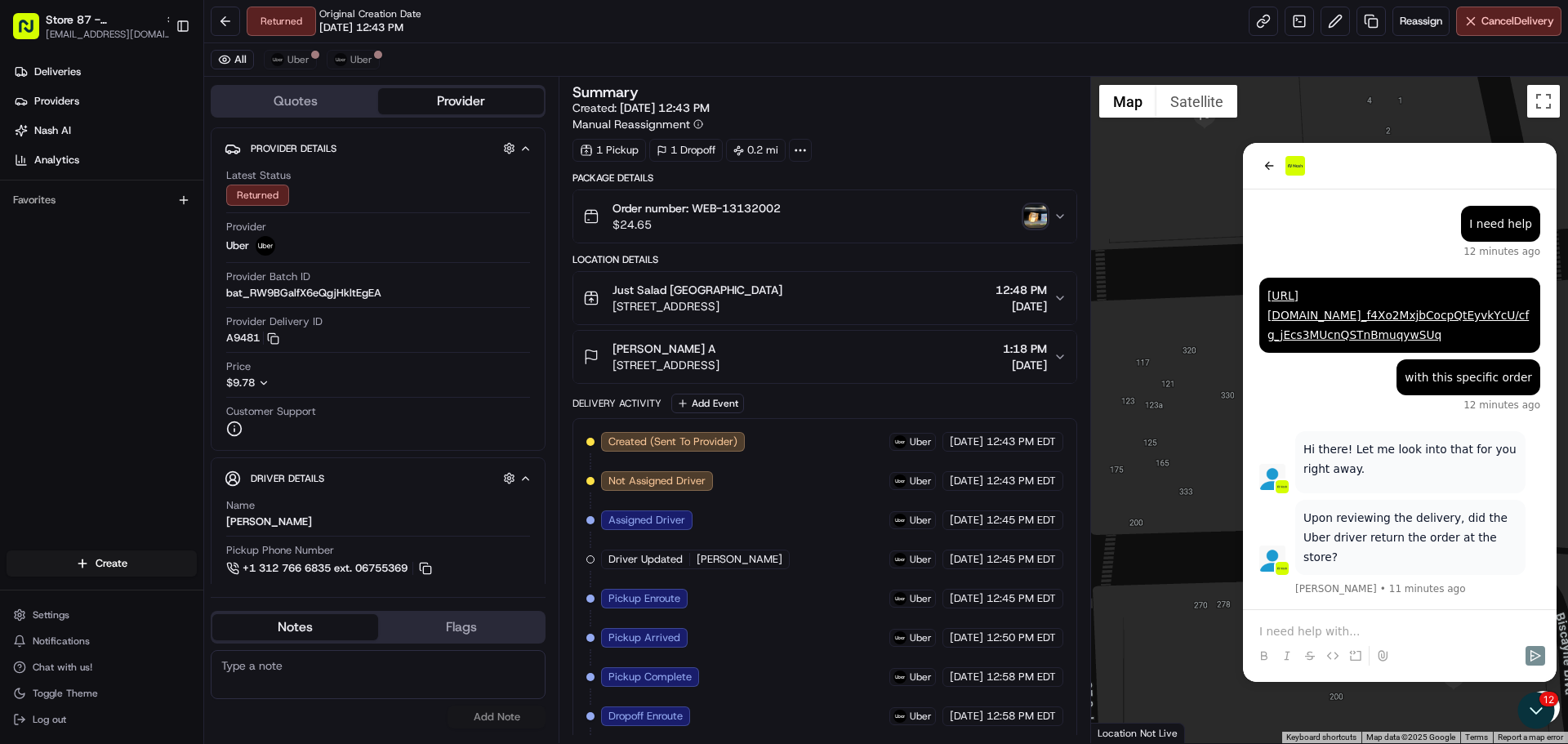
scroll to position [44, 0]
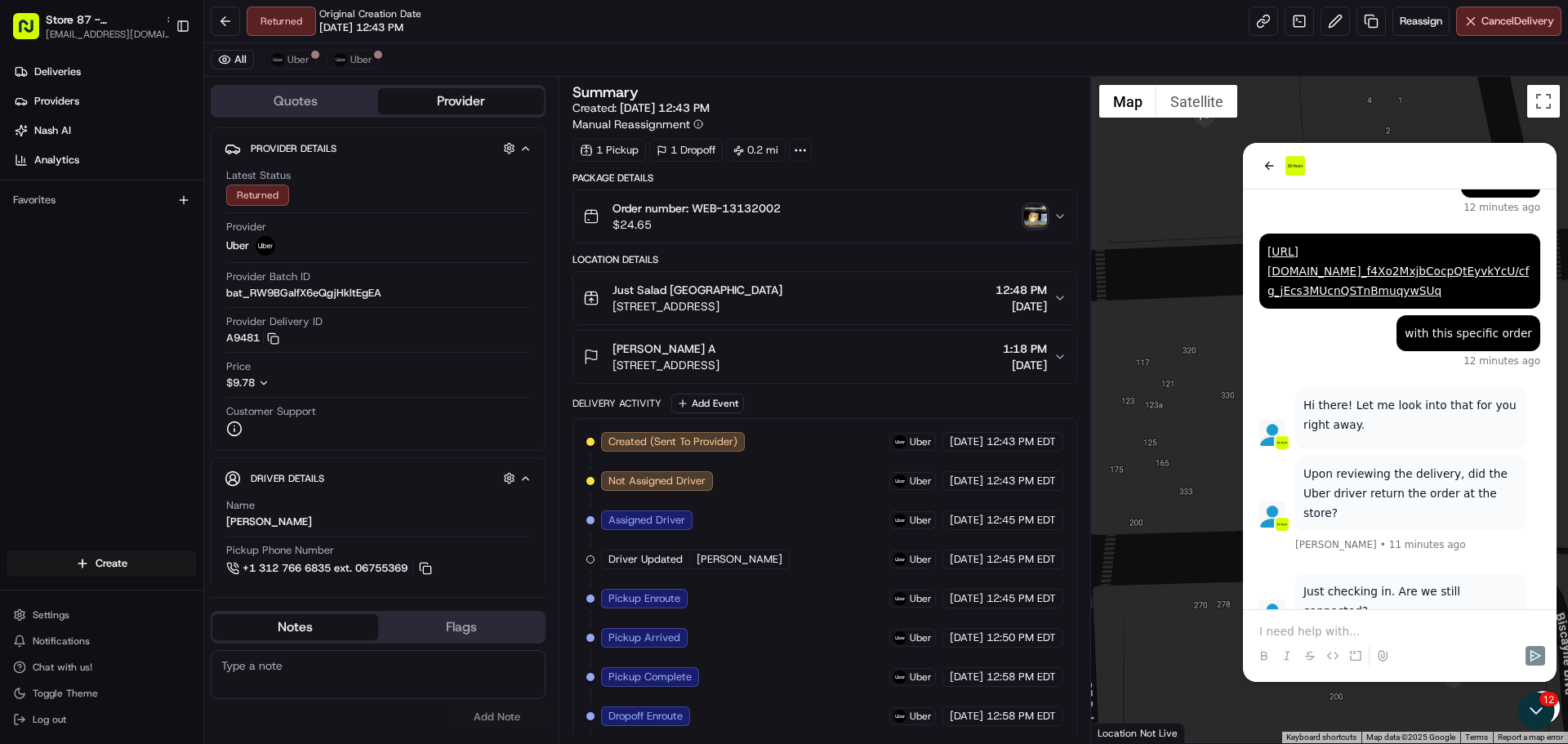
click at [1379, 621] on div at bounding box center [1399, 641] width 301 height 62
click at [1270, 639] on div at bounding box center [1399, 655] width 301 height 33
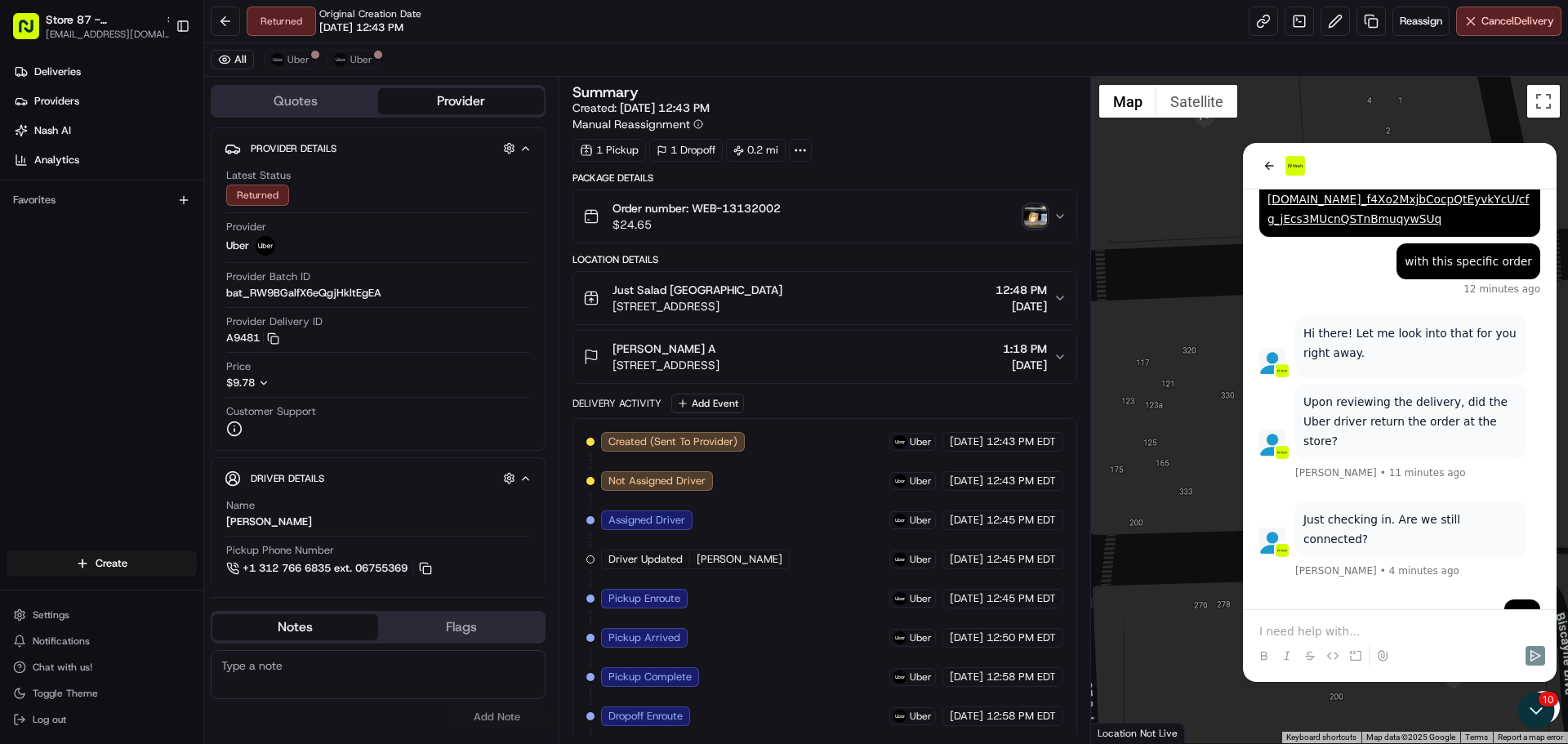
click at [1274, 634] on p at bounding box center [1399, 630] width 281 height 16
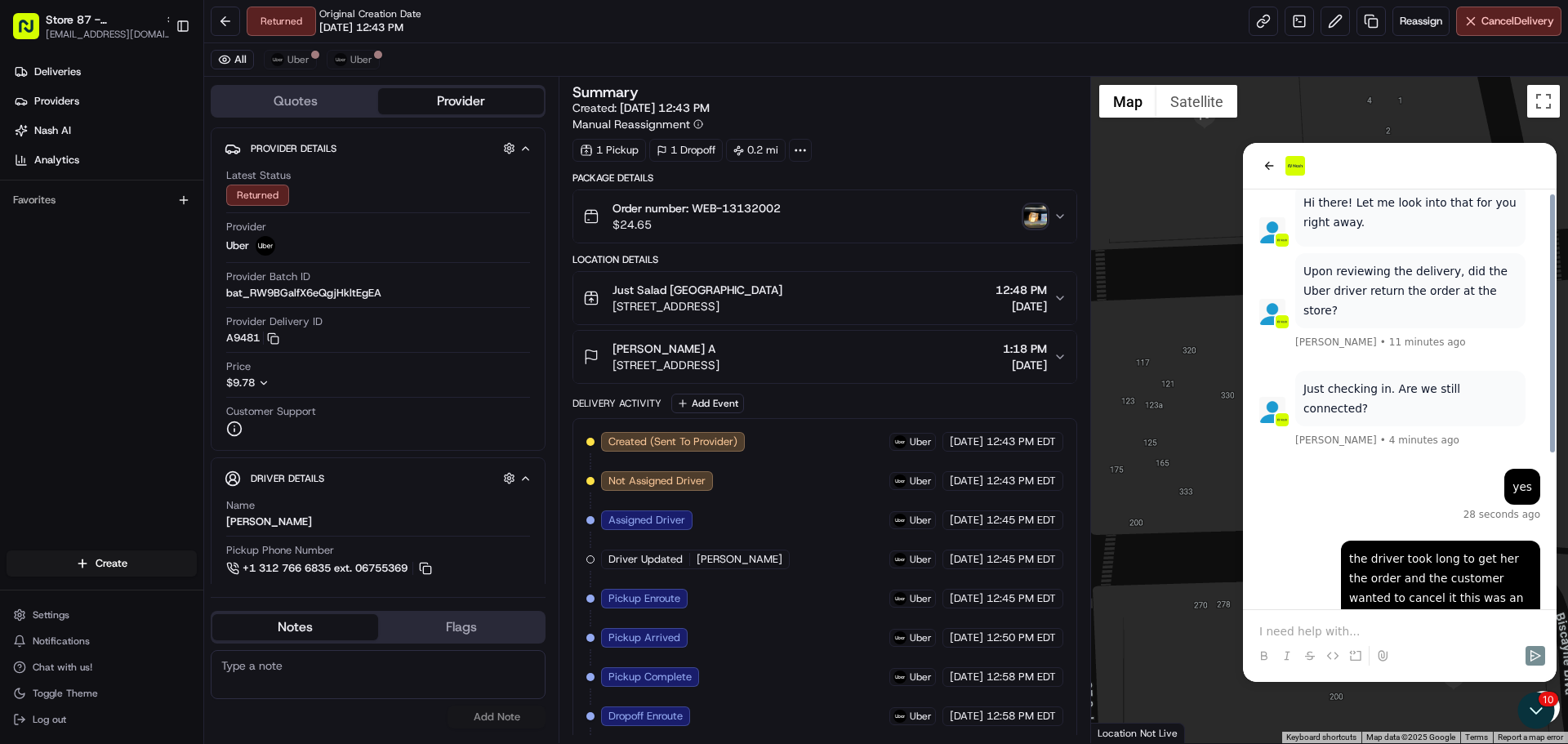
scroll to position [217, 0]
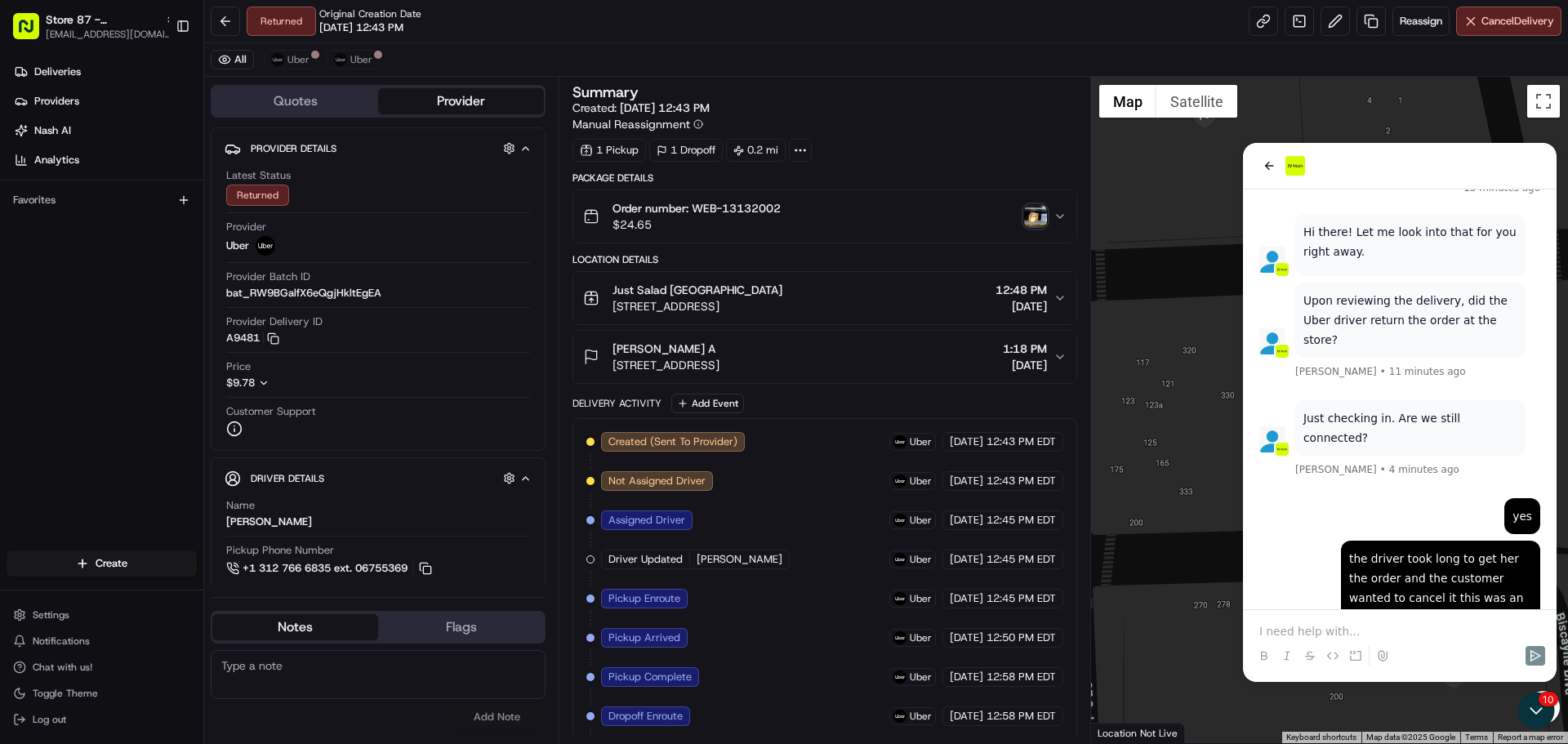
click at [1274, 634] on p at bounding box center [1399, 630] width 281 height 16
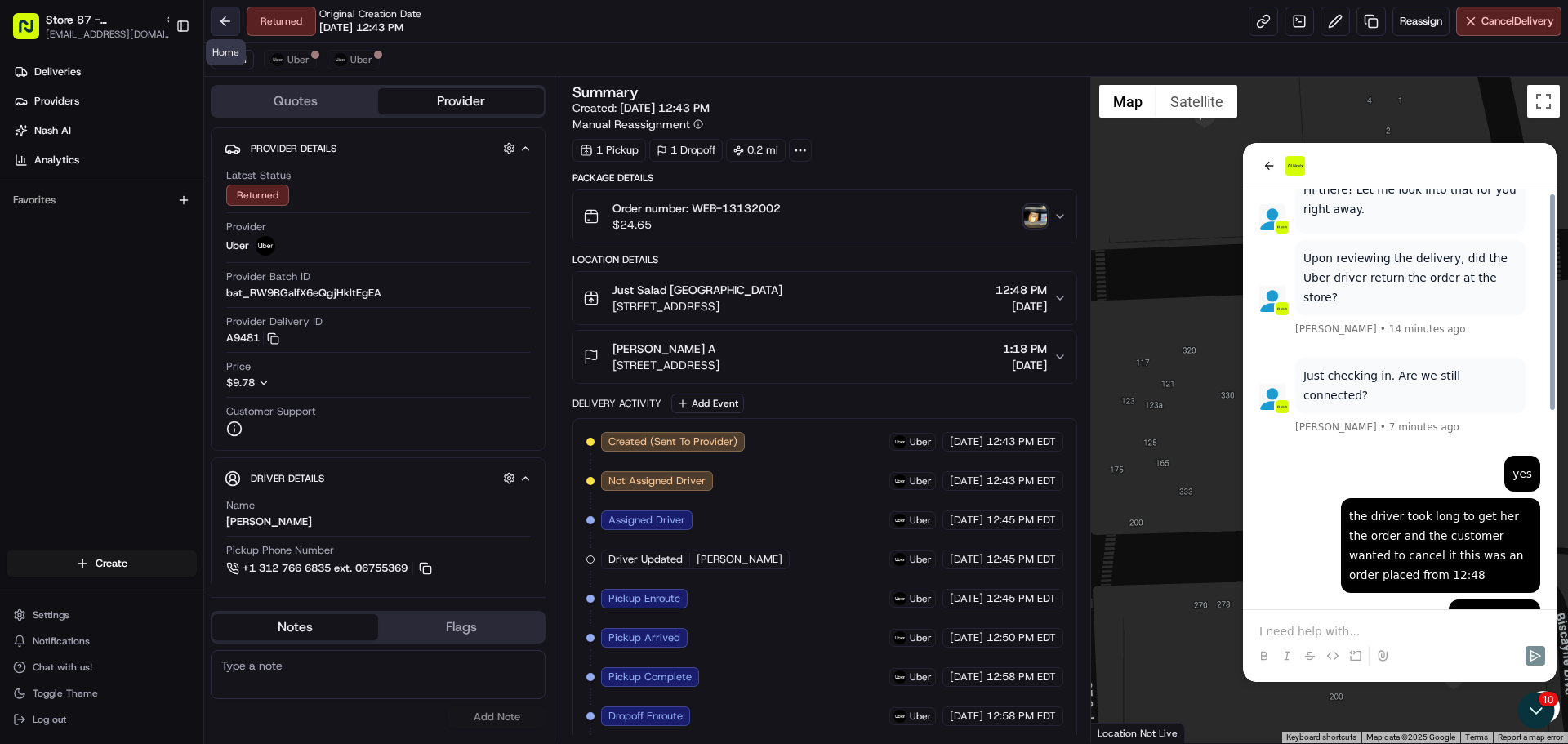
scroll to position [377, 0]
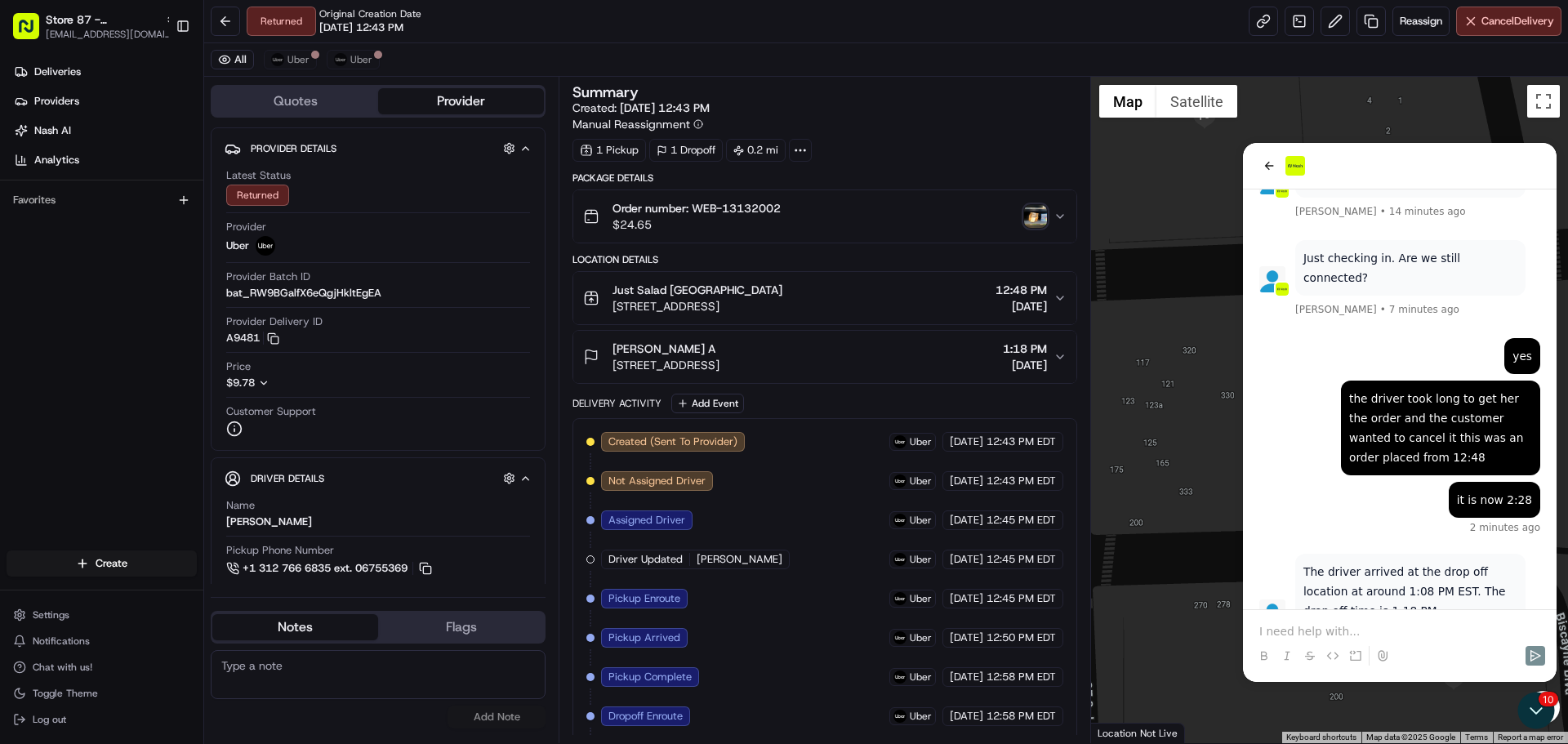
click at [1321, 628] on p at bounding box center [1399, 630] width 281 height 16
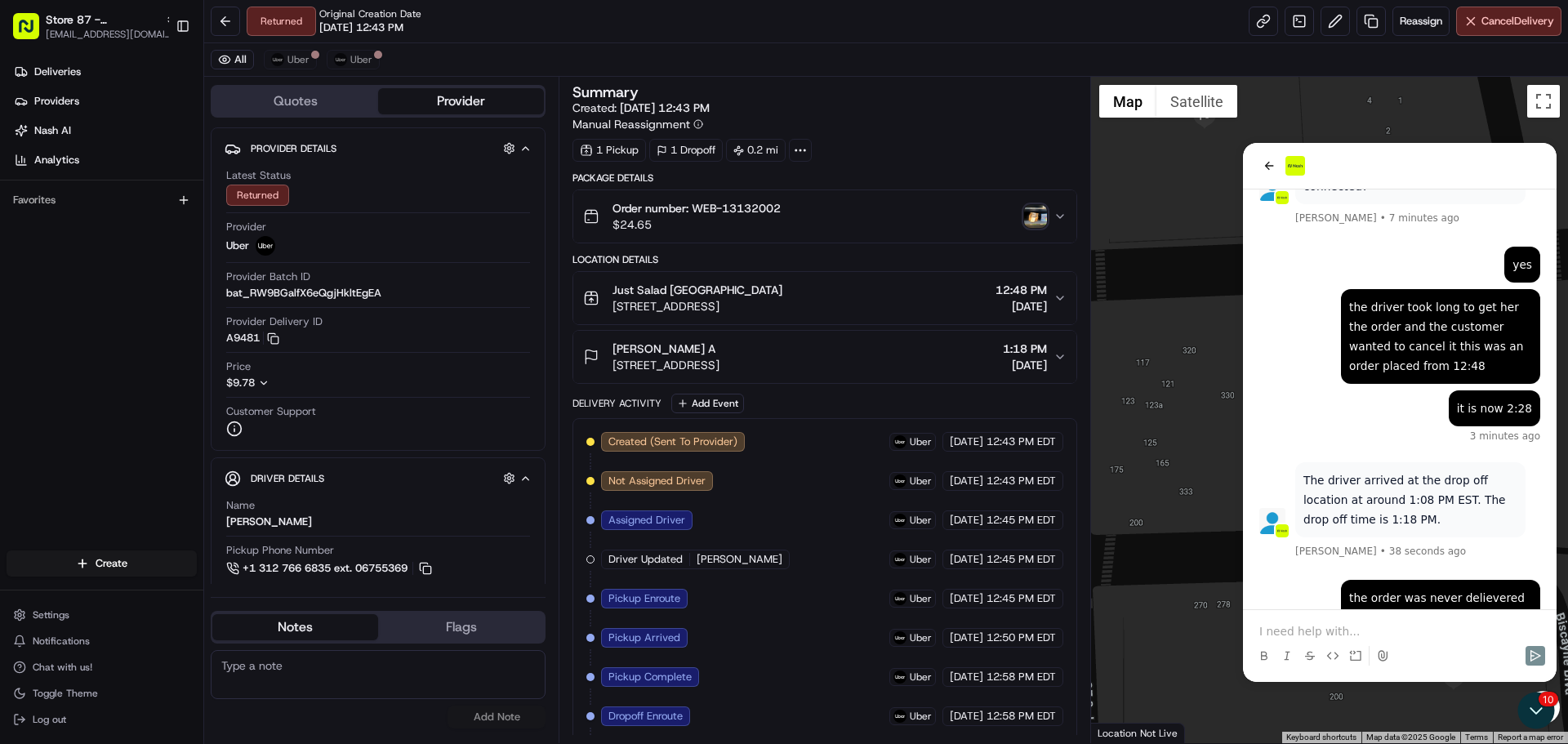
click at [1321, 628] on p at bounding box center [1399, 630] width 281 height 16
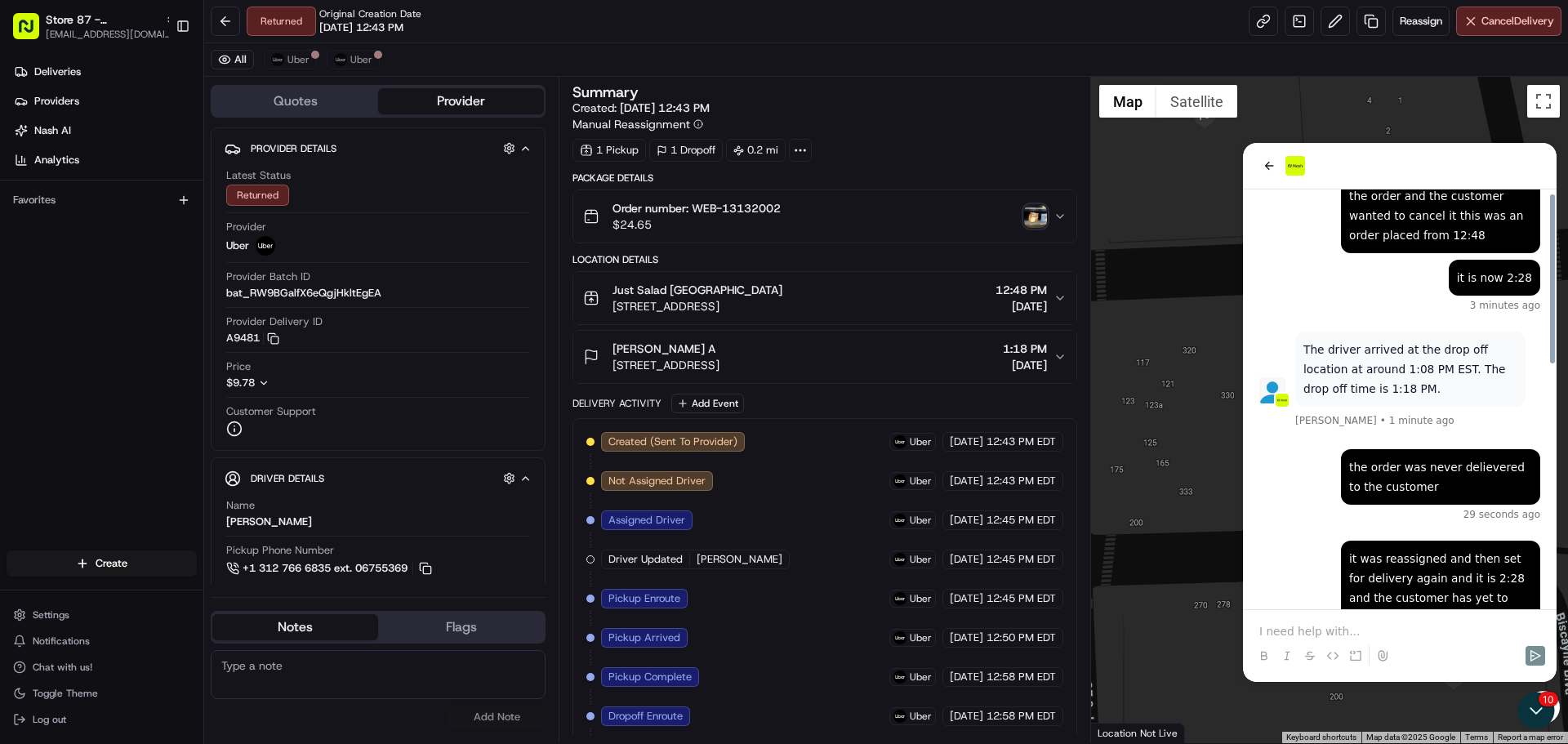
scroll to position [570, 0]
